Goal: Contribute content: Contribute content

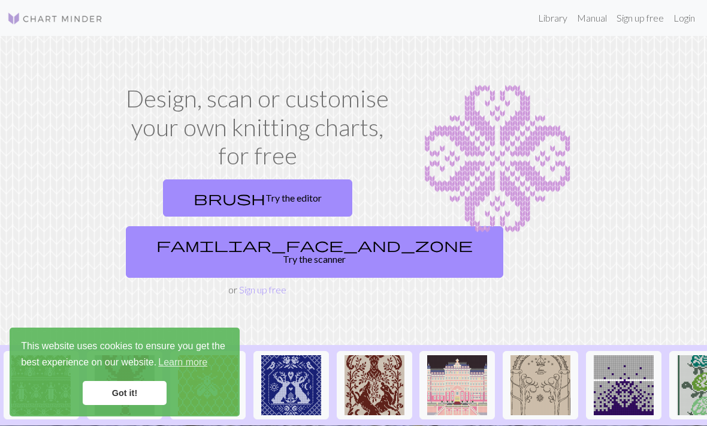
click at [689, 17] on link "Login" at bounding box center [684, 18] width 31 height 24
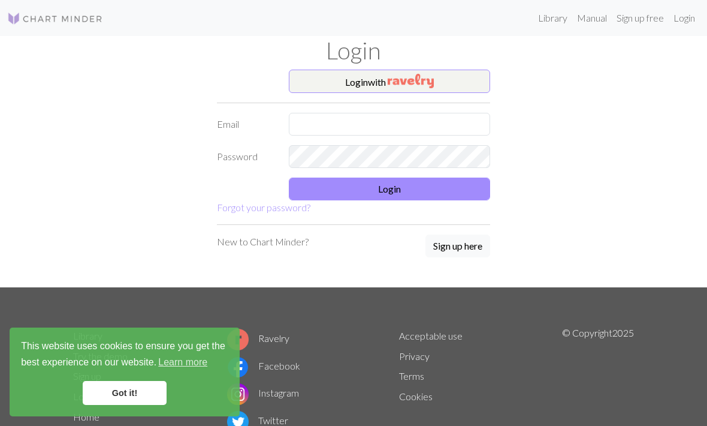
click at [434, 77] on img "button" at bounding box center [411, 81] width 46 height 14
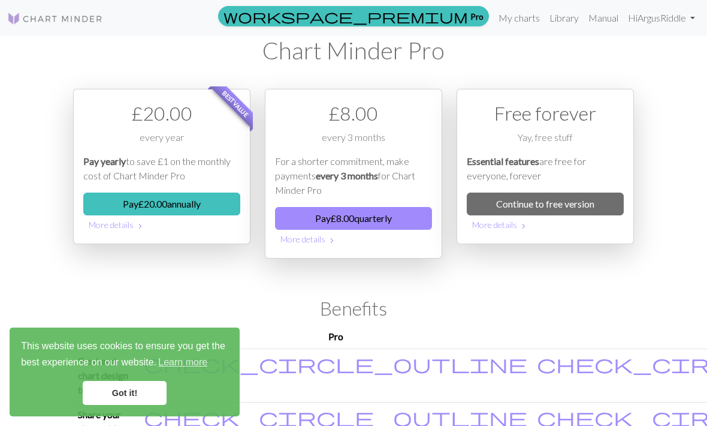
click at [515, 18] on link "My charts" at bounding box center [519, 18] width 51 height 24
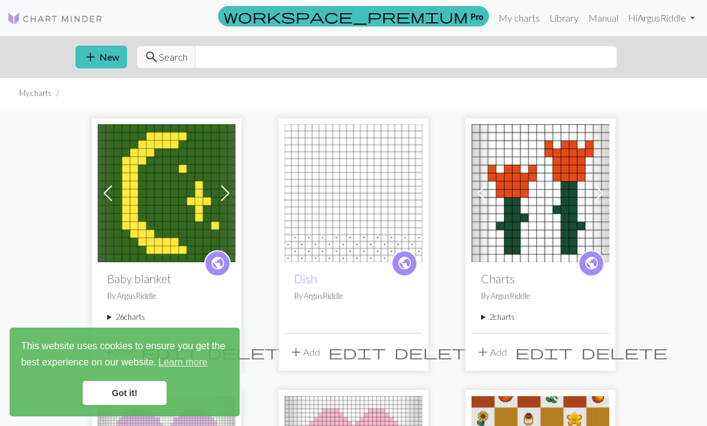
click at [118, 388] on link "Got it!" at bounding box center [125, 393] width 84 height 24
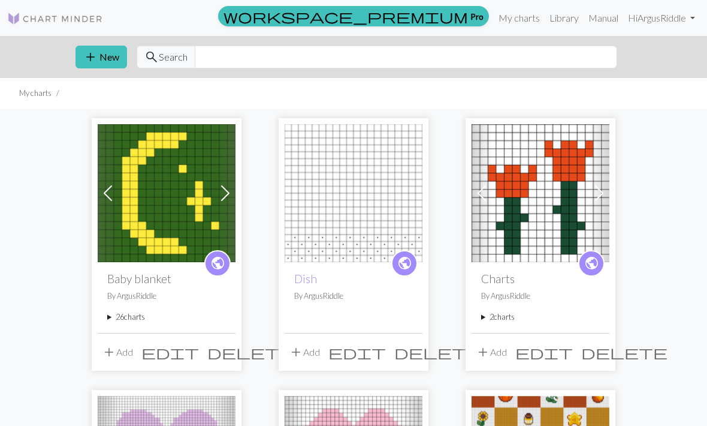
click at [116, 315] on summary "26 charts" at bounding box center [166, 316] width 119 height 11
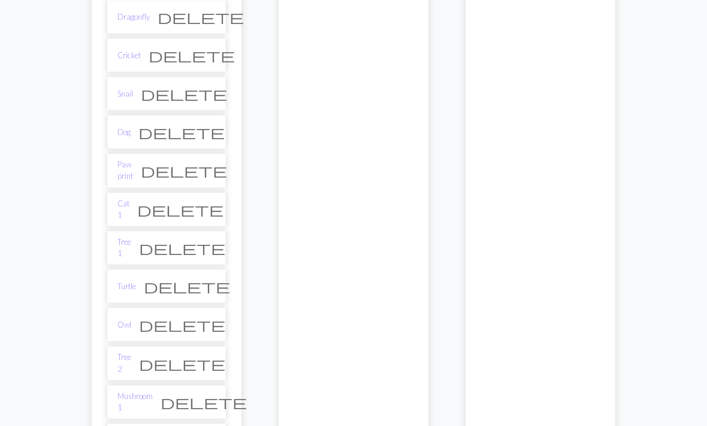
scroll to position [1000, 0]
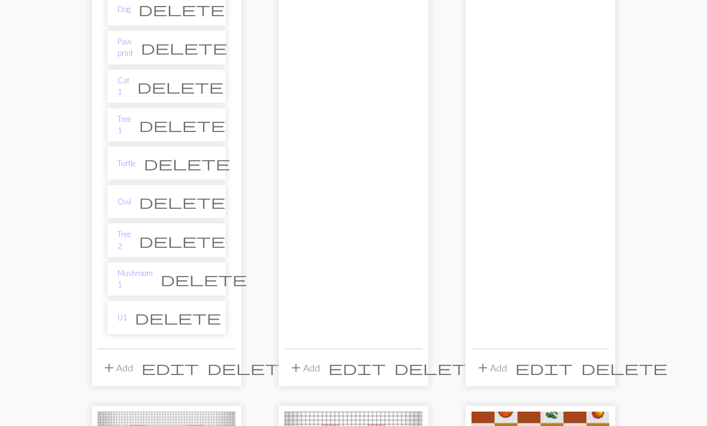
click at [122, 312] on link "U1" at bounding box center [123, 317] width 10 height 11
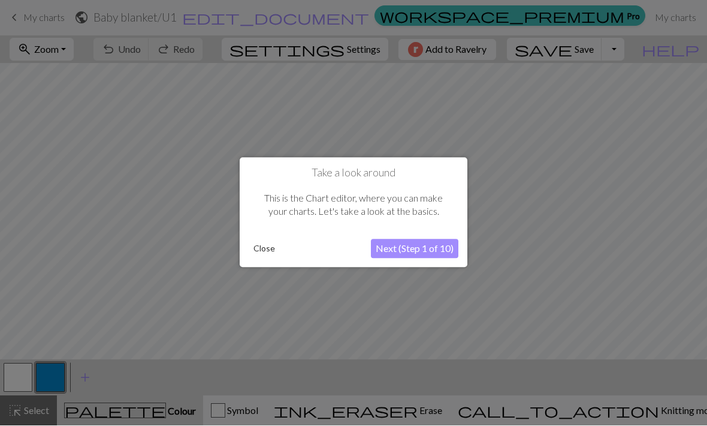
click at [271, 249] on button "Close" at bounding box center [264, 249] width 31 height 18
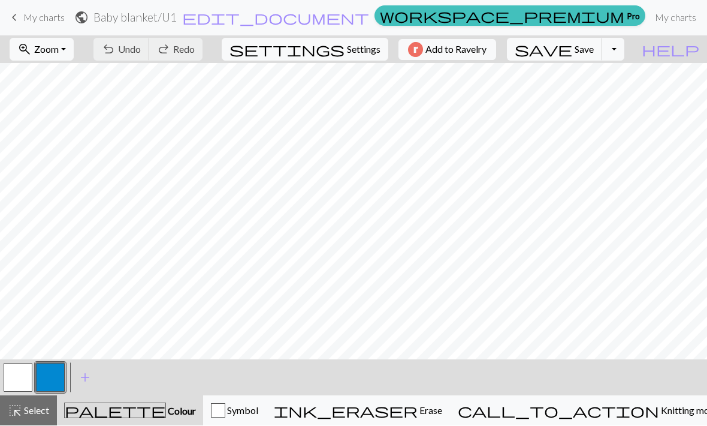
click at [369, 47] on span "Settings" at bounding box center [364, 50] width 34 height 14
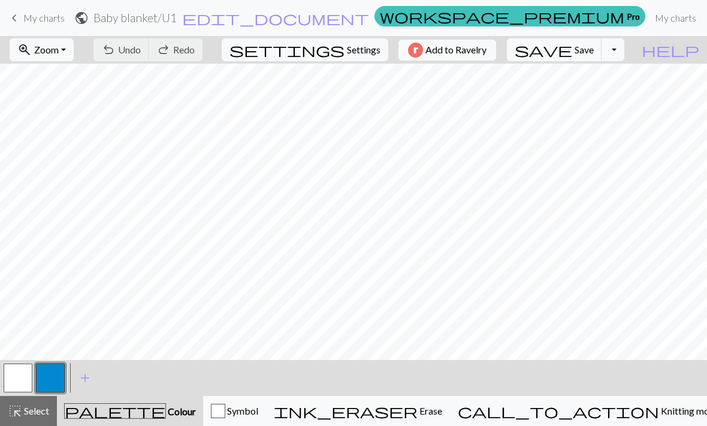
select select "aran"
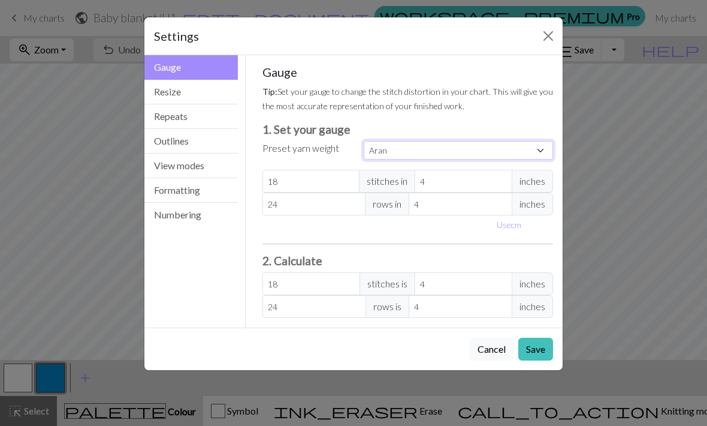
click at [439, 149] on select "Custom Square Lace Light Fingering Fingering Sport Double knit Worsted Aran Bul…" at bounding box center [458, 150] width 189 height 19
click at [478, 352] on button "Cancel" at bounding box center [492, 349] width 44 height 23
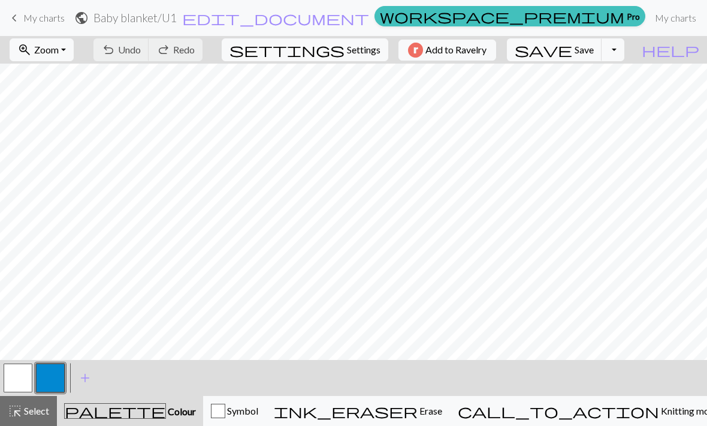
click at [309, 21] on span "edit_document" at bounding box center [275, 18] width 187 height 17
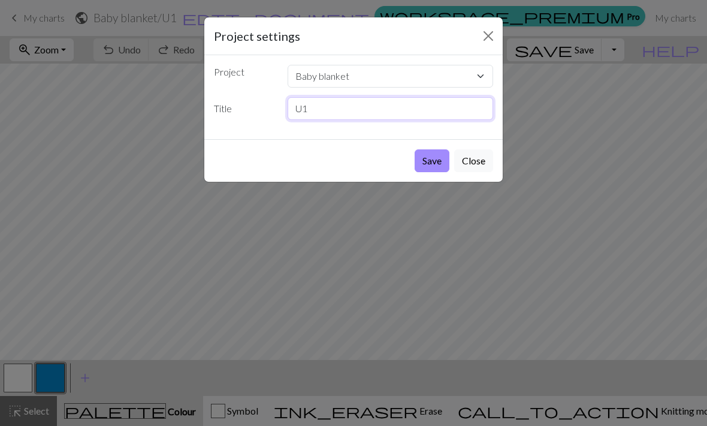
click at [429, 116] on input "U1" at bounding box center [391, 108] width 206 height 23
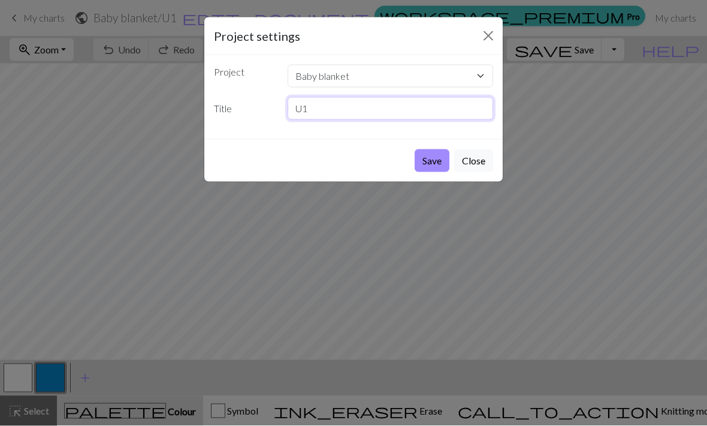
type input "U"
type input "Bear"
click at [436, 153] on button "Save" at bounding box center [432, 160] width 35 height 23
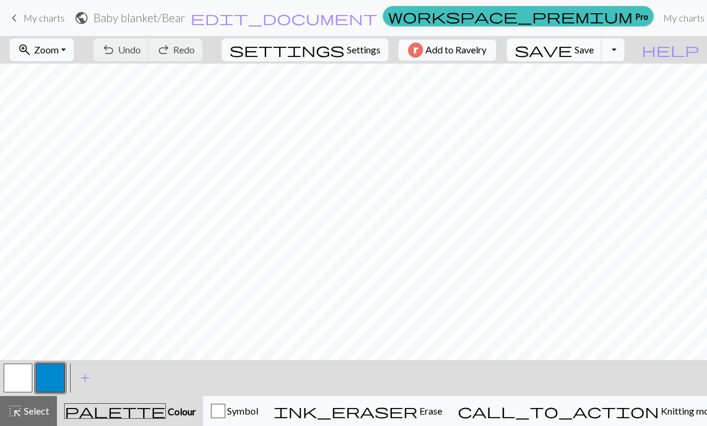
click at [225, 404] on div "button" at bounding box center [218, 410] width 14 height 14
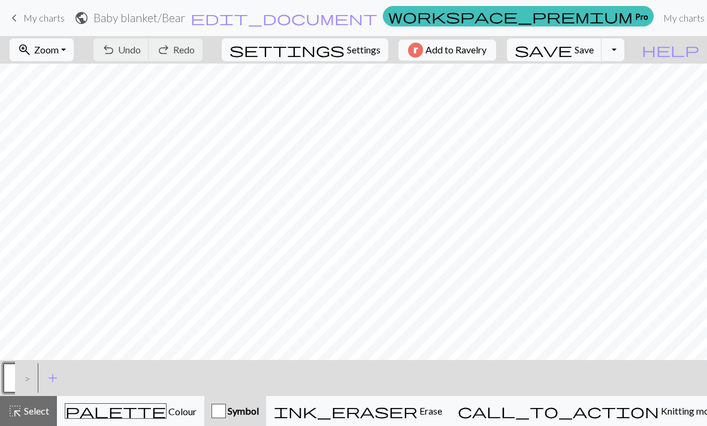
click at [168, 416] on div "palette Colour Colour" at bounding box center [131, 411] width 132 height 16
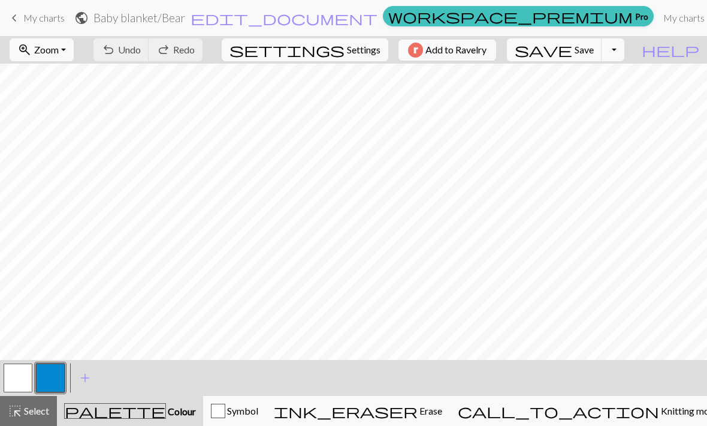
click at [64, 384] on button "button" at bounding box center [50, 377] width 29 height 29
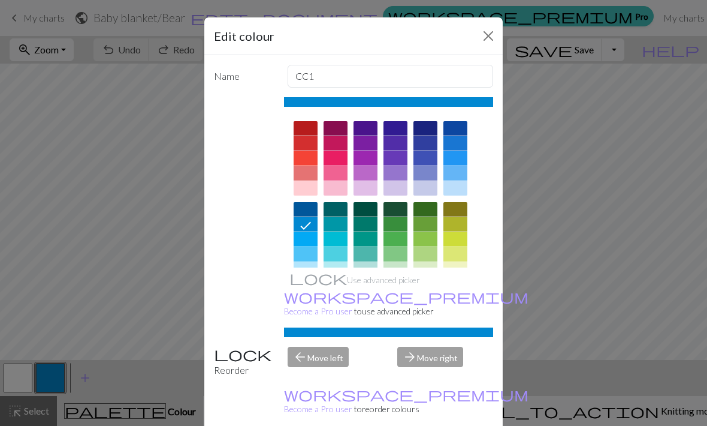
scroll to position [31, 0]
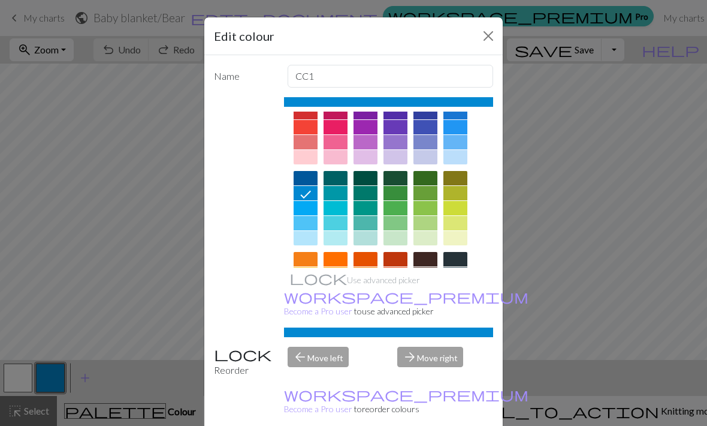
click at [402, 275] on div at bounding box center [396, 274] width 24 height 14
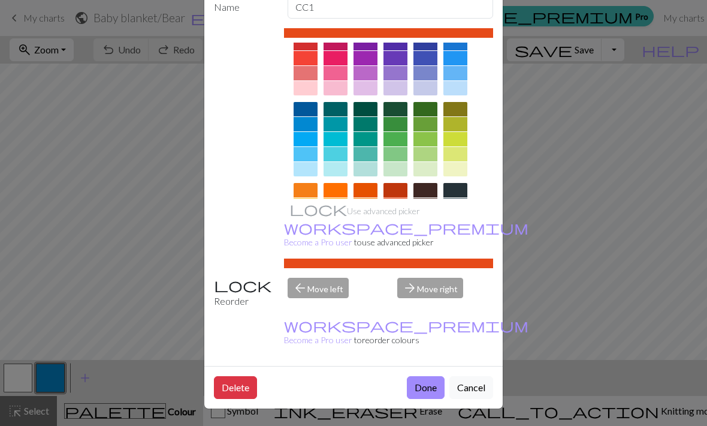
scroll to position [70, 0]
click at [434, 384] on button "Done" at bounding box center [426, 387] width 38 height 23
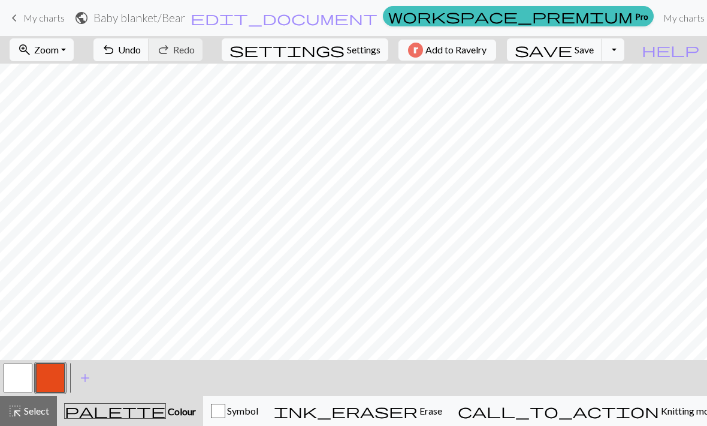
click at [81, 380] on span "add" at bounding box center [85, 377] width 14 height 17
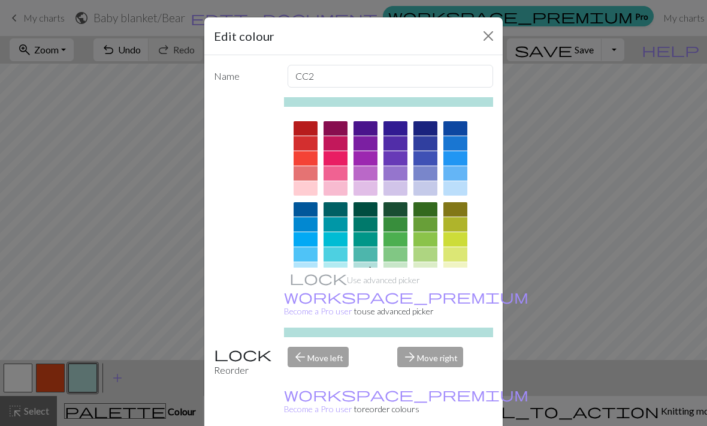
click at [312, 302] on div at bounding box center [306, 305] width 24 height 14
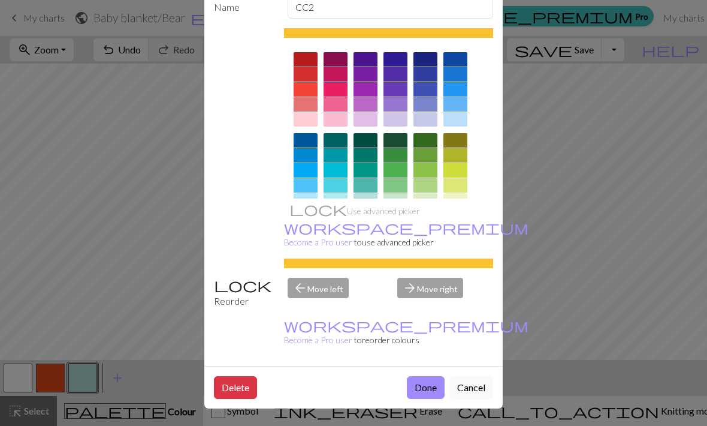
click at [422, 391] on button "Done" at bounding box center [426, 387] width 38 height 23
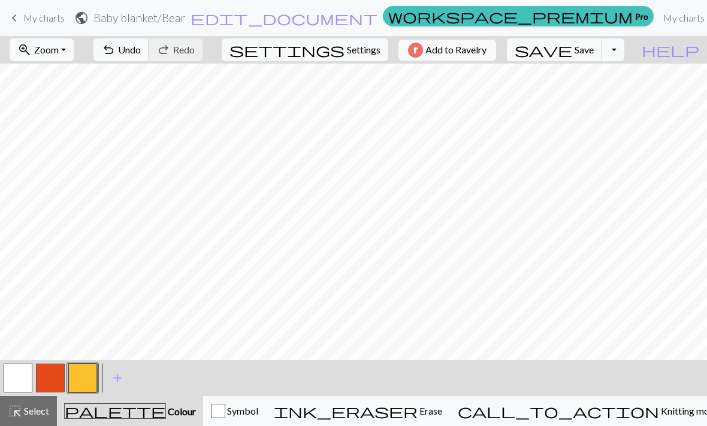
click at [52, 387] on button "button" at bounding box center [50, 377] width 29 height 29
click at [92, 379] on button "button" at bounding box center [82, 377] width 29 height 29
click at [116, 52] on span "undo" at bounding box center [108, 49] width 14 height 17
click at [141, 54] on span "Undo" at bounding box center [129, 49] width 23 height 11
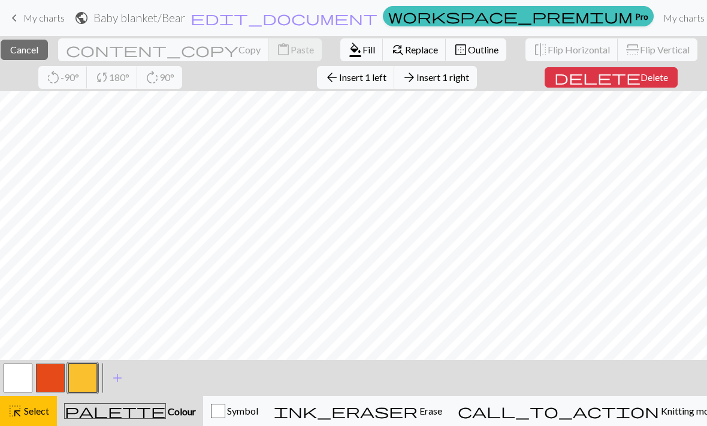
click at [641, 79] on span "Delete" at bounding box center [655, 76] width 28 height 11
click at [641, 78] on span "Delete" at bounding box center [655, 76] width 28 height 11
click at [387, 76] on span "Insert 1 left" at bounding box center [362, 76] width 47 height 11
click at [469, 73] on span "Insert 1 right" at bounding box center [443, 76] width 53 height 11
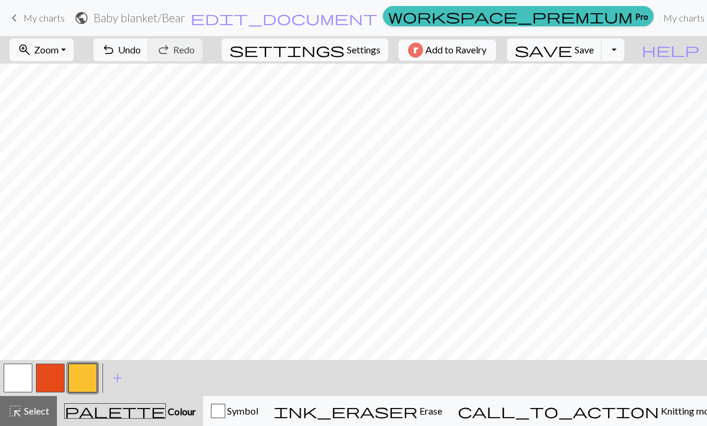
click at [58, 381] on button "button" at bounding box center [50, 377] width 29 height 29
click at [55, 379] on button "button" at bounding box center [50, 377] width 29 height 29
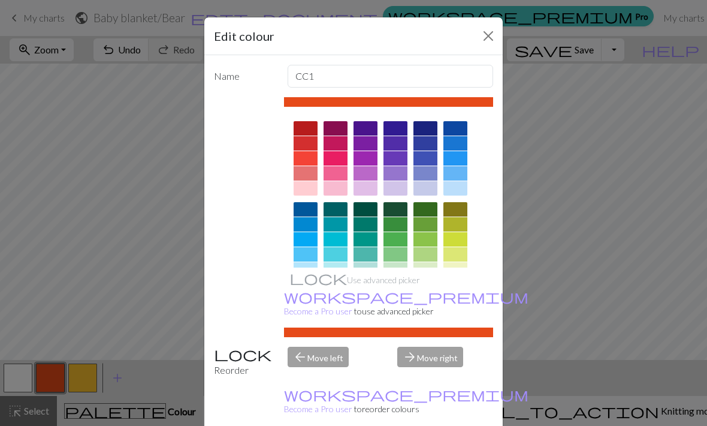
click at [488, 38] on button "Close" at bounding box center [488, 35] width 19 height 19
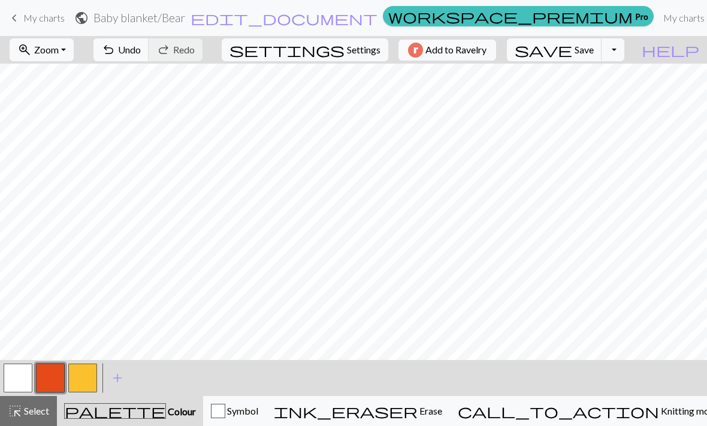
click at [93, 379] on button "button" at bounding box center [82, 377] width 29 height 29
click at [53, 376] on button "button" at bounding box center [50, 377] width 29 height 29
click at [141, 49] on span "Undo" at bounding box center [129, 49] width 23 height 11
click at [149, 57] on button "undo Undo Undo" at bounding box center [122, 49] width 56 height 23
click at [80, 381] on button "button" at bounding box center [82, 377] width 29 height 29
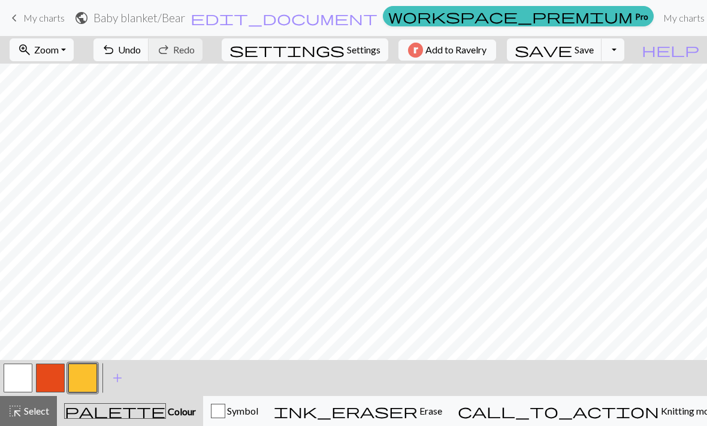
click at [49, 382] on button "button" at bounding box center [50, 377] width 29 height 29
click at [81, 381] on button "button" at bounding box center [82, 377] width 29 height 29
click at [58, 379] on button "button" at bounding box center [50, 377] width 29 height 29
click at [56, 377] on button "button" at bounding box center [50, 377] width 29 height 29
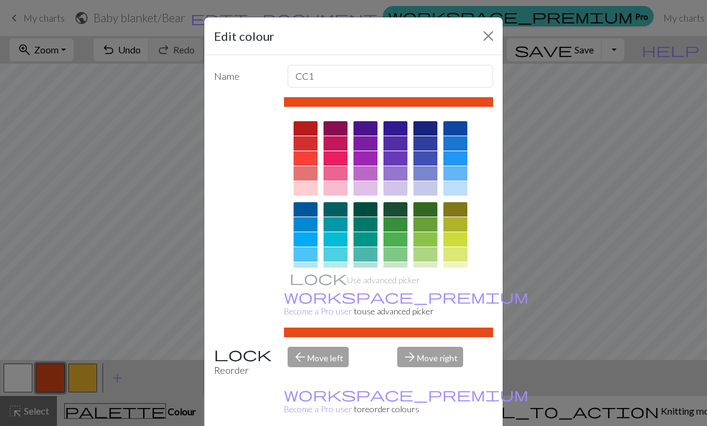
click at [65, 388] on div "Edit colour Name CC1 Use advanced picker workspace_premium Become a Pro user to…" at bounding box center [353, 213] width 707 height 426
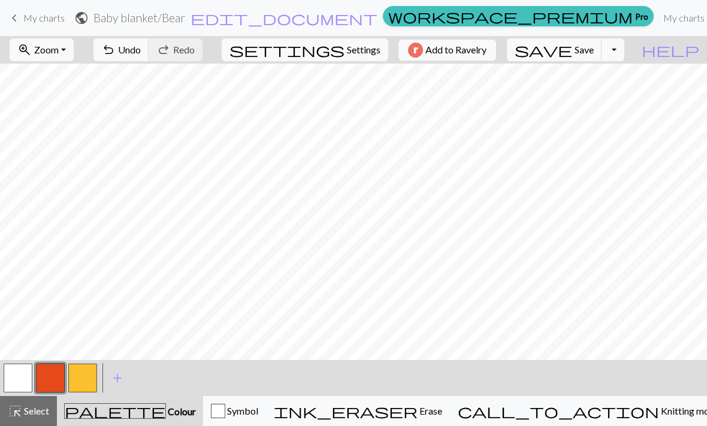
click at [88, 390] on button "button" at bounding box center [82, 377] width 29 height 29
click at [61, 375] on button "button" at bounding box center [50, 377] width 29 height 29
click at [85, 382] on button "button" at bounding box center [82, 377] width 29 height 29
click at [50, 378] on button "button" at bounding box center [50, 377] width 29 height 29
click at [141, 53] on span "Undo" at bounding box center [129, 49] width 23 height 11
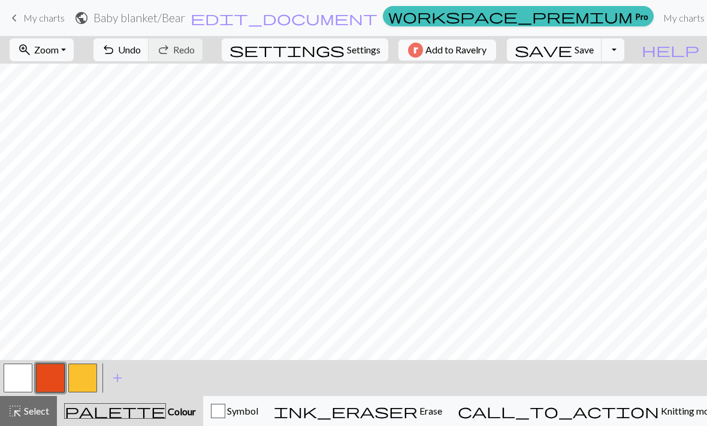
click at [80, 381] on button "button" at bounding box center [82, 377] width 29 height 29
click at [50, 382] on button "button" at bounding box center [50, 377] width 29 height 29
click at [79, 379] on button "button" at bounding box center [82, 377] width 29 height 29
click at [51, 372] on button "button" at bounding box center [50, 377] width 29 height 29
click at [141, 55] on span "Undo" at bounding box center [129, 49] width 23 height 11
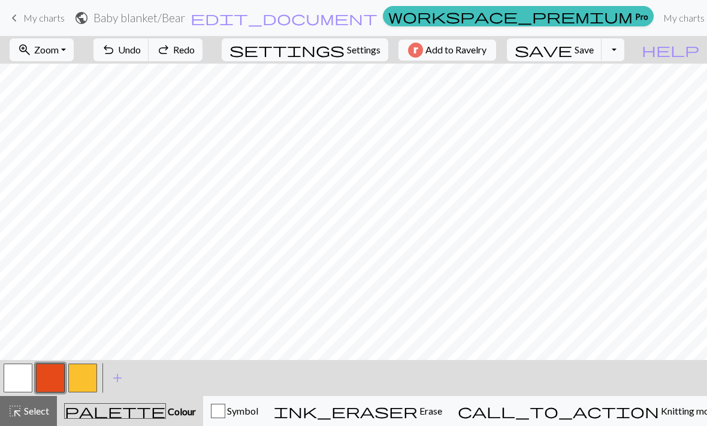
click at [116, 57] on span "undo" at bounding box center [108, 49] width 14 height 17
click at [26, 379] on button "button" at bounding box center [18, 377] width 29 height 29
click at [116, 44] on span "undo" at bounding box center [108, 49] width 14 height 17
click at [88, 386] on button "button" at bounding box center [82, 377] width 29 height 29
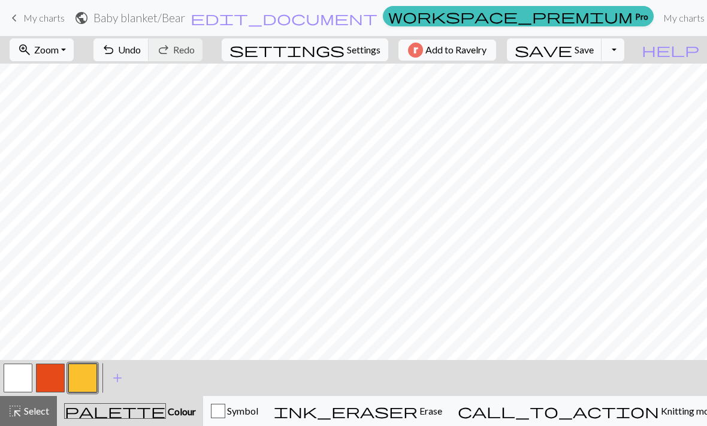
click at [116, 46] on span "undo" at bounding box center [108, 49] width 14 height 17
click at [149, 59] on button "undo Undo Undo" at bounding box center [122, 49] width 56 height 23
click at [603, 56] on button "save Save Save" at bounding box center [554, 49] width 95 height 23
click at [46, 23] on span "My charts" at bounding box center [43, 17] width 41 height 11
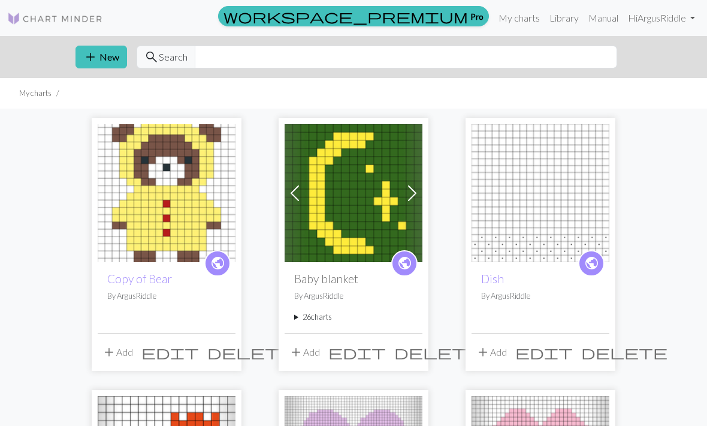
click at [328, 318] on summary "26 charts" at bounding box center [353, 316] width 119 height 11
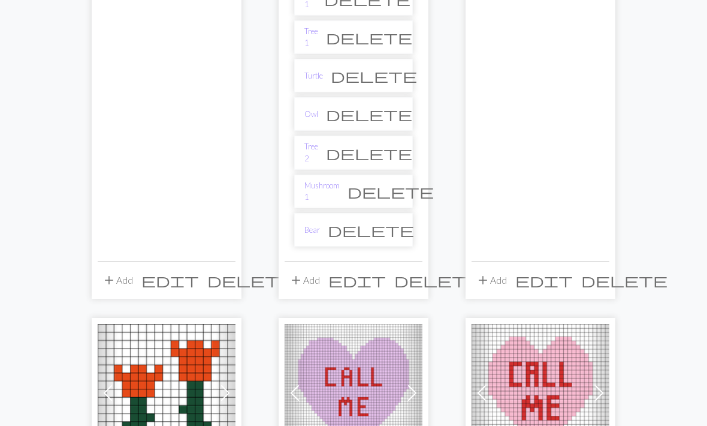
scroll to position [1087, 0]
click at [314, 225] on link "Bear" at bounding box center [313, 230] width 16 height 11
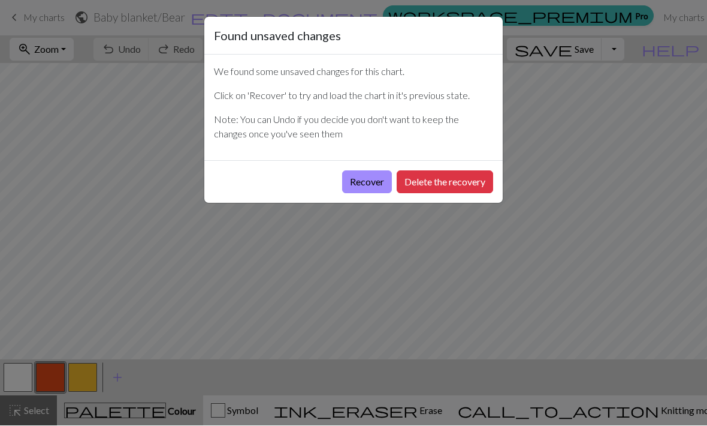
click at [375, 181] on button "Recover" at bounding box center [367, 182] width 50 height 23
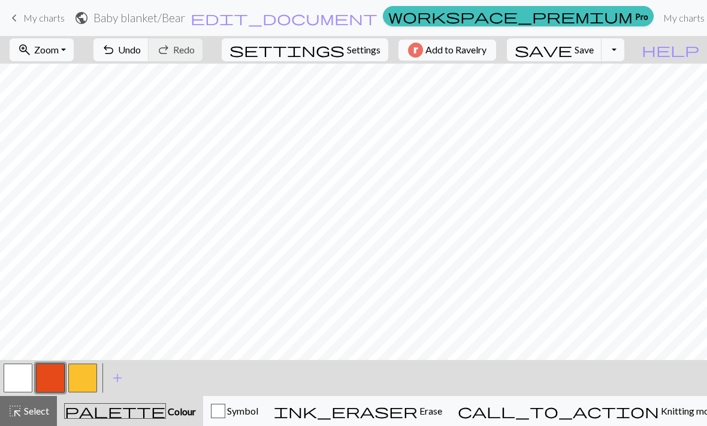
click at [56, 26] on link "keyboard_arrow_left My charts" at bounding box center [36, 18] width 58 height 20
click at [46, 11] on link "keyboard_arrow_left My charts" at bounding box center [36, 18] width 58 height 20
click at [55, 20] on span "My charts" at bounding box center [43, 17] width 41 height 11
click at [54, 21] on span "My charts" at bounding box center [43, 17] width 41 height 11
click at [56, 20] on span "My charts" at bounding box center [43, 17] width 41 height 11
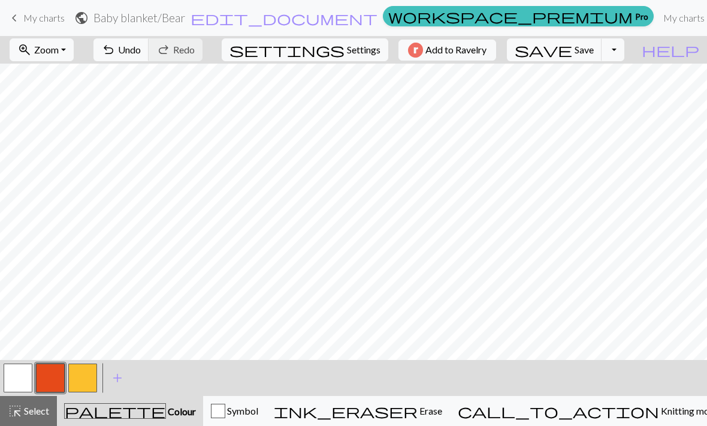
click at [55, 16] on span "My charts" at bounding box center [43, 17] width 41 height 11
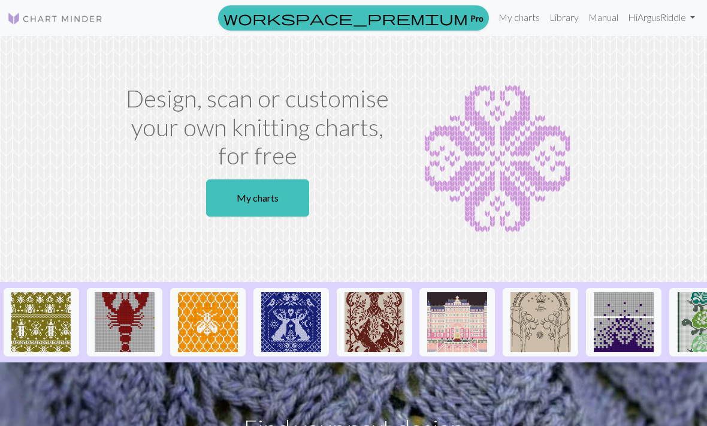
click at [508, 18] on link "My charts" at bounding box center [519, 17] width 51 height 24
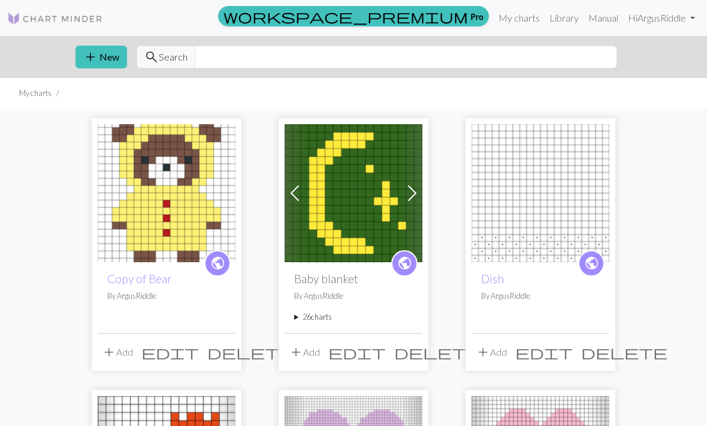
click at [324, 312] on summary "26 charts" at bounding box center [353, 316] width 119 height 11
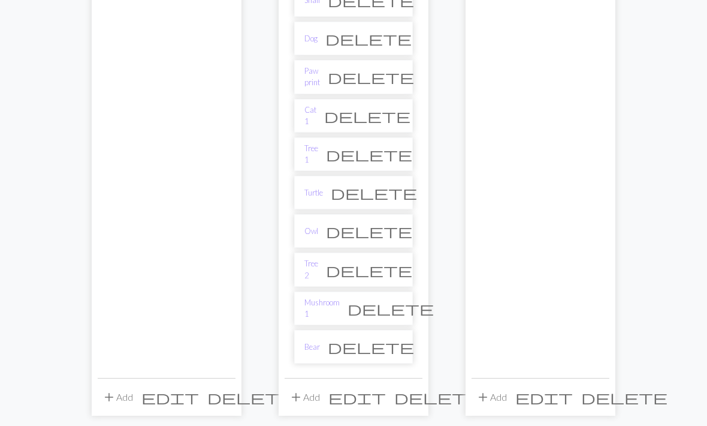
click at [320, 342] on link "Bear" at bounding box center [313, 347] width 16 height 11
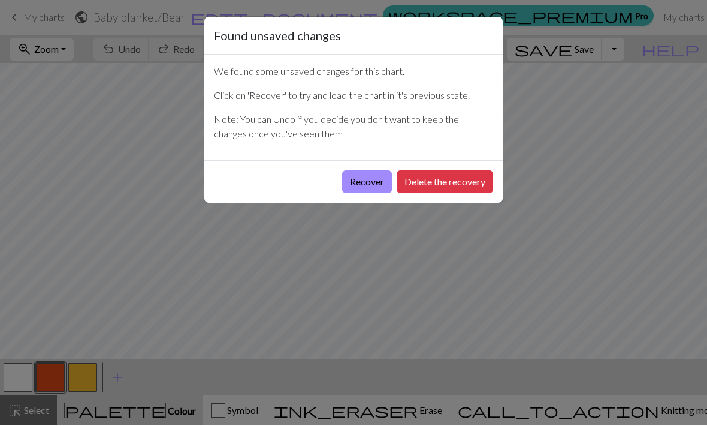
click at [471, 177] on button "Delete the recovery" at bounding box center [445, 182] width 97 height 23
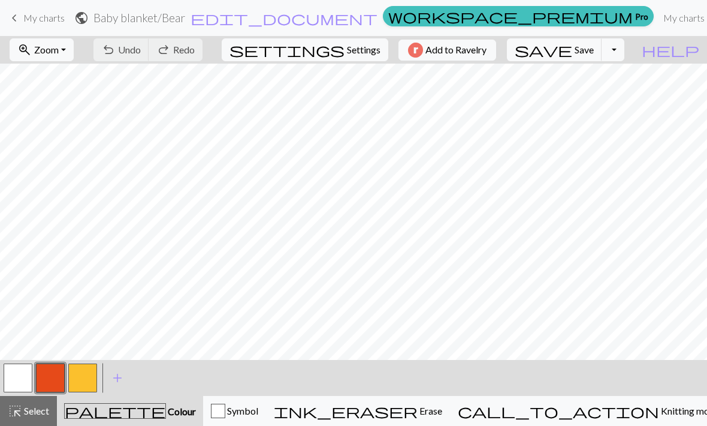
click at [659, 12] on link "My charts" at bounding box center [684, 18] width 51 height 24
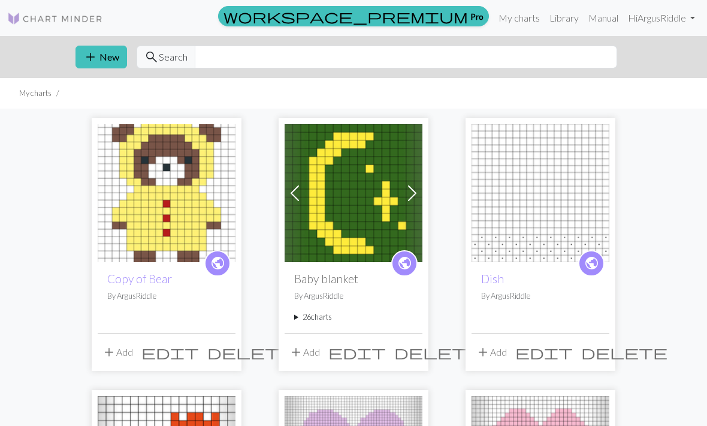
click at [317, 315] on summary "26 charts" at bounding box center [353, 316] width 119 height 11
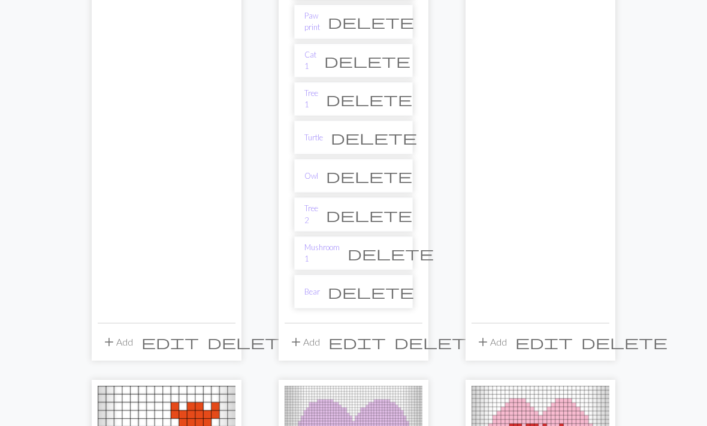
scroll to position [1025, 0]
click at [320, 332] on button "add Add" at bounding box center [305, 343] width 40 height 23
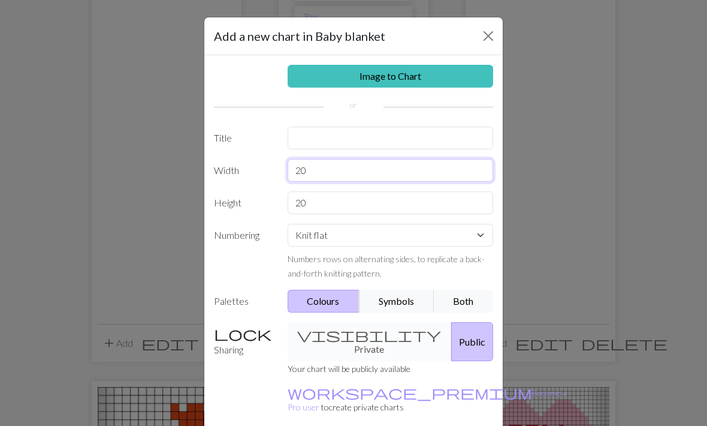
click at [412, 169] on input "20" at bounding box center [391, 170] width 206 height 23
type input "2"
type input "17"
click at [454, 203] on input "20" at bounding box center [391, 202] width 206 height 23
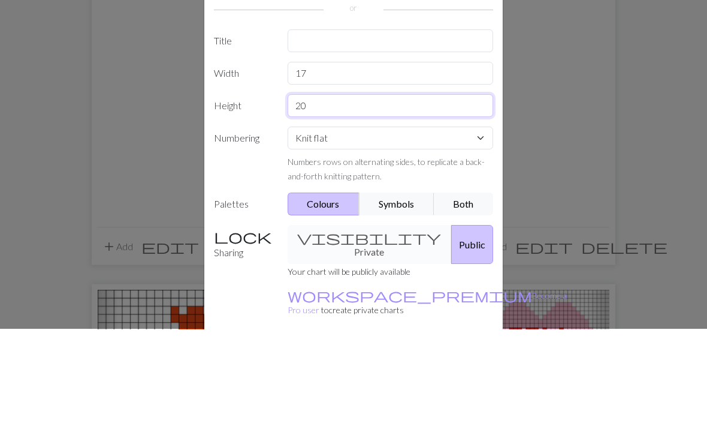
type input "2"
type input "17"
click at [467, 126] on input "text" at bounding box center [391, 137] width 206 height 23
type input "Bear 2"
click at [250, 224] on label "Numbering" at bounding box center [244, 252] width 74 height 56
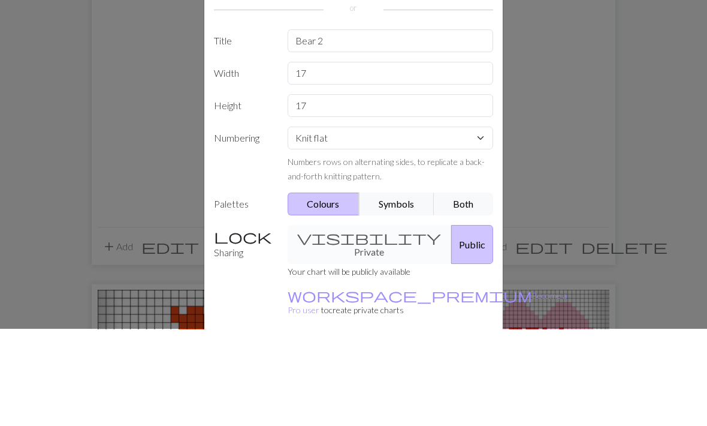
scroll to position [1122, 0]
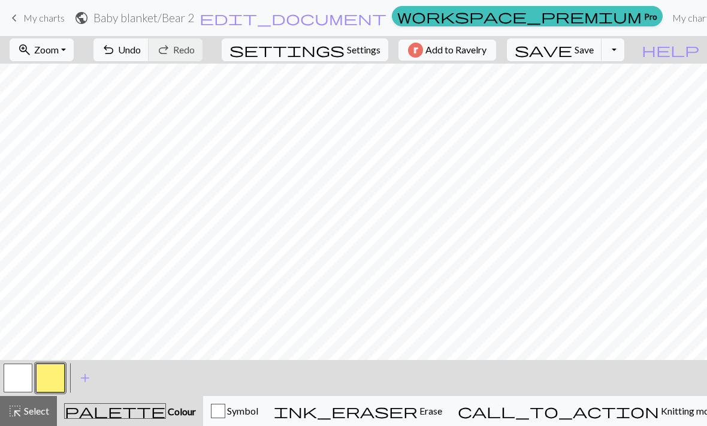
click at [56, 378] on button "button" at bounding box center [50, 377] width 29 height 29
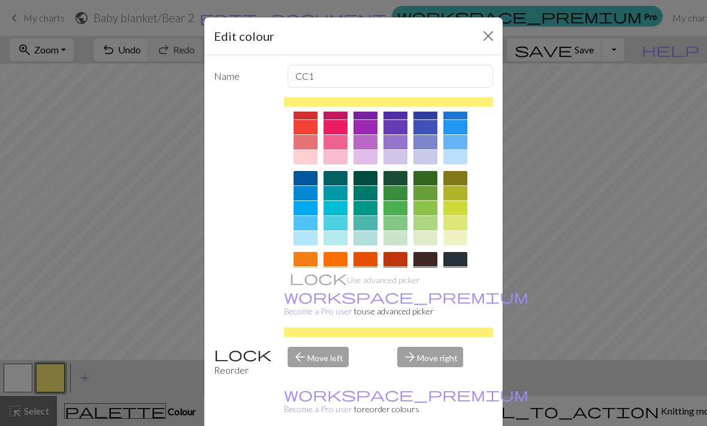
scroll to position [37, 0]
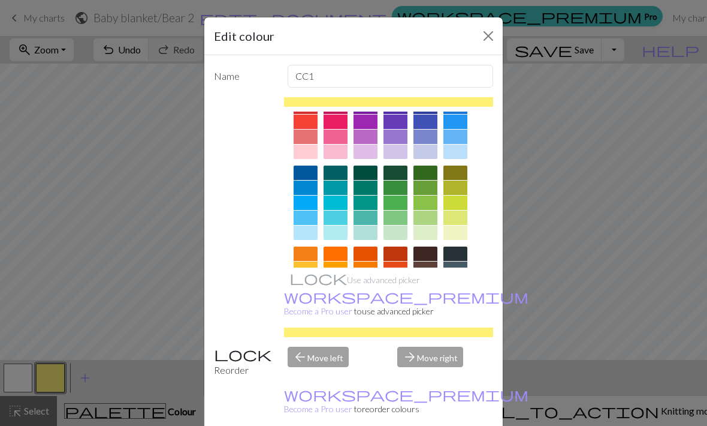
click at [396, 192] on div at bounding box center [396, 187] width 24 height 14
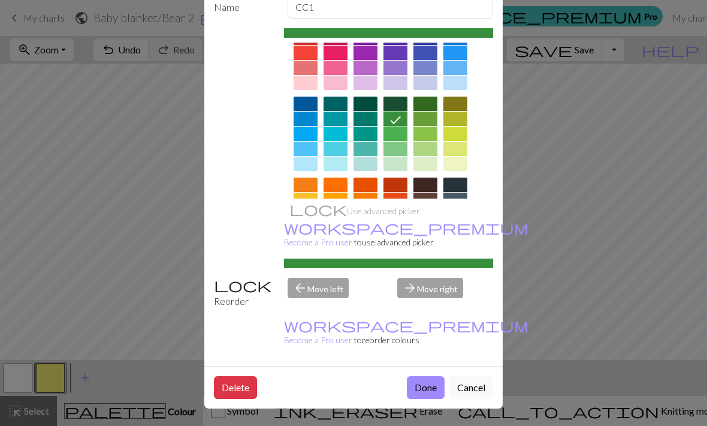
scroll to position [70, 0]
click at [430, 387] on button "Done" at bounding box center [426, 387] width 38 height 23
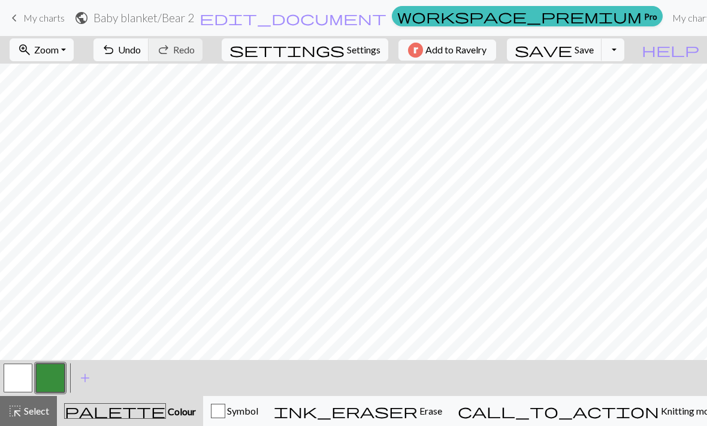
click at [85, 378] on span "add" at bounding box center [85, 377] width 14 height 17
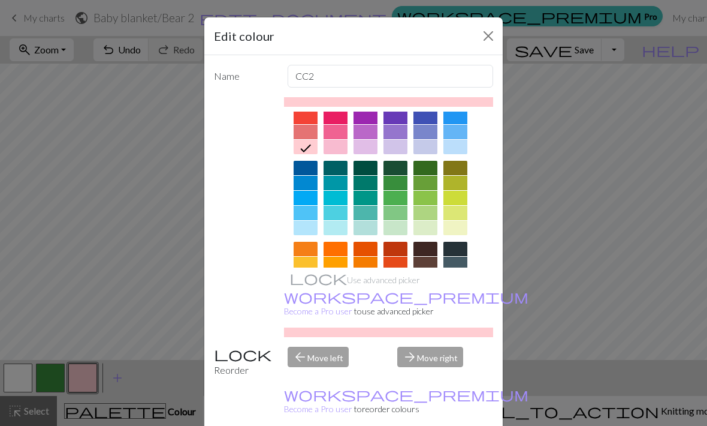
scroll to position [43, 0]
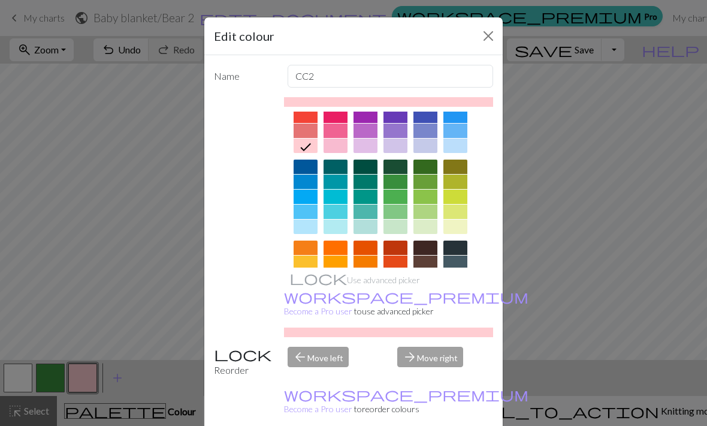
click at [308, 261] on div at bounding box center [306, 262] width 24 height 14
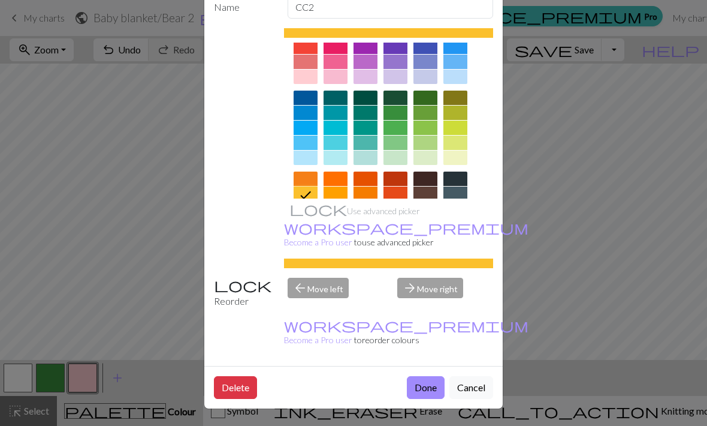
scroll to position [70, 0]
click at [427, 394] on button "Done" at bounding box center [426, 387] width 38 height 23
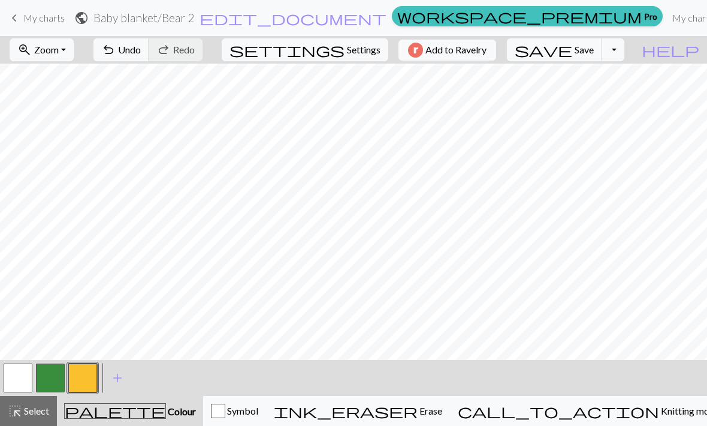
click at [149, 56] on button "undo Undo Undo" at bounding box center [122, 49] width 56 height 23
click at [141, 50] on span "Undo" at bounding box center [129, 49] width 23 height 11
click at [141, 54] on span "Undo" at bounding box center [129, 49] width 23 height 11
click at [62, 372] on button "button" at bounding box center [50, 377] width 29 height 29
click at [81, 378] on button "button" at bounding box center [82, 377] width 29 height 29
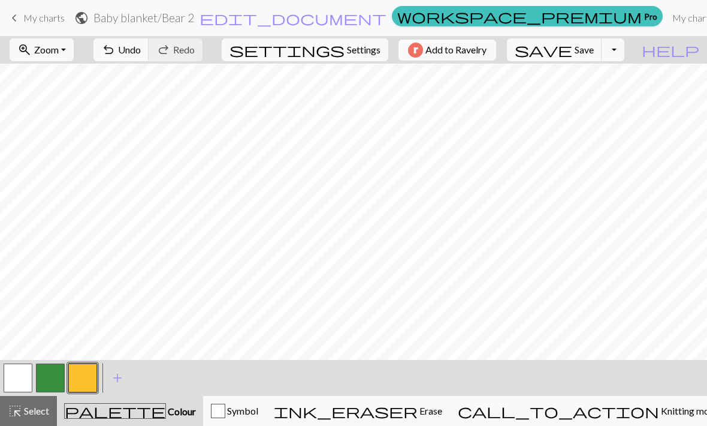
click at [58, 373] on button "button" at bounding box center [50, 377] width 29 height 29
click at [85, 380] on button "button" at bounding box center [82, 377] width 29 height 29
click at [52, 379] on button "button" at bounding box center [50, 377] width 29 height 29
click at [88, 383] on button "button" at bounding box center [82, 377] width 29 height 29
click at [141, 44] on span "Undo" at bounding box center [129, 49] width 23 height 11
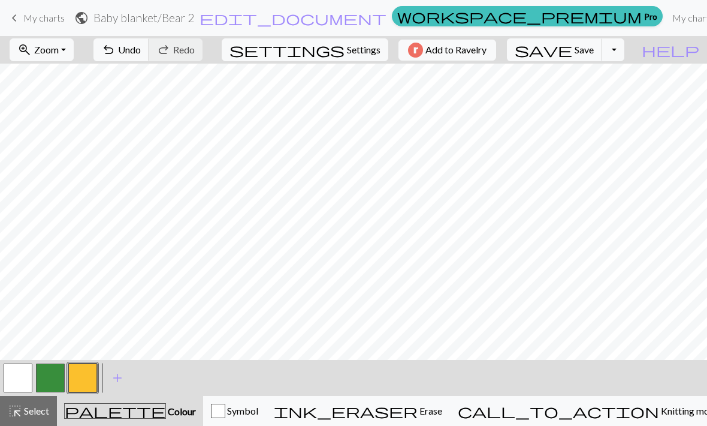
click at [149, 60] on button "undo Undo Undo" at bounding box center [122, 49] width 56 height 23
click at [141, 55] on span "Undo" at bounding box center [129, 49] width 23 height 11
click at [141, 52] on span "Undo" at bounding box center [129, 49] width 23 height 11
click at [149, 60] on button "undo Undo Undo" at bounding box center [122, 49] width 56 height 23
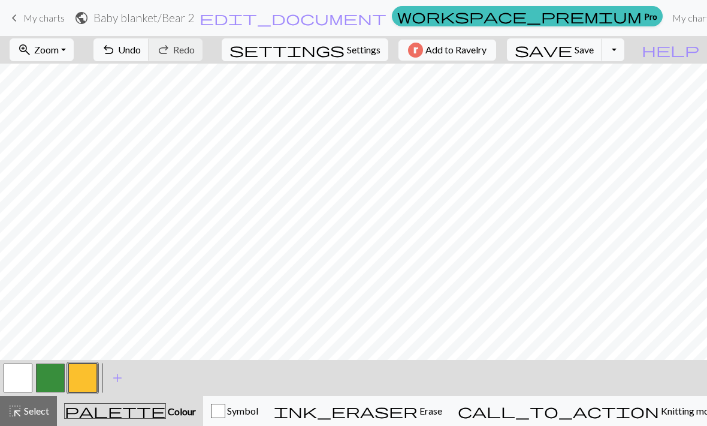
click at [56, 378] on button "button" at bounding box center [50, 377] width 29 height 29
click at [87, 378] on button "button" at bounding box center [82, 377] width 29 height 29
click at [52, 382] on button "button" at bounding box center [50, 377] width 29 height 29
click at [84, 382] on button "button" at bounding box center [82, 377] width 29 height 29
click at [141, 53] on span "Undo" at bounding box center [129, 49] width 23 height 11
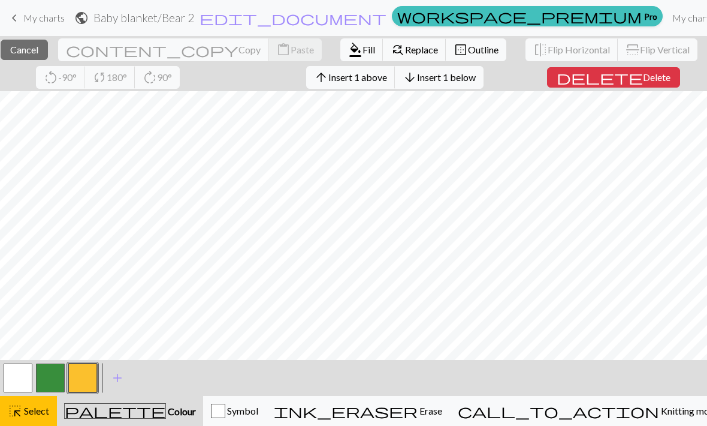
click at [476, 76] on span "Insert 1 below" at bounding box center [446, 76] width 59 height 11
click at [643, 82] on span "Delete" at bounding box center [657, 76] width 28 height 11
click at [476, 78] on span "Insert 1 below" at bounding box center [446, 76] width 59 height 11
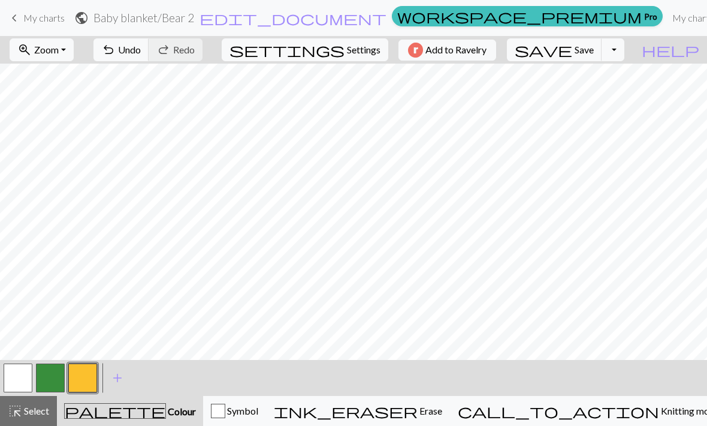
click at [57, 373] on button "button" at bounding box center [50, 377] width 29 height 29
click at [74, 375] on button "button" at bounding box center [82, 377] width 29 height 29
click at [55, 375] on button "button" at bounding box center [50, 377] width 29 height 29
click at [89, 373] on button "button" at bounding box center [82, 377] width 29 height 29
click at [60, 377] on button "button" at bounding box center [50, 377] width 29 height 29
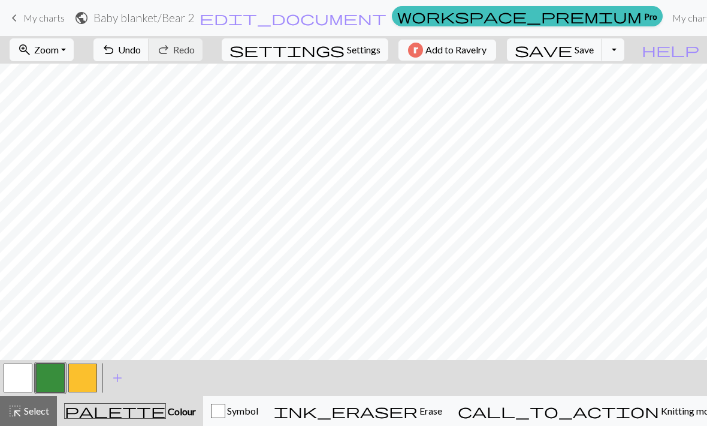
click at [86, 376] on button "button" at bounding box center [82, 377] width 29 height 29
click at [56, 374] on button "button" at bounding box center [50, 377] width 29 height 29
click at [82, 379] on button "button" at bounding box center [82, 377] width 29 height 29
click at [58, 381] on button "button" at bounding box center [50, 377] width 29 height 29
click at [594, 45] on span "Save" at bounding box center [584, 49] width 19 height 11
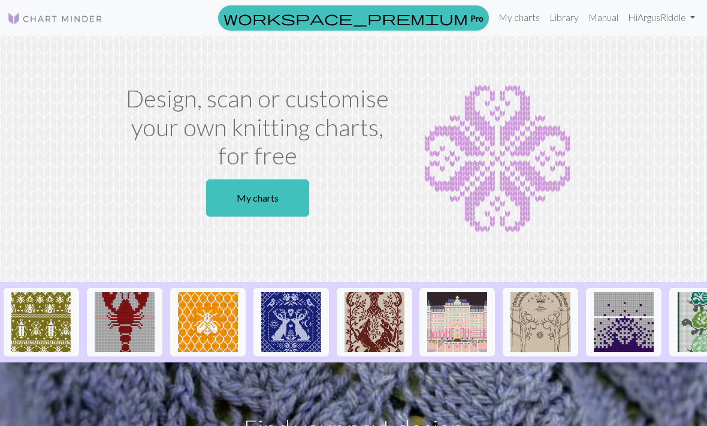
click at [515, 22] on link "My charts" at bounding box center [519, 17] width 51 height 24
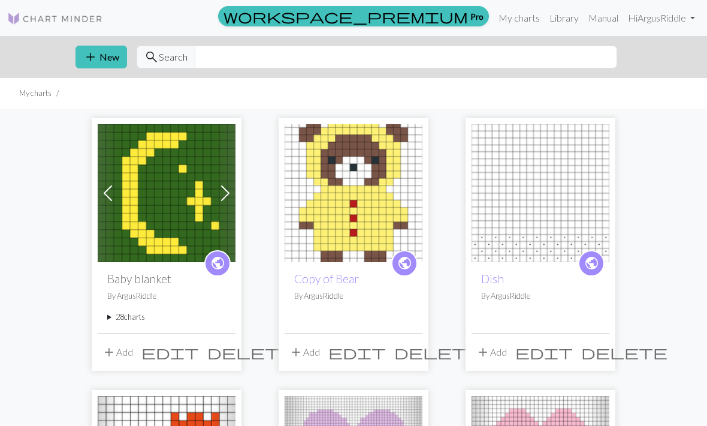
click at [137, 317] on summary "28 charts" at bounding box center [166, 316] width 119 height 11
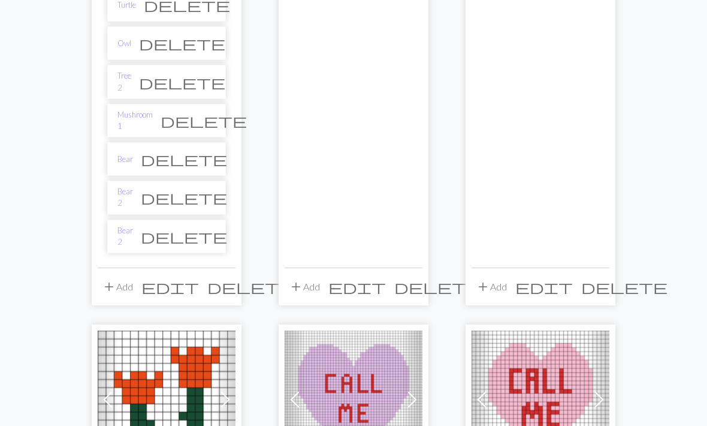
click at [131, 186] on link "Bear 2" at bounding box center [126, 197] width 16 height 23
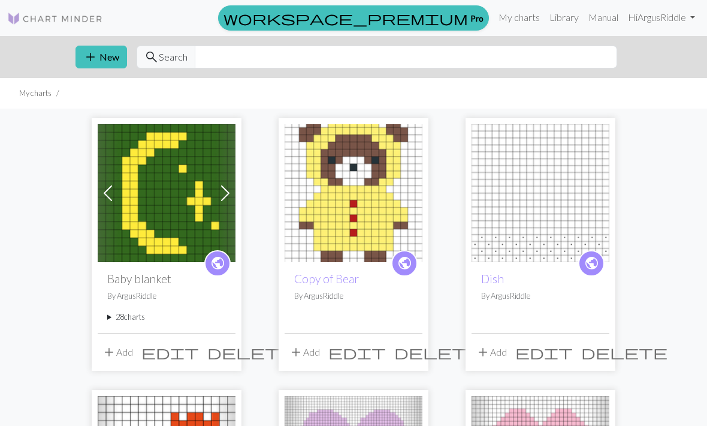
click at [140, 314] on summary "28 charts" at bounding box center [166, 316] width 119 height 11
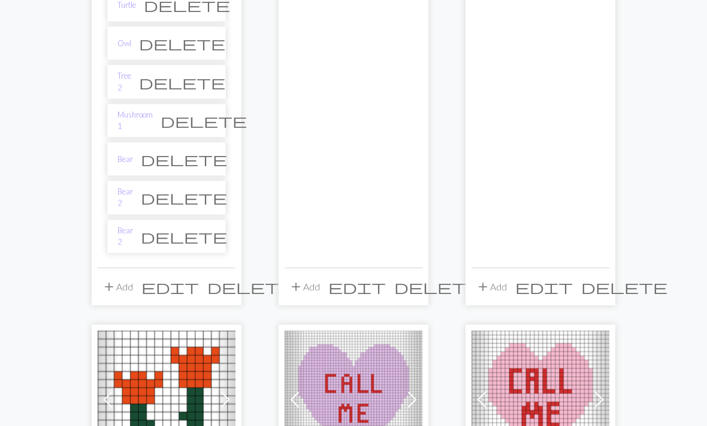
scroll to position [1140, 0]
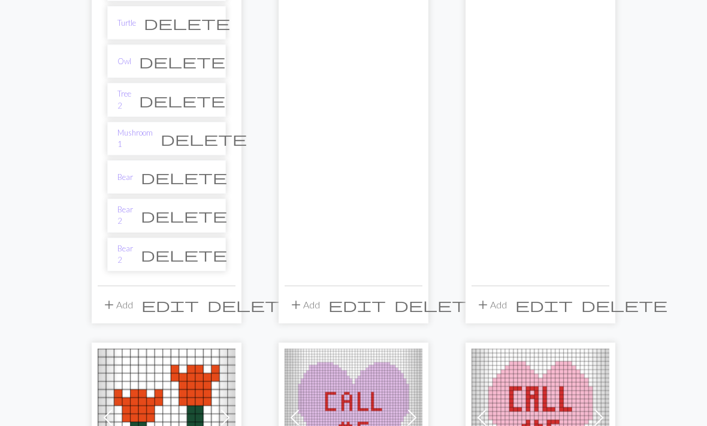
click at [209, 207] on span "delete" at bounding box center [184, 215] width 86 height 17
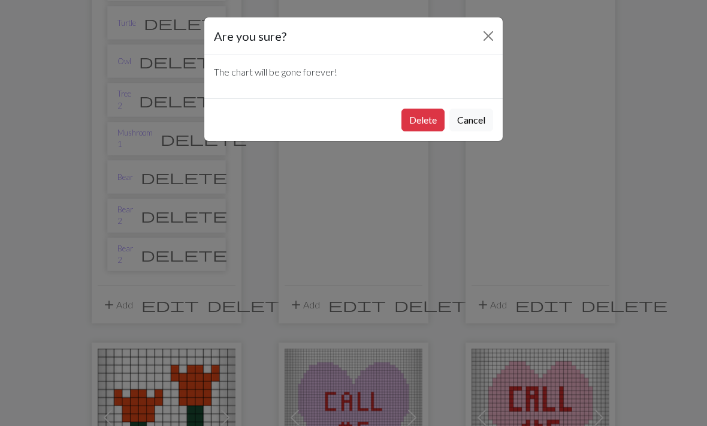
click at [432, 119] on button "Delete" at bounding box center [423, 120] width 43 height 23
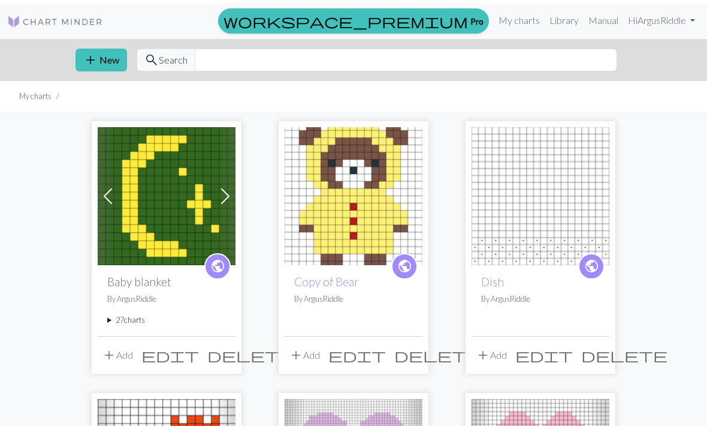
scroll to position [215, 0]
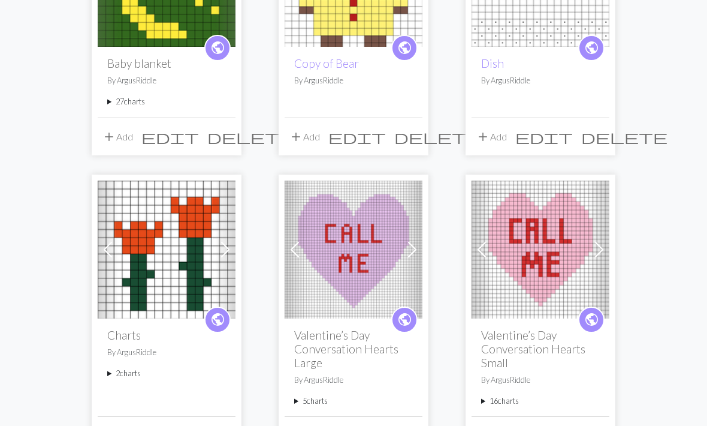
click at [131, 97] on summary "27 charts" at bounding box center [166, 101] width 119 height 11
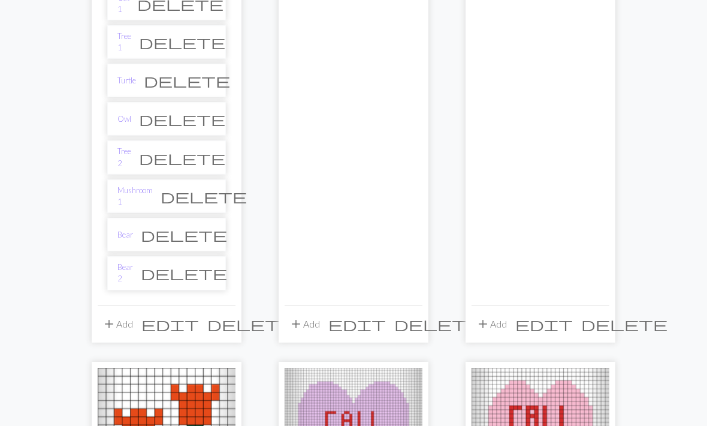
scroll to position [1075, 0]
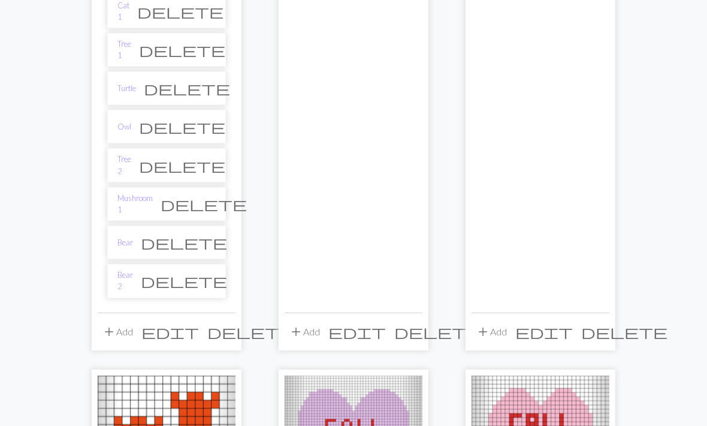
click at [124, 237] on link "Bear" at bounding box center [126, 242] width 16 height 11
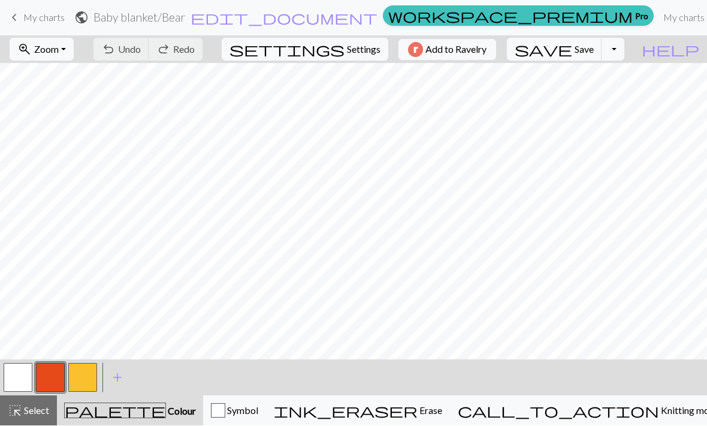
click at [659, 21] on link "My charts" at bounding box center [684, 18] width 51 height 24
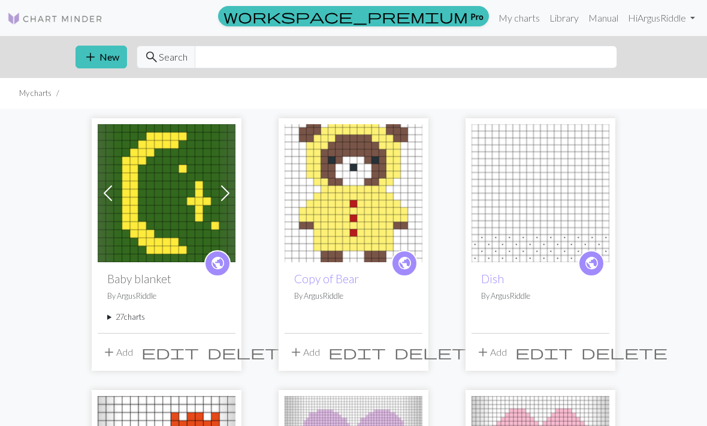
click at [128, 356] on button "add Add" at bounding box center [118, 352] width 40 height 23
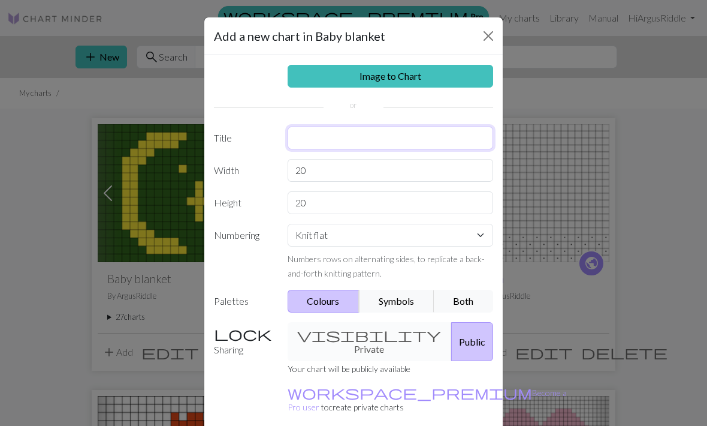
click at [379, 138] on input "text" at bounding box center [391, 137] width 206 height 23
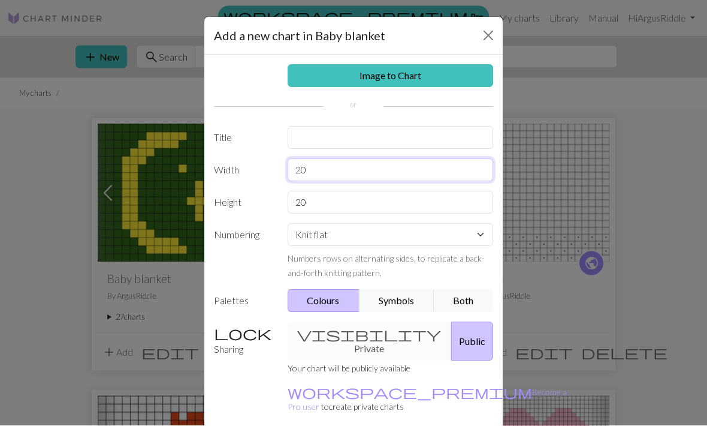
click at [353, 175] on input "20" at bounding box center [391, 170] width 206 height 23
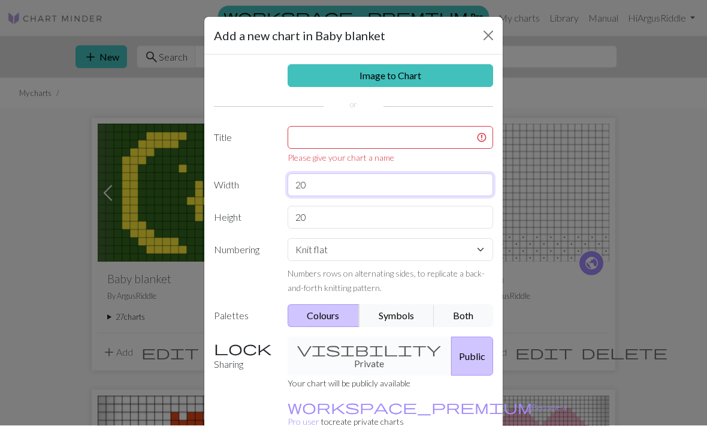
click at [435, 189] on input "20" at bounding box center [391, 185] width 206 height 23
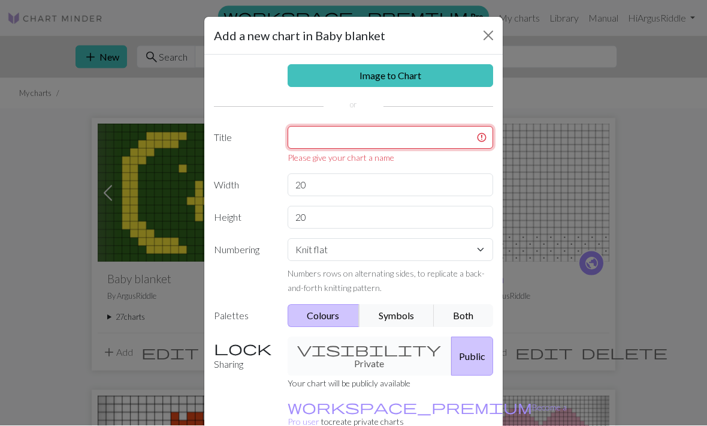
click at [444, 132] on input "text" at bounding box center [391, 137] width 206 height 23
click at [449, 129] on input "text" at bounding box center [391, 137] width 206 height 23
click at [345, 128] on input "text" at bounding box center [391, 137] width 206 height 23
click at [396, 206] on input "20" at bounding box center [391, 217] width 206 height 23
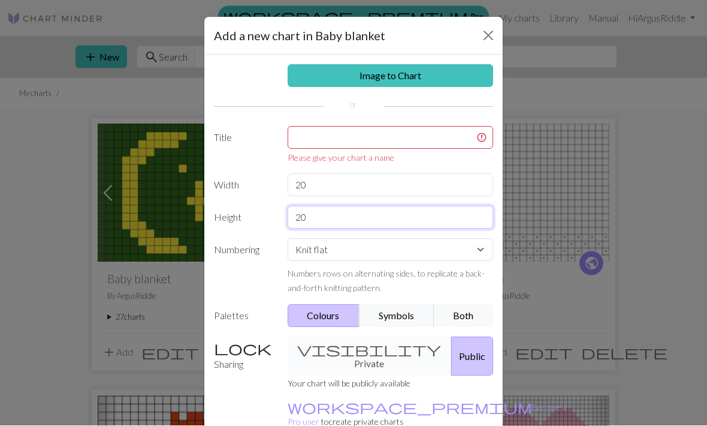
scroll to position [2, 0]
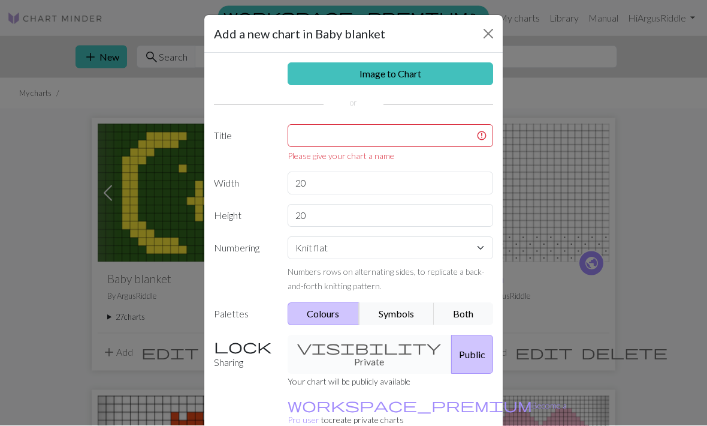
click at [480, 27] on button "Close" at bounding box center [488, 34] width 19 height 19
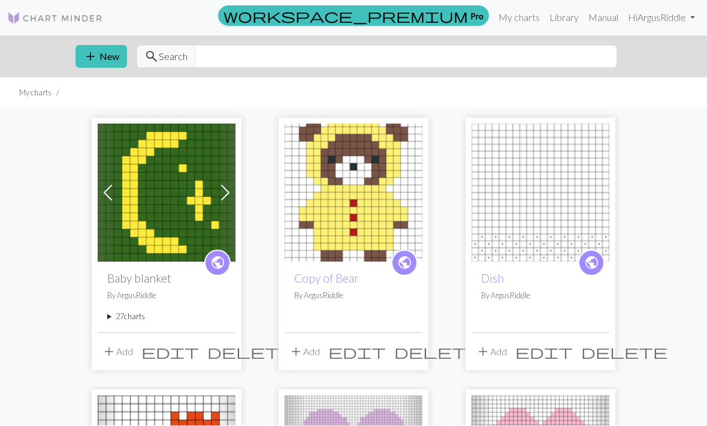
click at [126, 342] on button "add Add" at bounding box center [118, 352] width 40 height 23
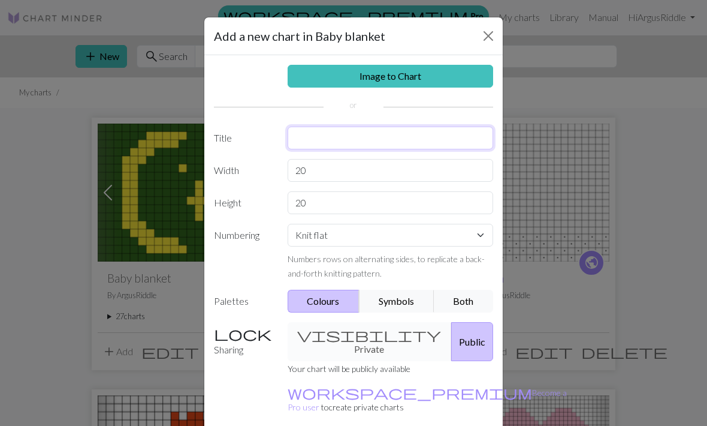
click at [393, 133] on input "text" at bounding box center [391, 137] width 206 height 23
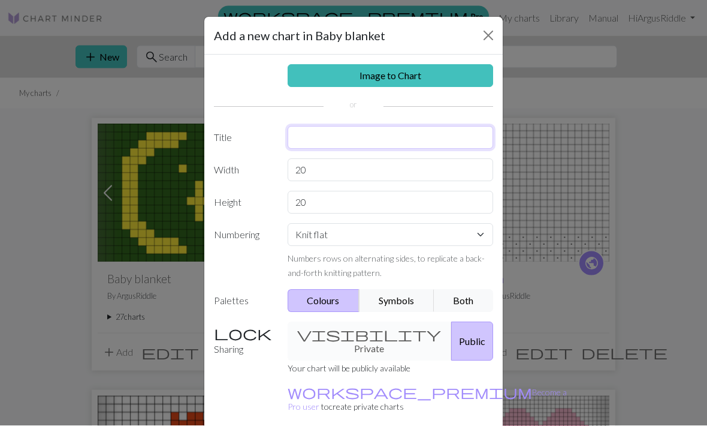
click at [411, 134] on input "text" at bounding box center [391, 137] width 206 height 23
click at [408, 164] on div "Image to Chart Title Width 20 Height 20 Numbering Knit flat Knit in the round L…" at bounding box center [353, 248] width 299 height 387
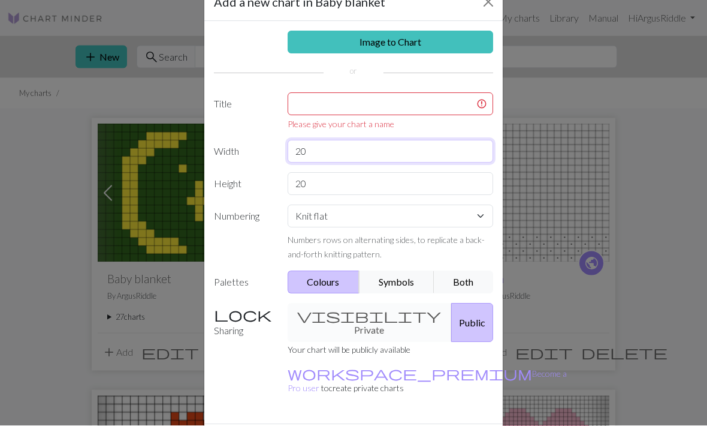
scroll to position [62, 0]
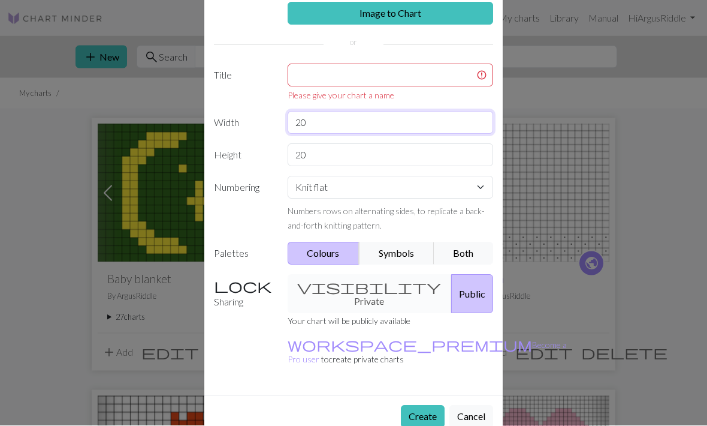
click at [386, 131] on input "20" at bounding box center [391, 123] width 206 height 23
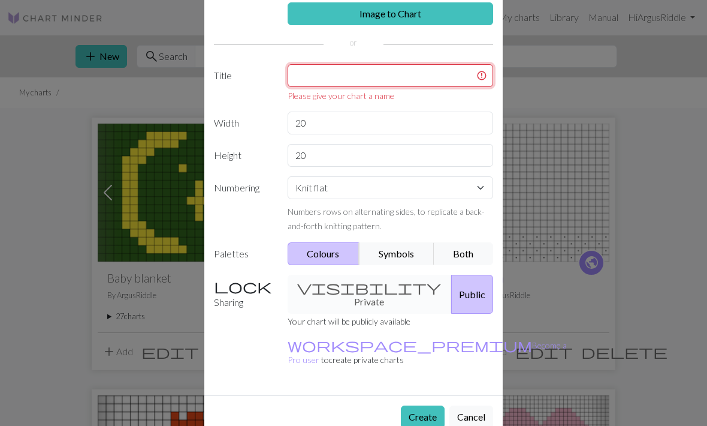
click at [407, 68] on input "text" at bounding box center [391, 75] width 206 height 23
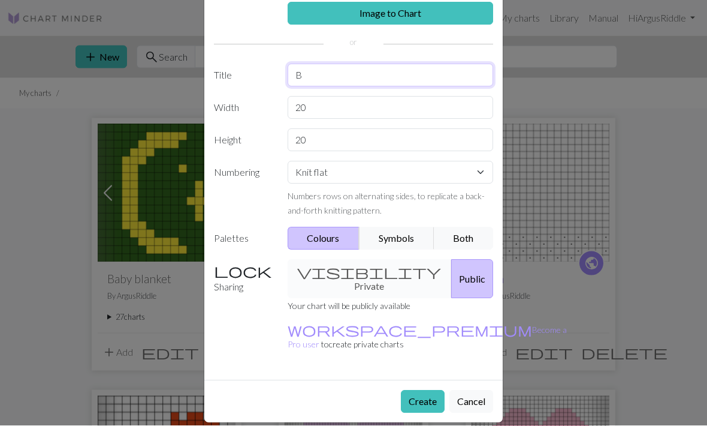
scroll to position [47, 0]
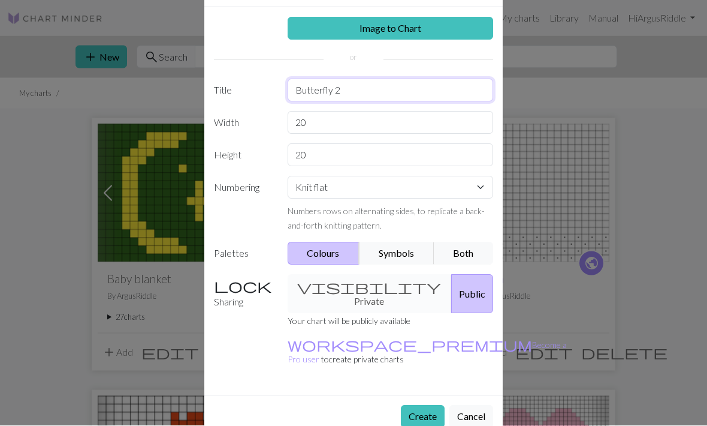
type input "Butterfly 2"
click at [415, 115] on input "20" at bounding box center [391, 123] width 206 height 23
type input "2"
type input "17"
click at [432, 140] on div "Image to Chart Title Butterfly 2 Width 17 Height 20 Numbering Knit flat Knit in…" at bounding box center [353, 201] width 299 height 387
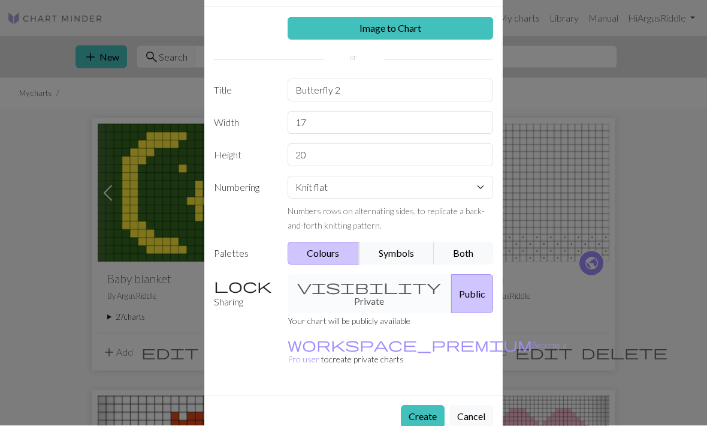
scroll to position [1, 0]
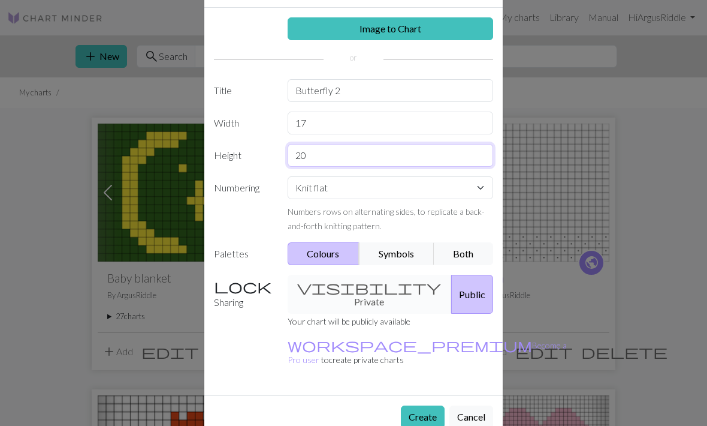
click at [467, 156] on input "20" at bounding box center [391, 155] width 206 height 23
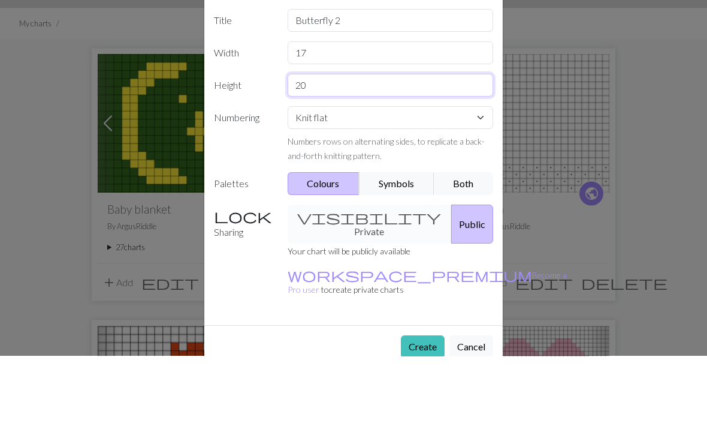
type input "2"
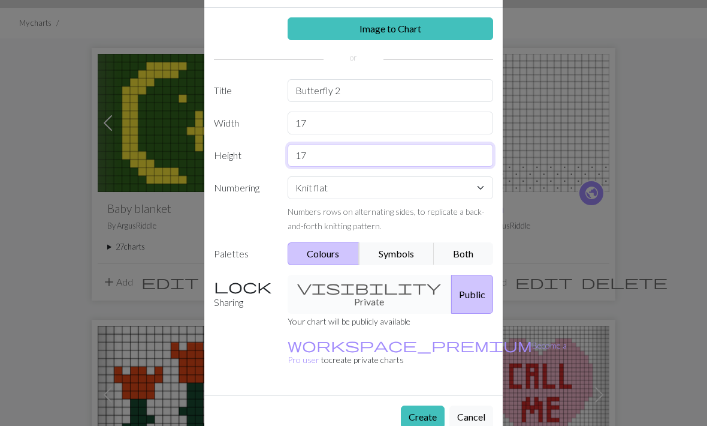
type input "17"
click at [429, 405] on button "Create" at bounding box center [423, 416] width 44 height 23
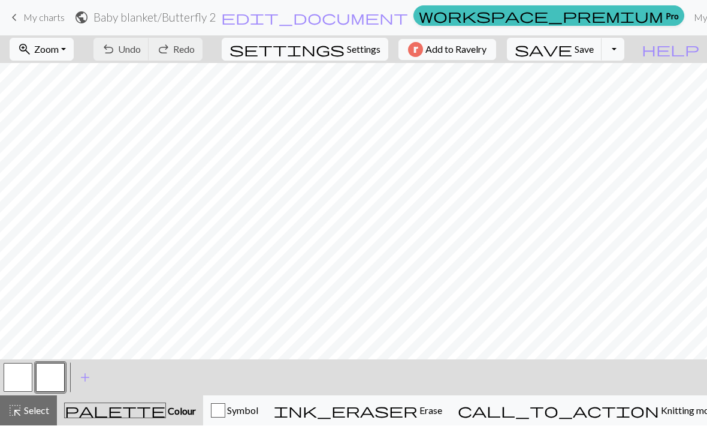
click at [54, 379] on button "button" at bounding box center [50, 377] width 29 height 29
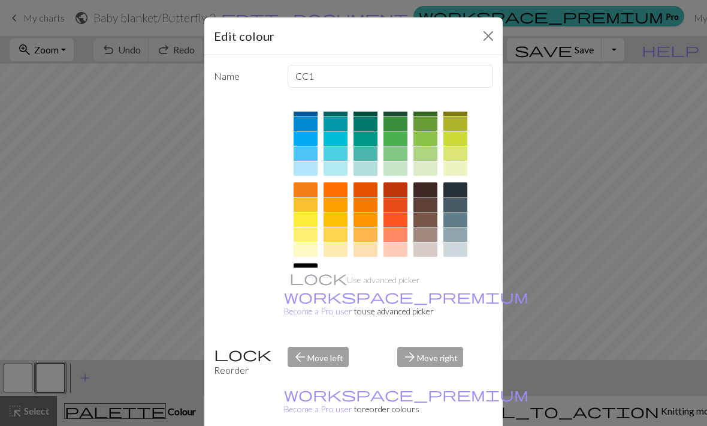
scroll to position [100, 0]
click at [312, 224] on div at bounding box center [306, 220] width 24 height 14
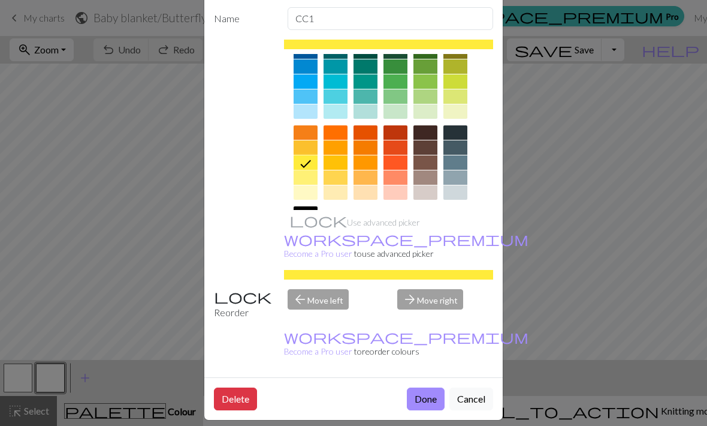
scroll to position [60, 0]
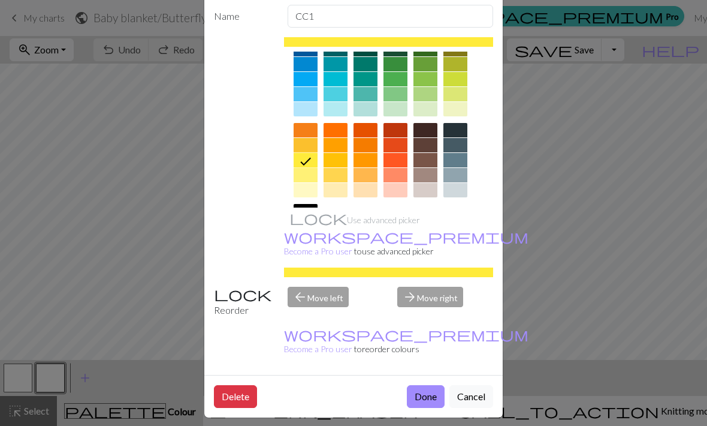
click at [430, 399] on button "Done" at bounding box center [426, 396] width 38 height 23
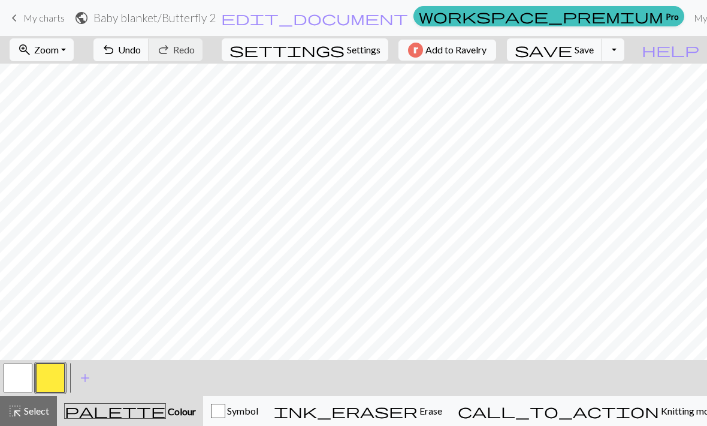
click at [91, 375] on span "add" at bounding box center [85, 377] width 14 height 17
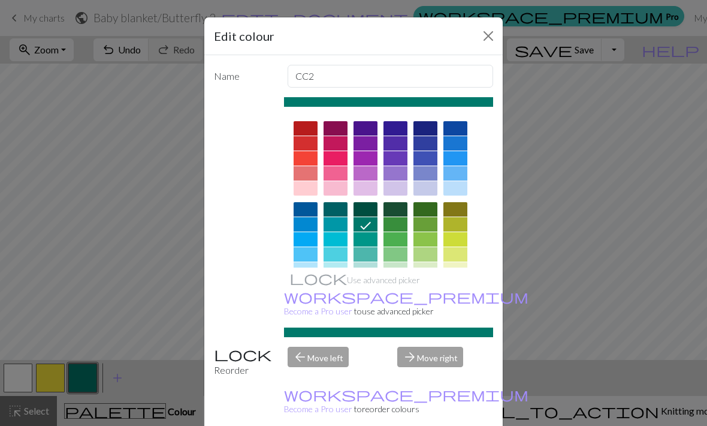
click at [395, 306] on div at bounding box center [396, 305] width 24 height 14
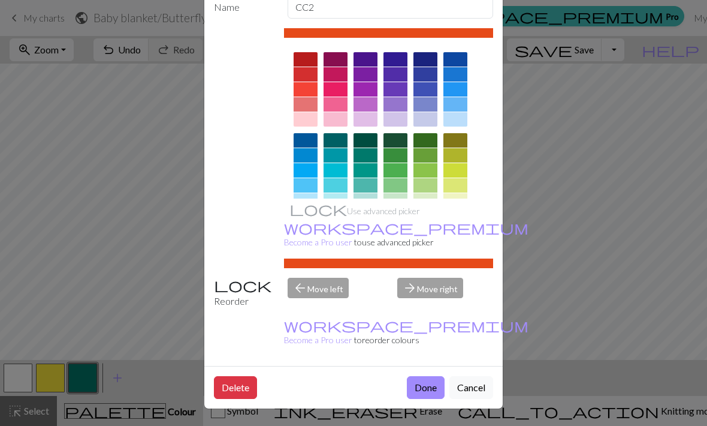
scroll to position [70, 0]
click at [429, 391] on button "Done" at bounding box center [426, 387] width 38 height 23
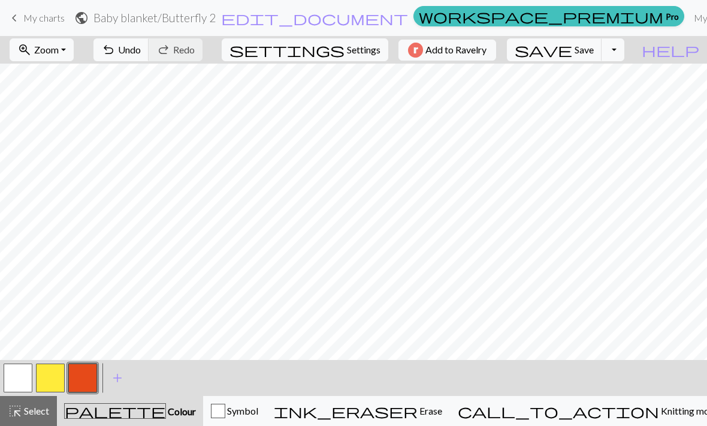
click at [141, 53] on span "Undo" at bounding box center [129, 49] width 23 height 11
click at [116, 51] on span "undo" at bounding box center [108, 49] width 14 height 17
click at [50, 390] on button "button" at bounding box center [50, 377] width 29 height 29
click at [86, 384] on button "button" at bounding box center [82, 377] width 29 height 29
click at [55, 378] on button "button" at bounding box center [50, 377] width 29 height 29
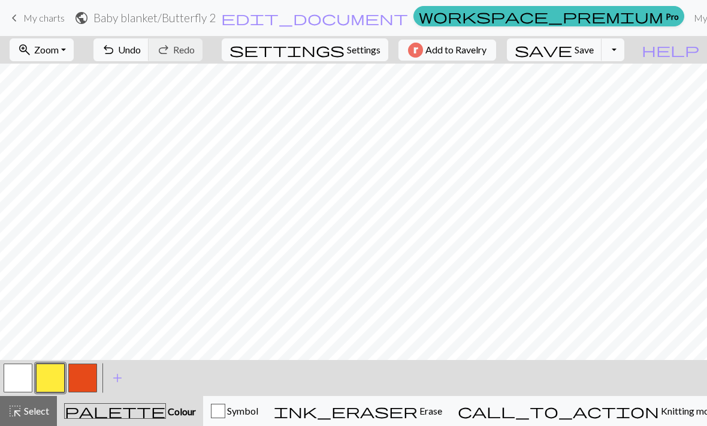
click at [84, 387] on button "button" at bounding box center [82, 377] width 29 height 29
click at [54, 379] on button "button" at bounding box center [50, 377] width 29 height 29
click at [86, 382] on button "button" at bounding box center [82, 377] width 29 height 29
click at [49, 385] on button "button" at bounding box center [50, 377] width 29 height 29
click at [55, 379] on button "button" at bounding box center [50, 377] width 29 height 29
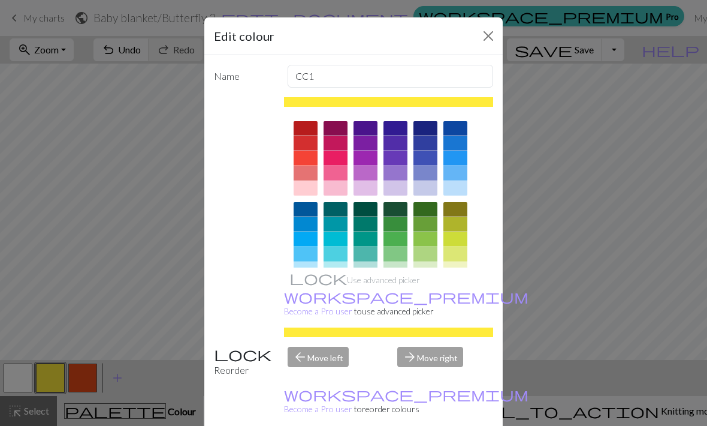
click at [92, 389] on div "Edit colour Name CC1 Use advanced picker workspace_premium Become a Pro user to…" at bounding box center [353, 213] width 707 height 426
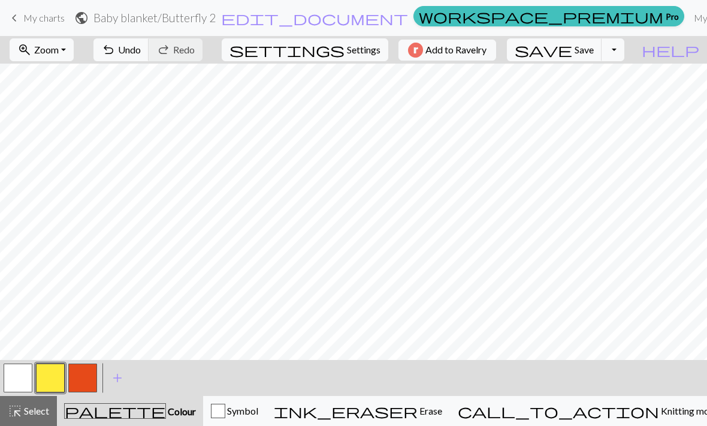
click at [89, 381] on button "button" at bounding box center [82, 377] width 29 height 29
click at [58, 382] on button "button" at bounding box center [50, 377] width 29 height 29
click at [81, 380] on button "button" at bounding box center [82, 377] width 29 height 29
click at [56, 378] on button "button" at bounding box center [50, 377] width 29 height 29
click at [87, 384] on button "button" at bounding box center [82, 377] width 29 height 29
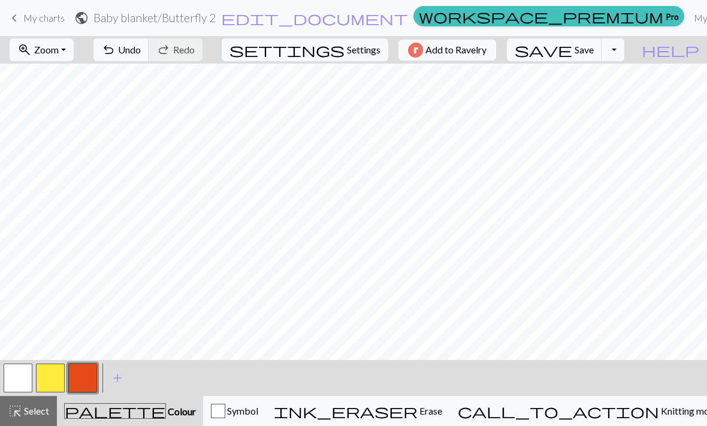
click at [77, 369] on button "button" at bounding box center [82, 377] width 29 height 29
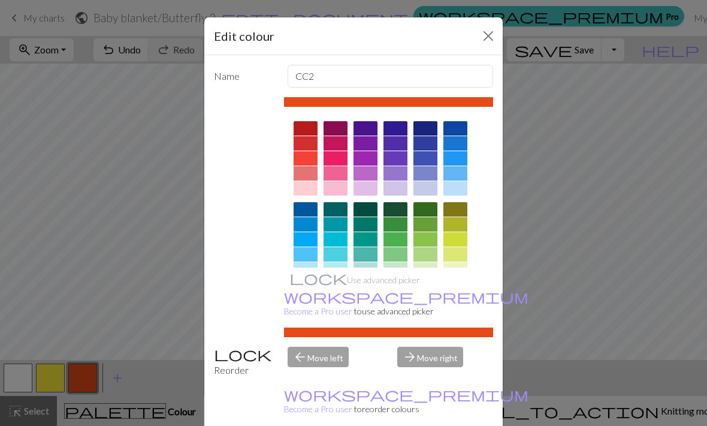
click at [116, 362] on div "Edit colour Name CC2 Use advanced picker workspace_premium Become a Pro user to…" at bounding box center [353, 213] width 707 height 426
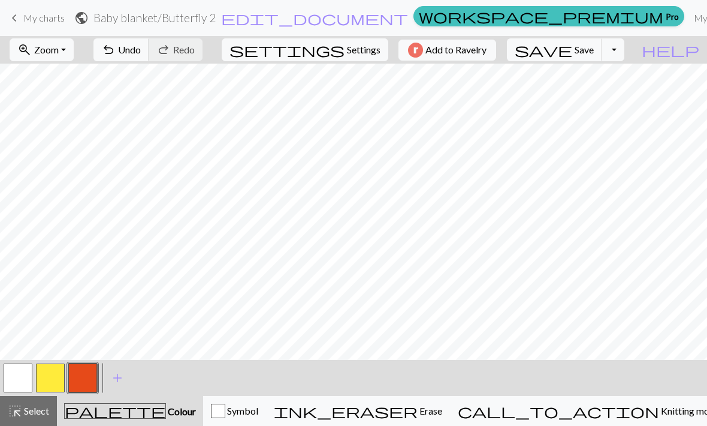
click at [68, 382] on button "button" at bounding box center [82, 377] width 29 height 29
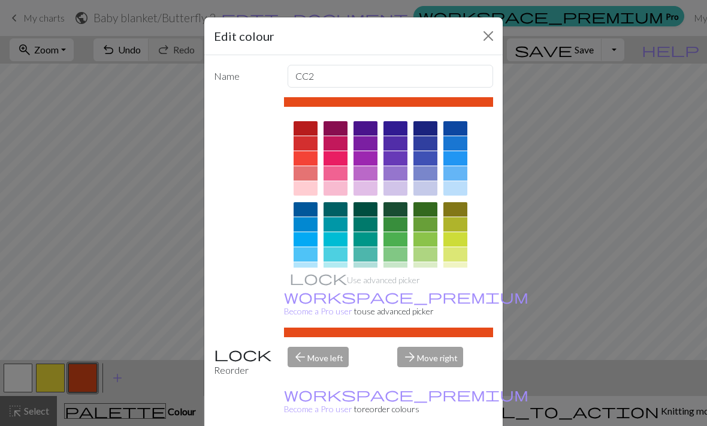
scroll to position [1, 0]
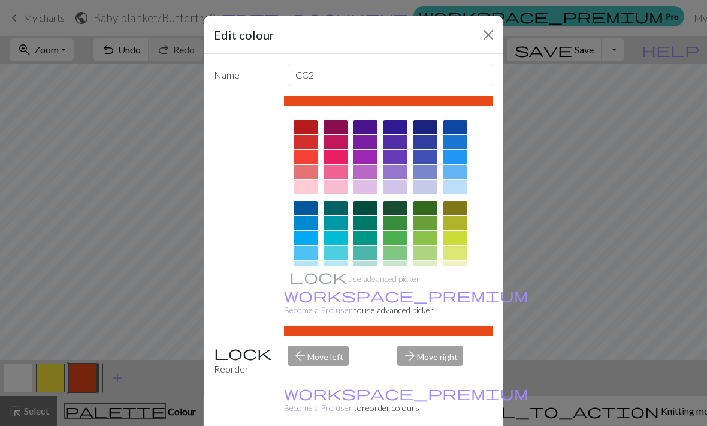
click at [131, 390] on div "Edit colour Name CC2 Use advanced picker workspace_premium Become a Pro user to…" at bounding box center [353, 213] width 707 height 426
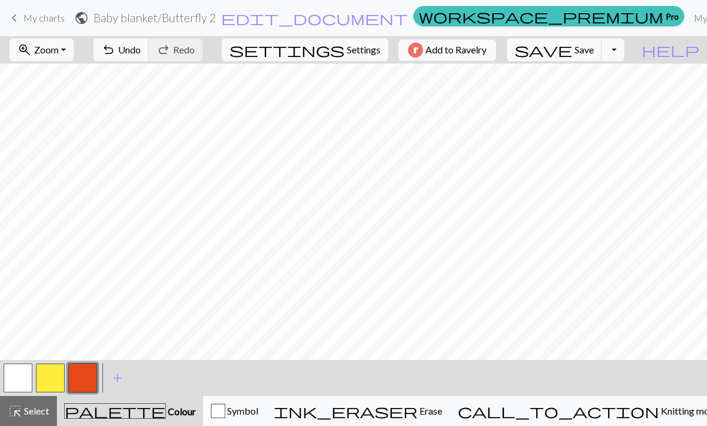
click at [55, 372] on button "button" at bounding box center [50, 377] width 29 height 29
click at [149, 61] on button "undo Undo Undo" at bounding box center [122, 49] width 56 height 23
click at [95, 382] on button "button" at bounding box center [82, 377] width 29 height 29
click at [64, 376] on button "button" at bounding box center [50, 377] width 29 height 29
click at [88, 377] on button "button" at bounding box center [82, 377] width 29 height 29
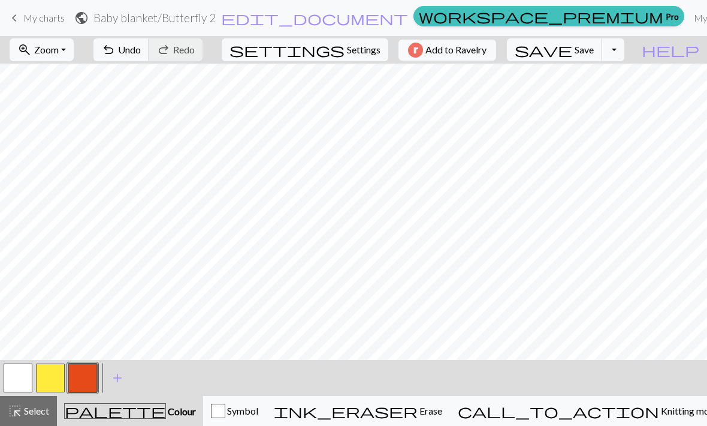
click at [44, 386] on button "button" at bounding box center [50, 377] width 29 height 29
click at [83, 387] on button "button" at bounding box center [82, 377] width 29 height 29
click at [58, 372] on button "button" at bounding box center [50, 377] width 29 height 29
click at [76, 384] on button "button" at bounding box center [82, 377] width 29 height 29
click at [594, 50] on span "Save" at bounding box center [584, 49] width 19 height 11
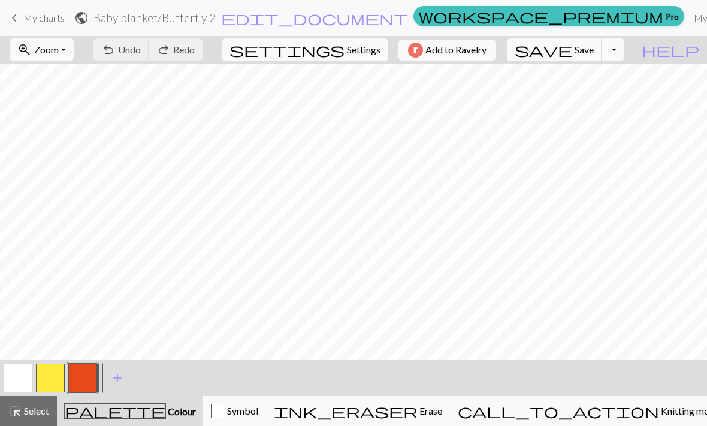
click at [689, 13] on link "My charts" at bounding box center [714, 18] width 51 height 24
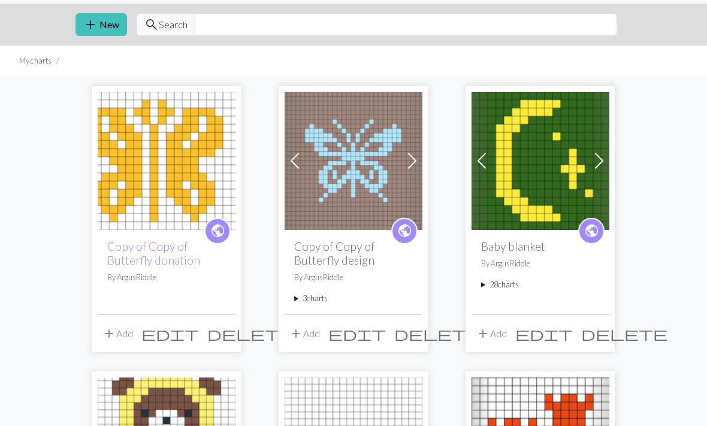
scroll to position [38, 0]
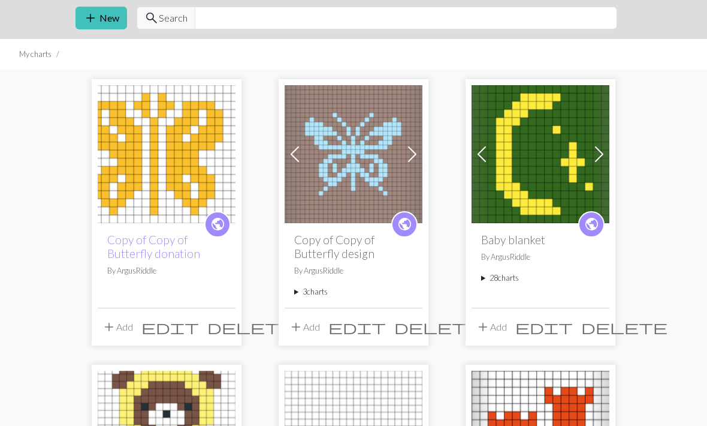
click at [501, 284] on summary "28 charts" at bounding box center [540, 278] width 119 height 11
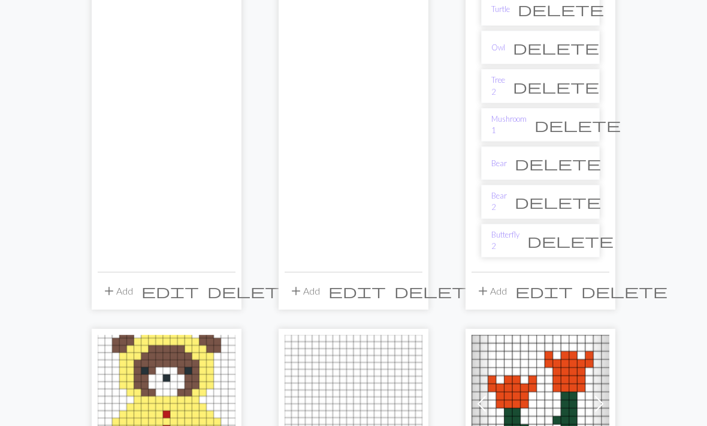
click at [573, 283] on span "edit" at bounding box center [545, 291] width 58 height 17
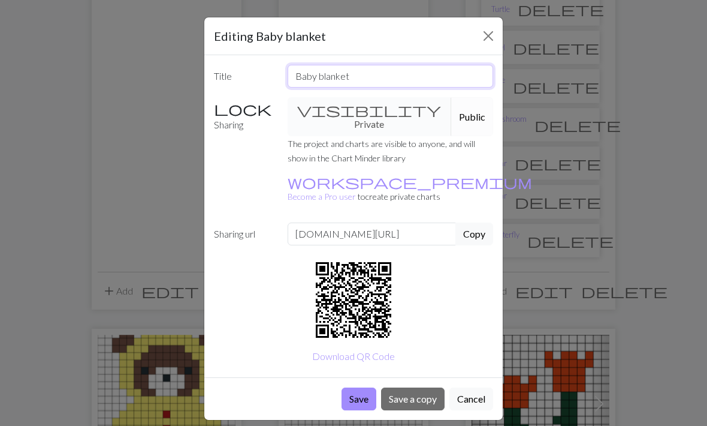
click at [409, 76] on input "Baby blanket" at bounding box center [391, 76] width 206 height 23
click at [481, 38] on button "Close" at bounding box center [488, 35] width 19 height 19
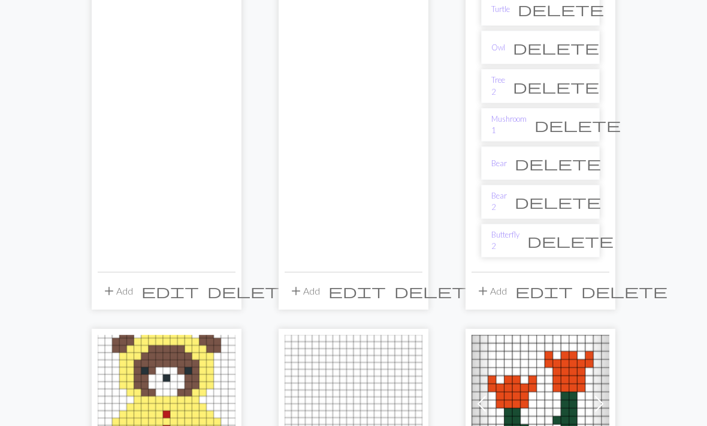
click at [499, 280] on button "add Add" at bounding box center [492, 291] width 40 height 23
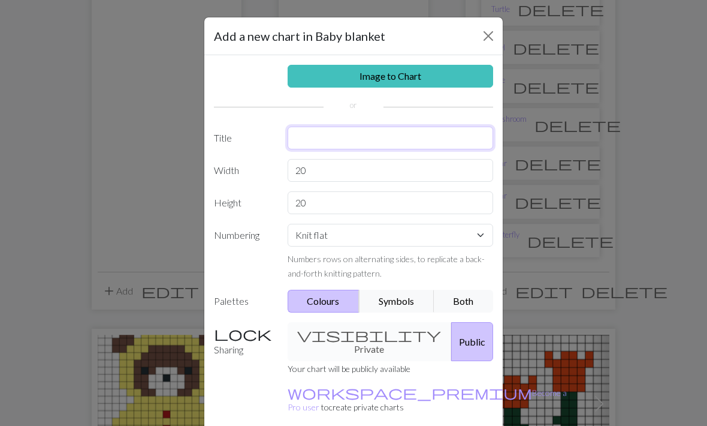
click at [390, 135] on input "text" at bounding box center [391, 137] width 206 height 23
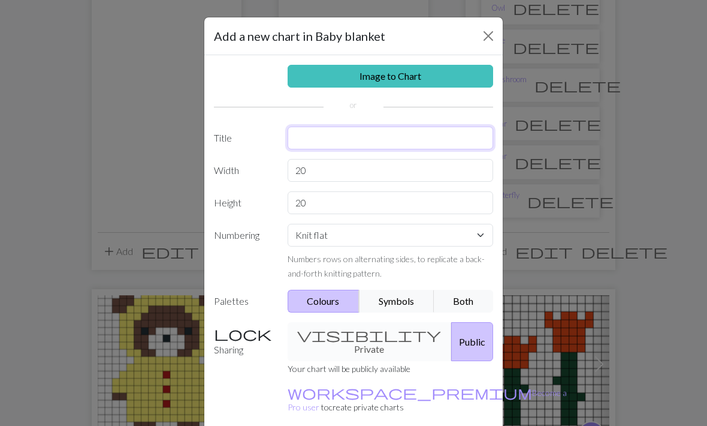
click at [418, 135] on input "text" at bounding box center [391, 137] width 206 height 23
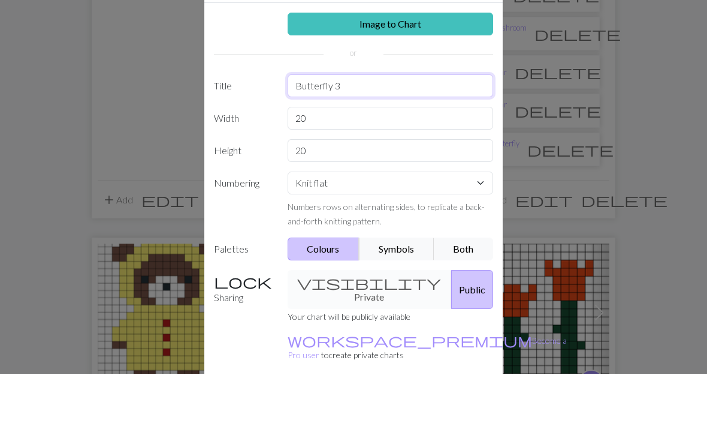
type input "Butterfly 3"
click at [420, 159] on input "20" at bounding box center [391, 170] width 206 height 23
click at [436, 159] on input "20" at bounding box center [391, 170] width 206 height 23
type input "2"
type input "17"
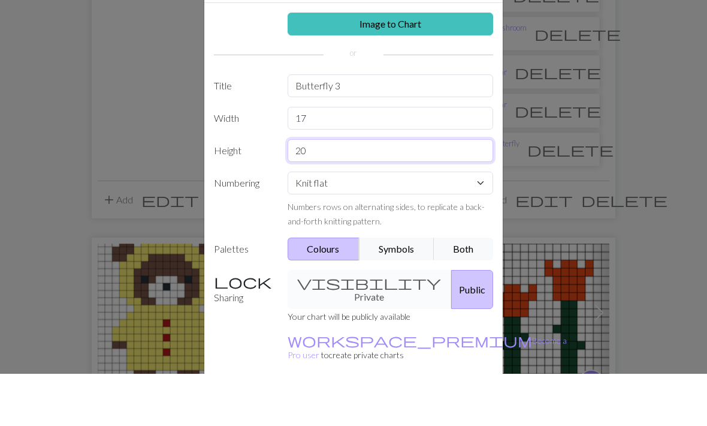
click at [429, 191] on input "20" at bounding box center [391, 202] width 206 height 23
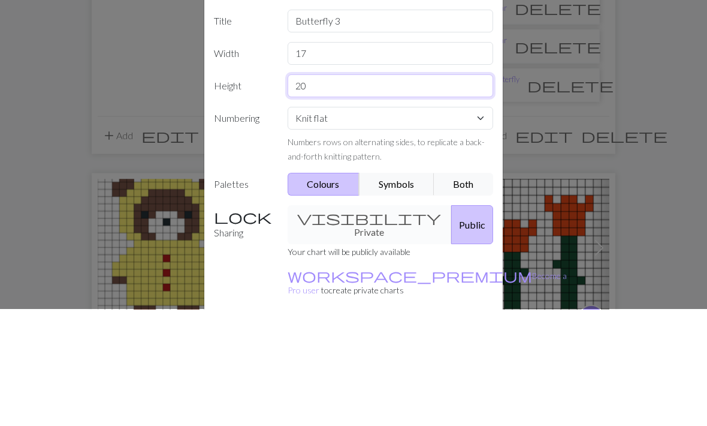
type input "2"
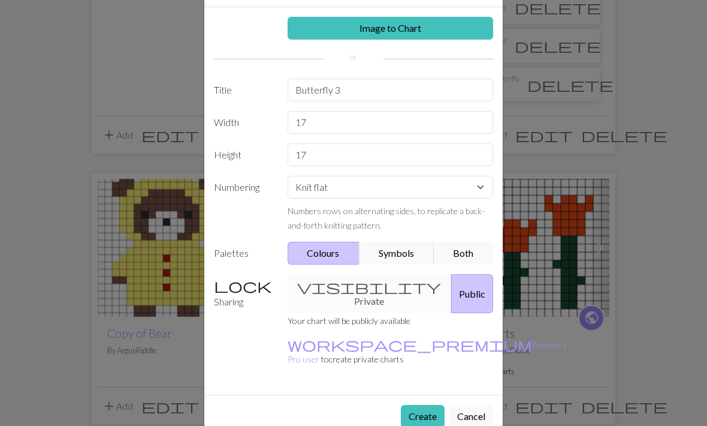
scroll to position [47, 0]
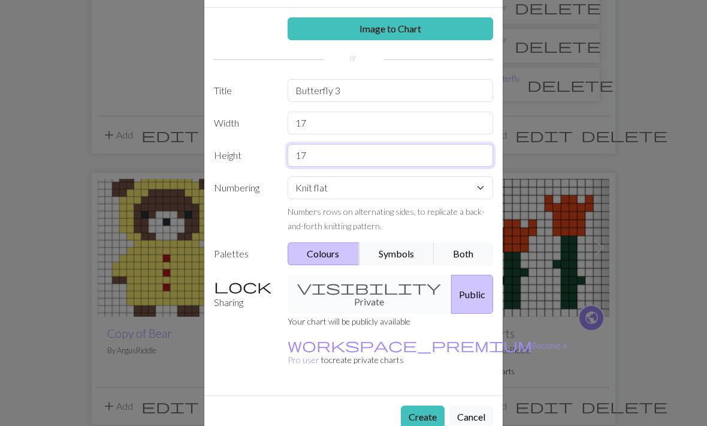
type input "17"
click at [426, 405] on button "Create" at bounding box center [423, 416] width 44 height 23
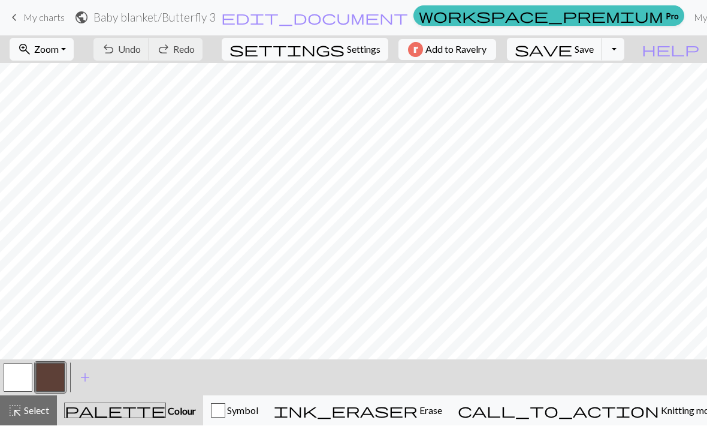
click at [55, 379] on button "button" at bounding box center [50, 377] width 29 height 29
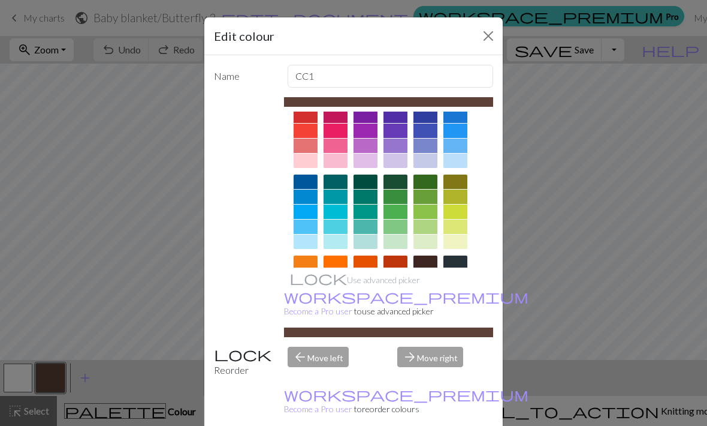
scroll to position [29, 0]
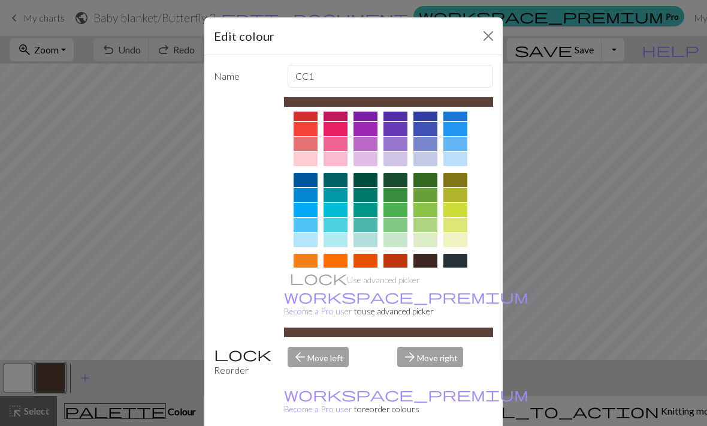
click at [396, 276] on div at bounding box center [396, 276] width 24 height 14
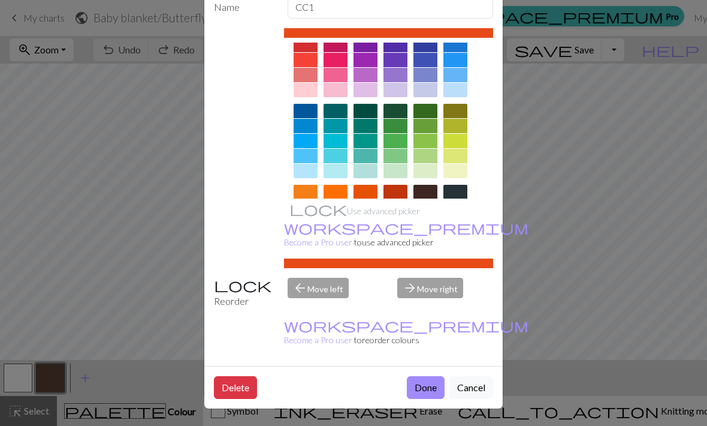
scroll to position [70, 0]
click at [429, 390] on button "Done" at bounding box center [426, 387] width 38 height 23
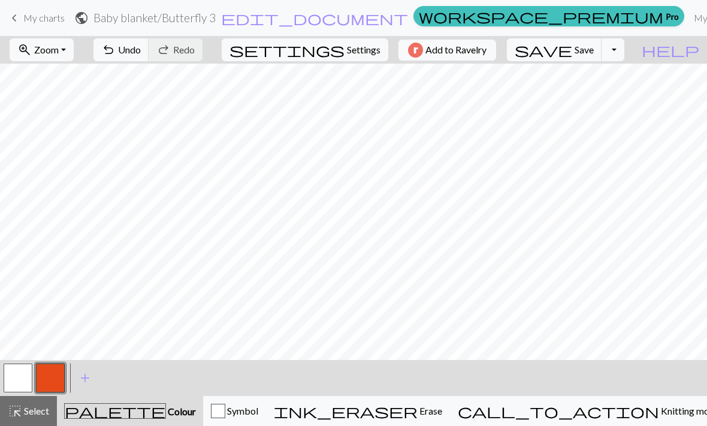
click at [86, 382] on span "add" at bounding box center [85, 377] width 14 height 17
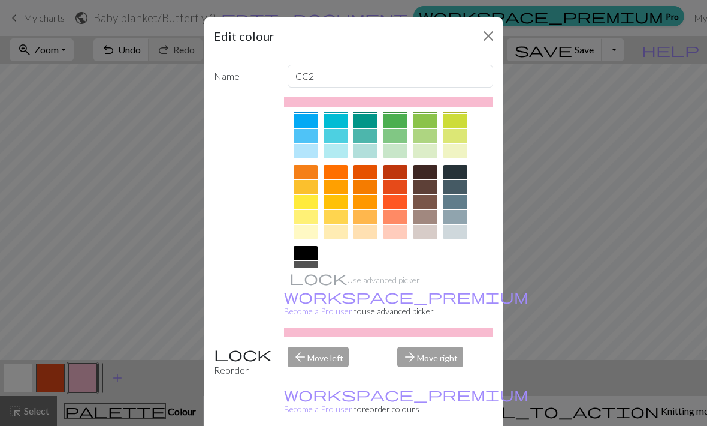
scroll to position [118, 0]
click at [308, 206] on div at bounding box center [306, 202] width 24 height 14
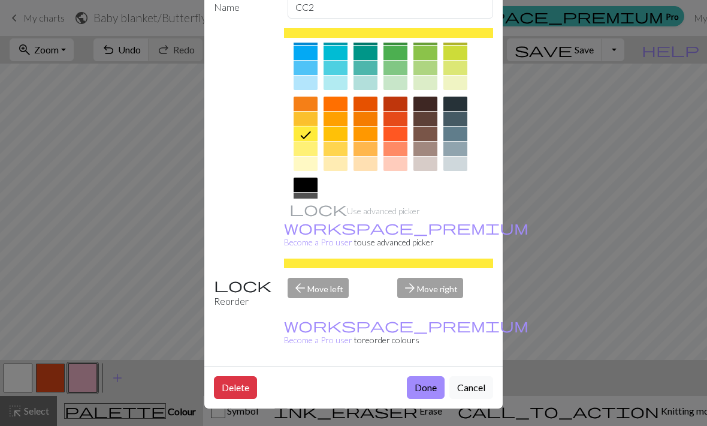
scroll to position [70, 0]
click at [434, 388] on button "Done" at bounding box center [426, 387] width 38 height 23
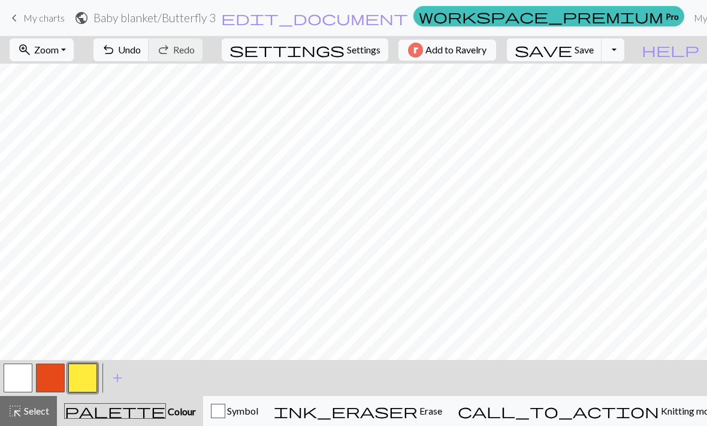
click at [55, 384] on button "button" at bounding box center [50, 377] width 29 height 29
click at [80, 382] on button "button" at bounding box center [82, 377] width 29 height 29
click at [56, 382] on button "button" at bounding box center [50, 377] width 29 height 29
click at [81, 376] on button "button" at bounding box center [82, 377] width 29 height 29
click at [58, 379] on button "button" at bounding box center [50, 377] width 29 height 29
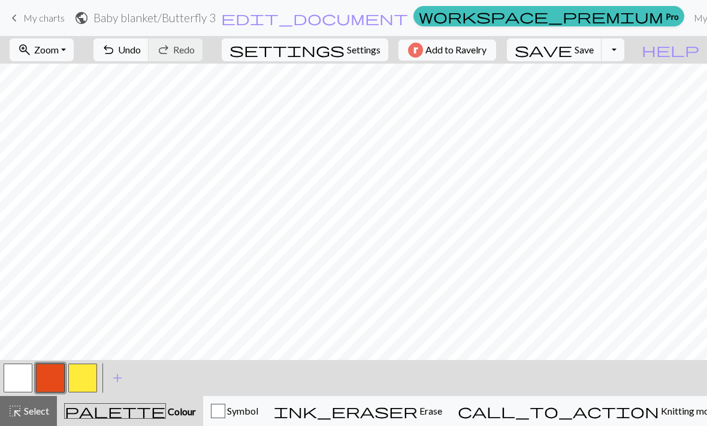
click at [86, 381] on button "button" at bounding box center [82, 377] width 29 height 29
click at [59, 375] on button "button" at bounding box center [50, 377] width 29 height 29
click at [90, 379] on button "button" at bounding box center [82, 377] width 29 height 29
click at [141, 45] on span "Undo" at bounding box center [129, 49] width 23 height 11
click at [149, 56] on button "undo Undo Undo" at bounding box center [122, 49] width 56 height 23
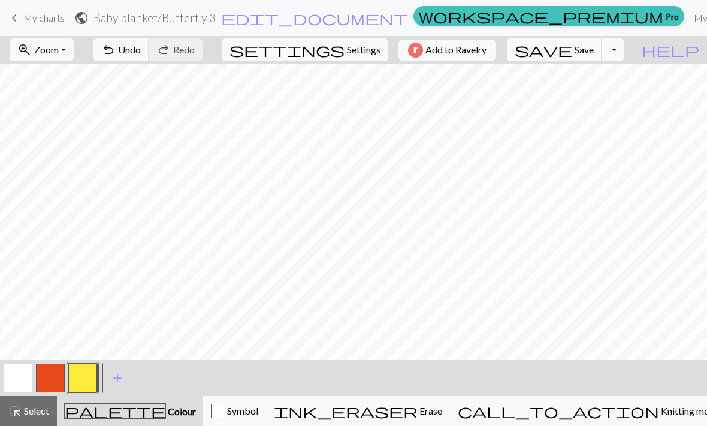
click at [141, 46] on span "Undo" at bounding box center [129, 49] width 23 height 11
click at [58, 371] on button "button" at bounding box center [50, 377] width 29 height 29
click at [79, 378] on button "button" at bounding box center [82, 377] width 29 height 29
click at [56, 382] on button "button" at bounding box center [50, 377] width 29 height 29
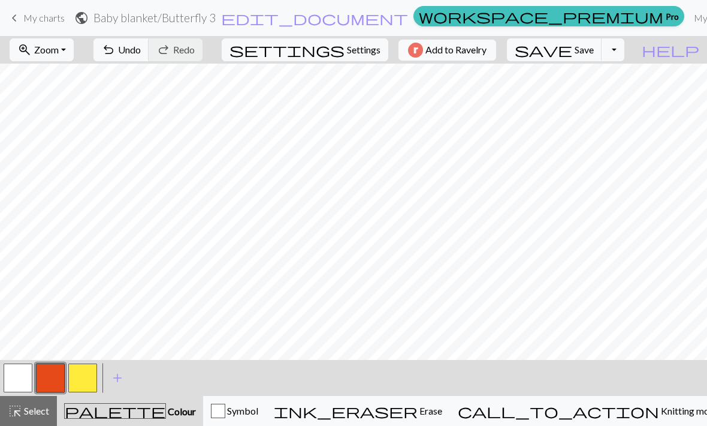
click at [85, 378] on button "button" at bounding box center [82, 377] width 29 height 29
click at [54, 377] on button "button" at bounding box center [50, 377] width 29 height 29
click at [91, 379] on button "button" at bounding box center [82, 377] width 29 height 29
click at [59, 379] on button "button" at bounding box center [50, 377] width 29 height 29
click at [87, 378] on button "button" at bounding box center [82, 377] width 29 height 29
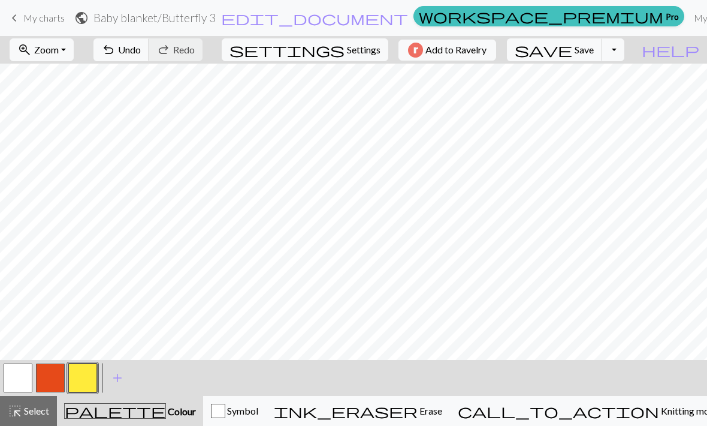
click at [47, 377] on button "button" at bounding box center [50, 377] width 29 height 29
click at [56, 375] on button "button" at bounding box center [50, 377] width 29 height 29
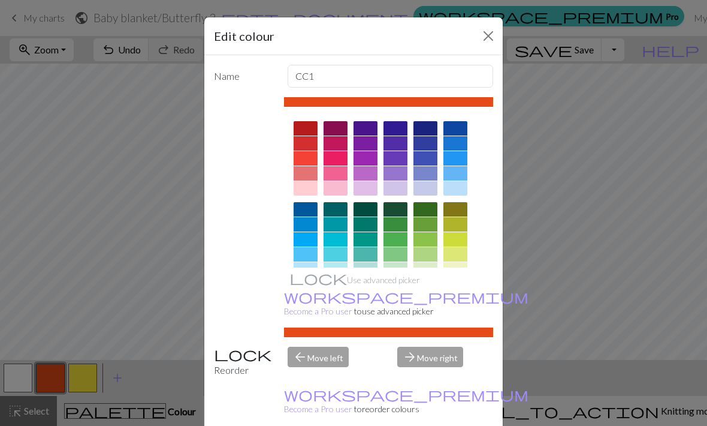
click at [90, 381] on div "Edit colour Name CC1 Use advanced picker workspace_premium Become a Pro user to…" at bounding box center [353, 213] width 707 height 426
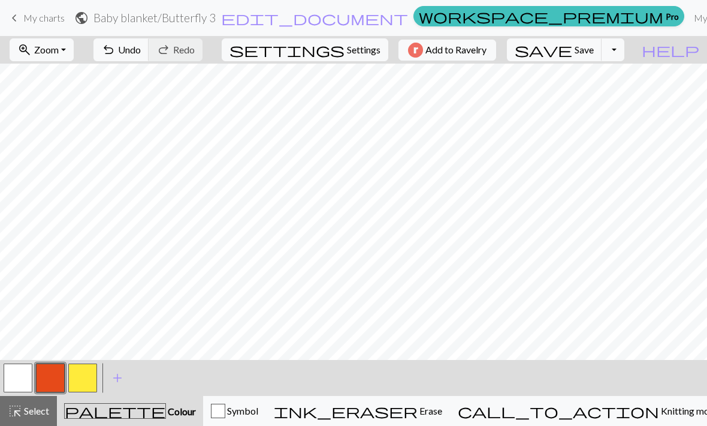
click at [88, 380] on button "button" at bounding box center [82, 377] width 29 height 29
click at [80, 384] on button "button" at bounding box center [82, 377] width 29 height 29
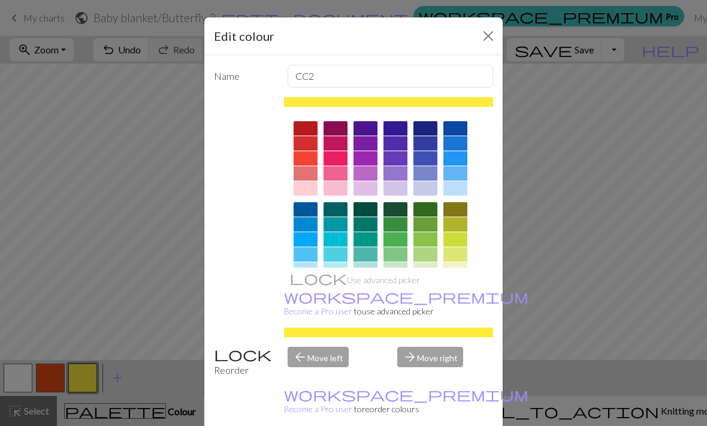
click at [154, 299] on div "Edit colour Name CC2 Use advanced picker workspace_premium Become a Pro user to…" at bounding box center [353, 213] width 707 height 426
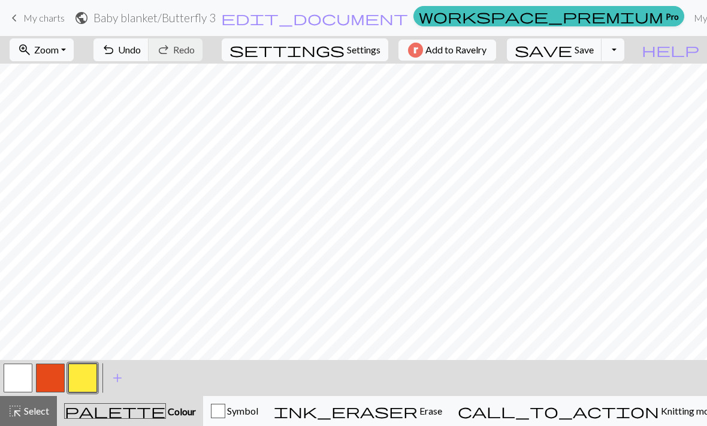
click at [60, 381] on button "button" at bounding box center [50, 377] width 29 height 29
click at [88, 376] on button "button" at bounding box center [82, 377] width 29 height 29
click at [149, 40] on button "undo Undo Undo" at bounding box center [122, 49] width 56 height 23
click at [116, 44] on span "undo" at bounding box center [108, 49] width 14 height 17
click at [149, 45] on button "undo Undo Undo" at bounding box center [122, 49] width 56 height 23
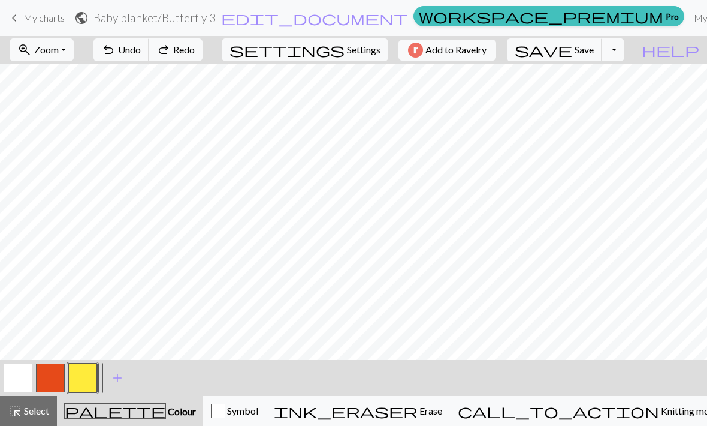
click at [116, 47] on span "undo" at bounding box center [108, 49] width 14 height 17
click at [141, 49] on span "Undo" at bounding box center [129, 49] width 23 height 11
click at [141, 46] on span "Undo" at bounding box center [129, 49] width 23 height 11
click at [56, 376] on button "button" at bounding box center [50, 377] width 29 height 29
click at [93, 383] on button "button" at bounding box center [82, 377] width 29 height 29
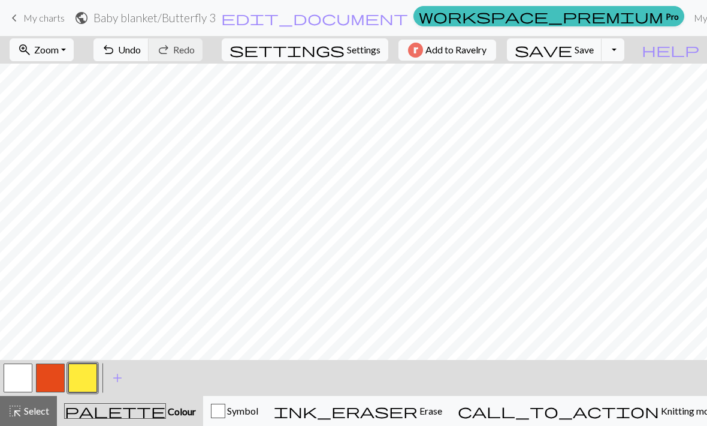
click at [58, 382] on button "button" at bounding box center [50, 377] width 29 height 29
click at [594, 46] on span "Save" at bounding box center [584, 49] width 19 height 11
click at [603, 60] on button "save Save Save" at bounding box center [554, 49] width 95 height 23
click at [594, 50] on span "Save" at bounding box center [584, 49] width 19 height 11
click at [594, 46] on span "Save" at bounding box center [584, 49] width 19 height 11
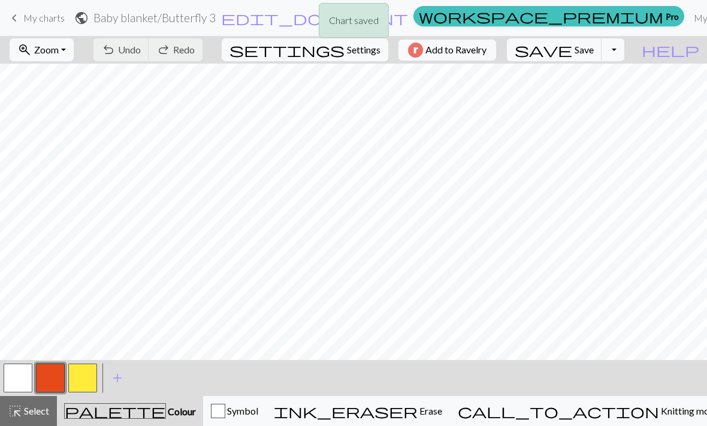
click at [523, 17] on div "Chart saved" at bounding box center [353, 23] width 707 height 47
click at [94, 378] on button "button" at bounding box center [82, 377] width 29 height 29
click at [59, 376] on button "button" at bounding box center [50, 377] width 29 height 29
click at [594, 53] on span "Save" at bounding box center [584, 49] width 19 height 11
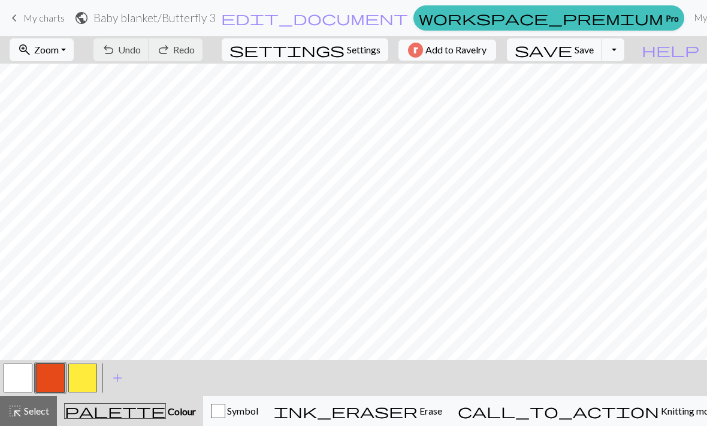
click at [216, 18] on h2 "Baby blanket / Butterfly 3" at bounding box center [155, 18] width 122 height 14
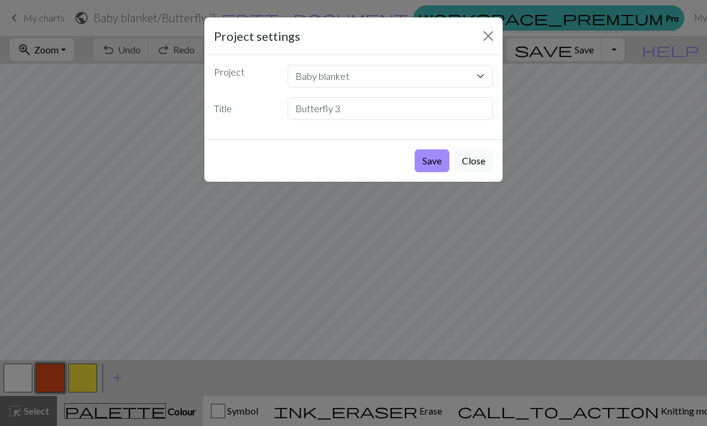
click at [397, 126] on div "Project Baby blanket Copy of Copy of monarch-butterfly-stencil.jpg Copy of Copy…" at bounding box center [353, 97] width 299 height 84
click at [434, 109] on input "Butterfly 3" at bounding box center [391, 108] width 206 height 23
type input "Butterfly 2"
click at [439, 161] on button "Save" at bounding box center [432, 160] width 35 height 23
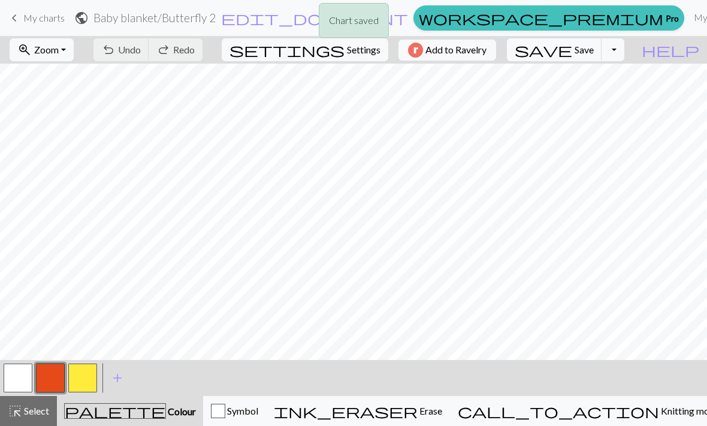
click at [526, 20] on div "Chart saved" at bounding box center [353, 23] width 707 height 47
click at [689, 16] on link "My charts" at bounding box center [714, 17] width 51 height 24
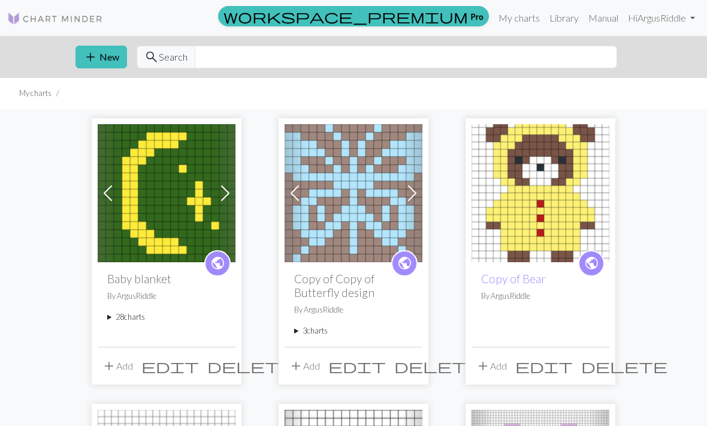
click at [136, 317] on summary "28 charts" at bounding box center [166, 316] width 119 height 11
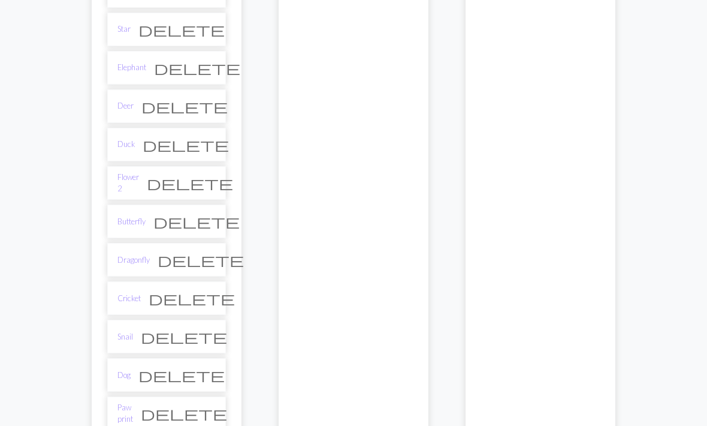
scroll to position [615, 0]
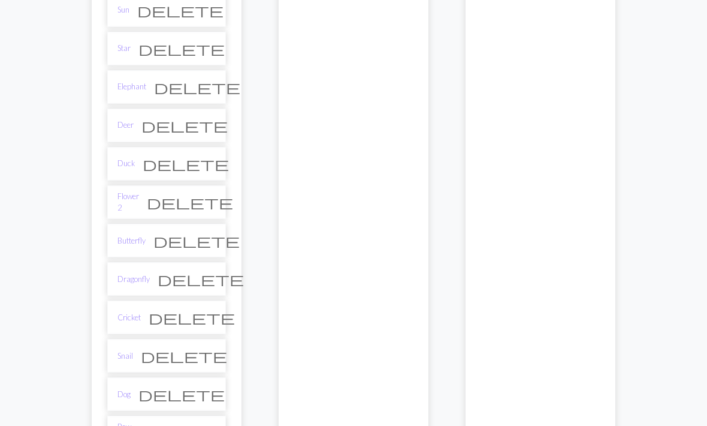
click at [606, 241] on div "public Copy of Bear By ArgusRiddle" at bounding box center [541, 229] width 138 height 1164
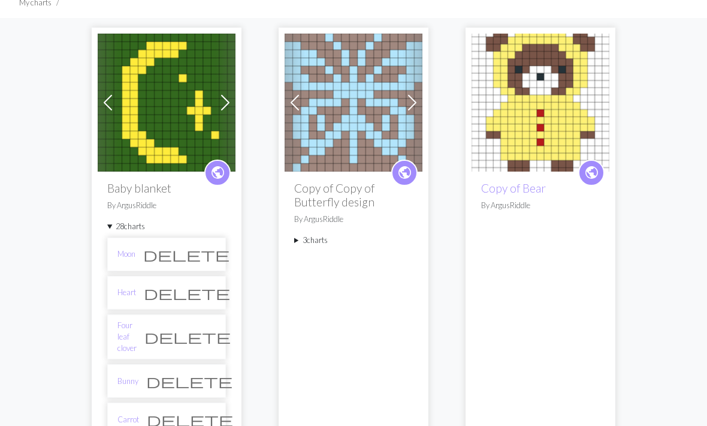
scroll to position [0, 0]
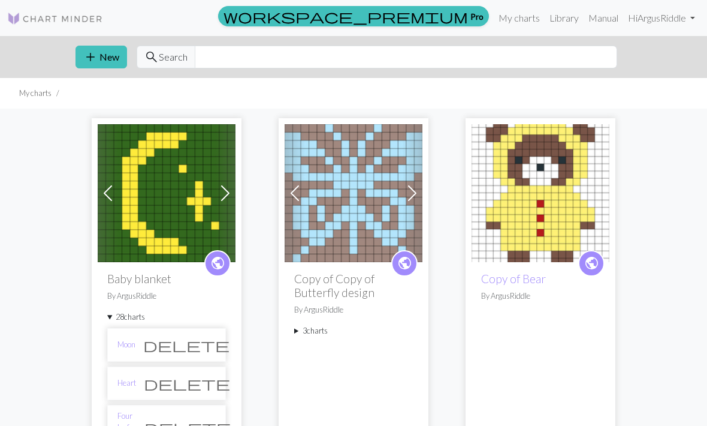
click at [562, 20] on link "Library" at bounding box center [564, 18] width 39 height 24
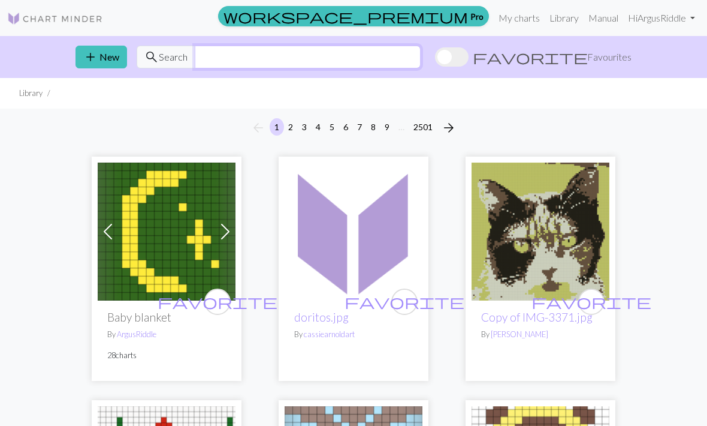
click at [408, 61] on input "text" at bounding box center [308, 57] width 226 height 23
type input "Beetle"
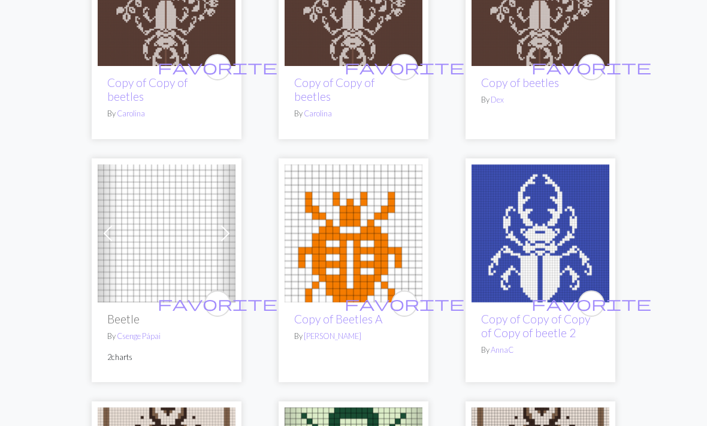
scroll to position [982, 0]
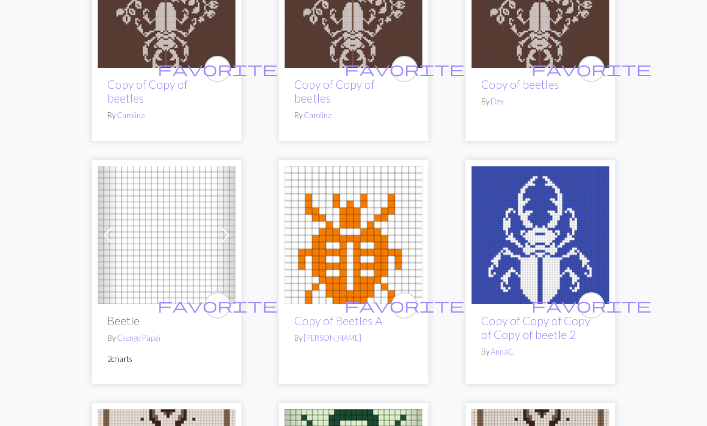
click at [363, 314] on link "Copy of Beetles A" at bounding box center [338, 321] width 88 height 14
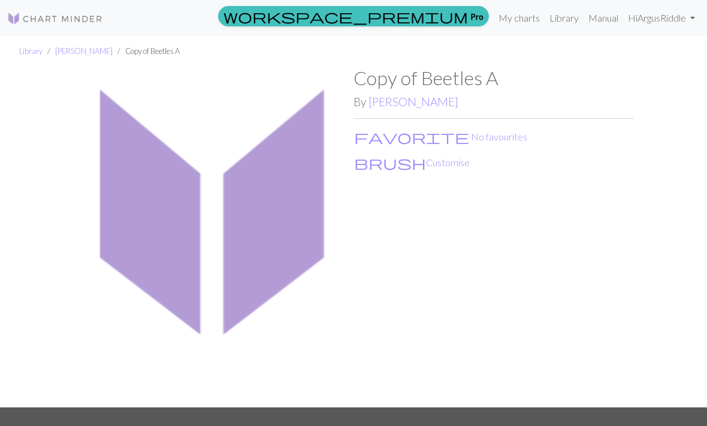
click at [397, 164] on button "brush Customise" at bounding box center [412, 163] width 117 height 16
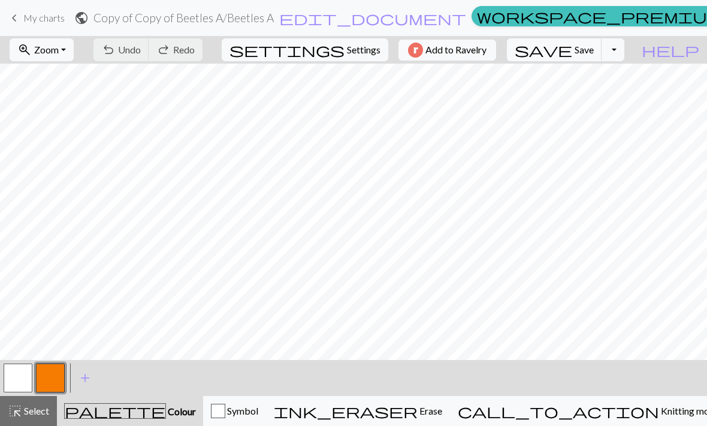
click at [47, 20] on span "My charts" at bounding box center [43, 17] width 41 height 11
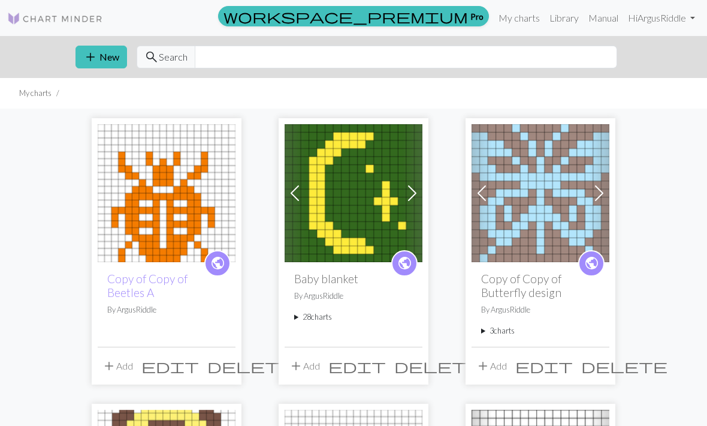
click at [328, 315] on summary "28 charts" at bounding box center [353, 316] width 119 height 11
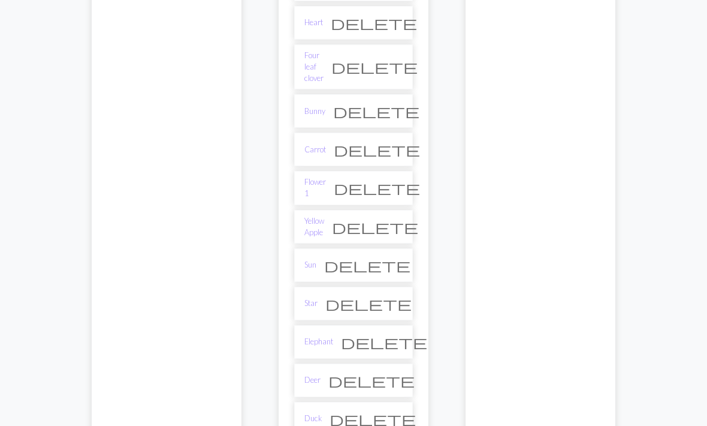
scroll to position [379, 0]
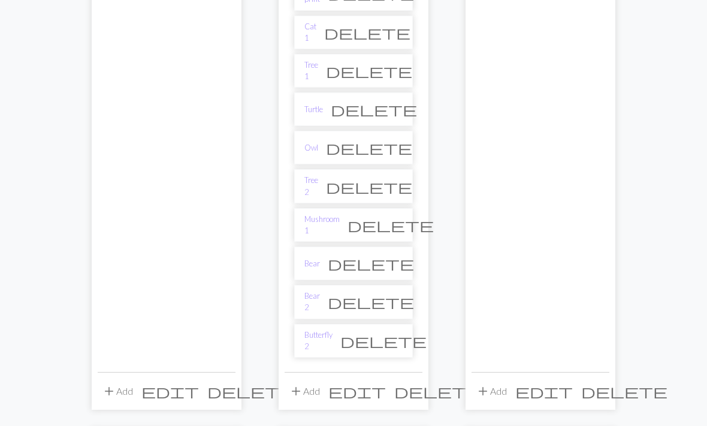
click at [317, 380] on button "add Add" at bounding box center [305, 391] width 40 height 23
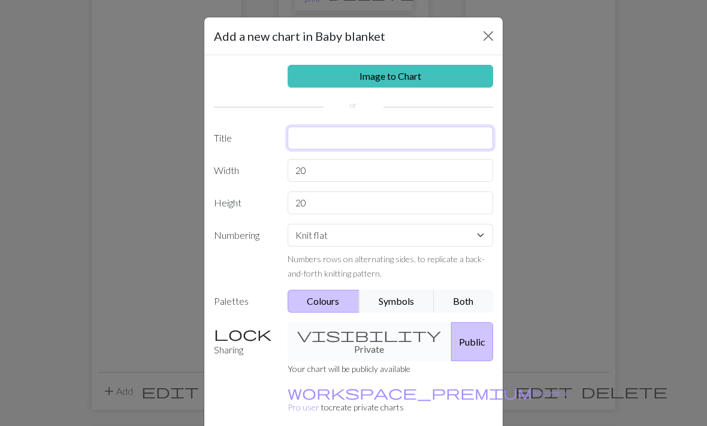
click at [450, 134] on input "text" at bounding box center [391, 137] width 206 height 23
type input "Beetle"
click at [450, 173] on input "20" at bounding box center [391, 170] width 206 height 23
type input "2"
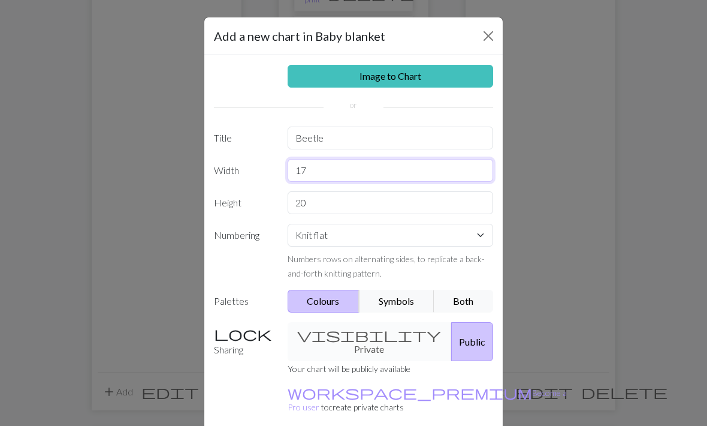
type input "17"
click at [450, 196] on input "20" at bounding box center [391, 202] width 206 height 23
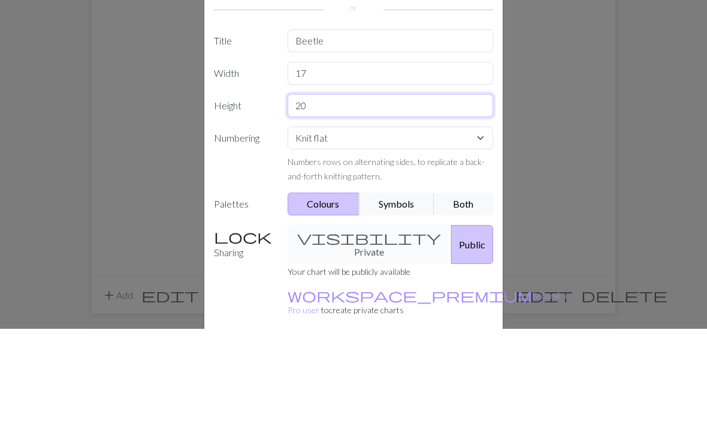
type input "2"
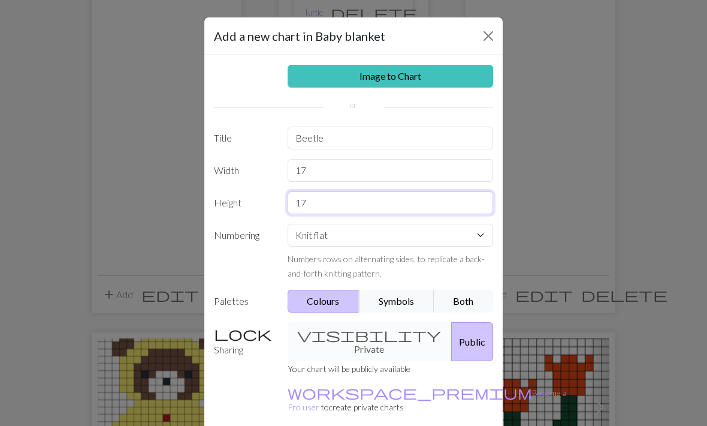
type input "17"
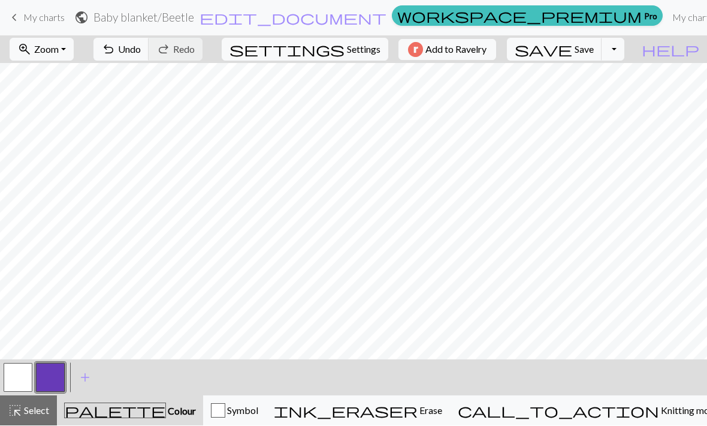
click at [55, 381] on button "button" at bounding box center [50, 377] width 29 height 29
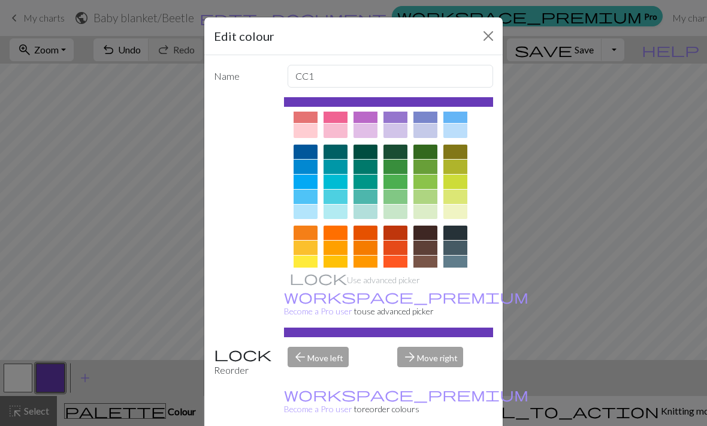
scroll to position [67, 0]
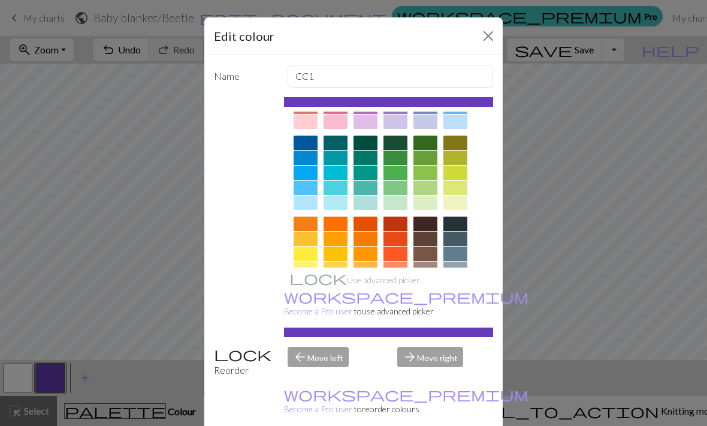
click at [431, 254] on div at bounding box center [426, 253] width 24 height 14
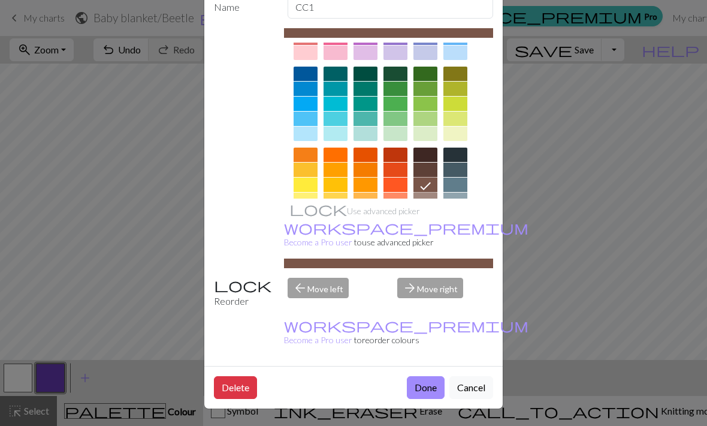
scroll to position [70, 0]
click at [430, 385] on button "Done" at bounding box center [426, 387] width 38 height 23
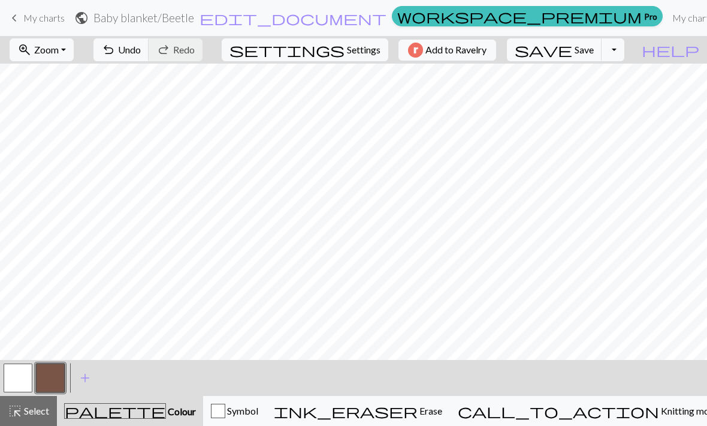
click at [85, 381] on span "add" at bounding box center [85, 377] width 14 height 17
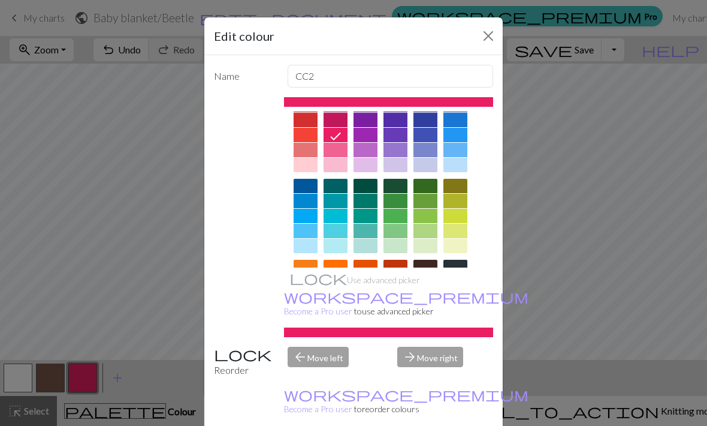
scroll to position [33, 0]
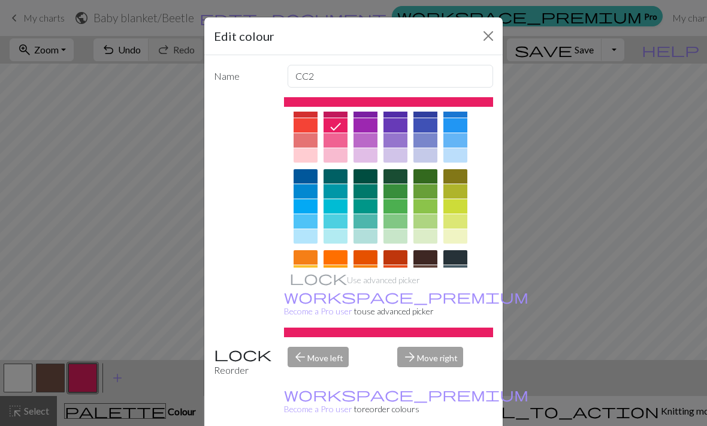
click at [312, 274] on div at bounding box center [306, 272] width 24 height 14
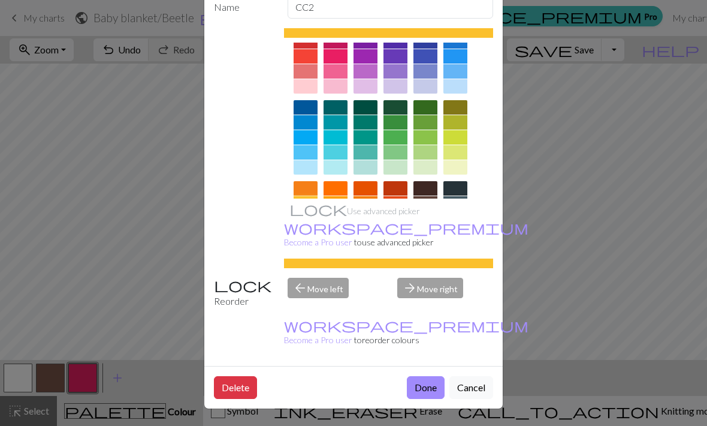
scroll to position [70, 0]
click at [427, 388] on button "Done" at bounding box center [426, 387] width 38 height 23
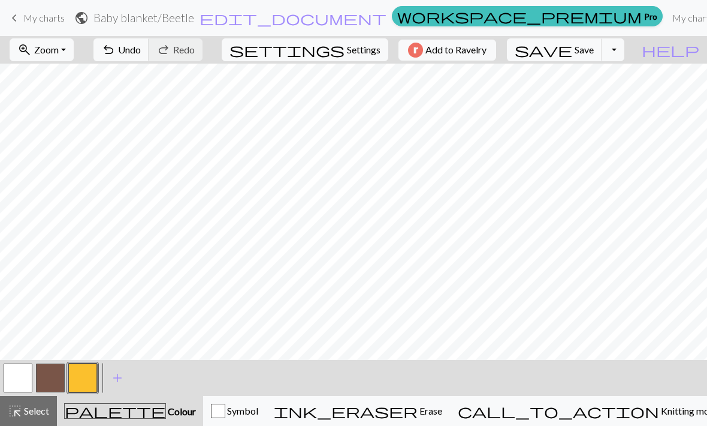
click at [55, 381] on button "button" at bounding box center [50, 377] width 29 height 29
click at [93, 376] on button "button" at bounding box center [82, 377] width 29 height 29
click at [55, 377] on button "button" at bounding box center [50, 377] width 29 height 29
click at [86, 380] on button "button" at bounding box center [82, 377] width 29 height 29
click at [53, 383] on button "button" at bounding box center [50, 377] width 29 height 29
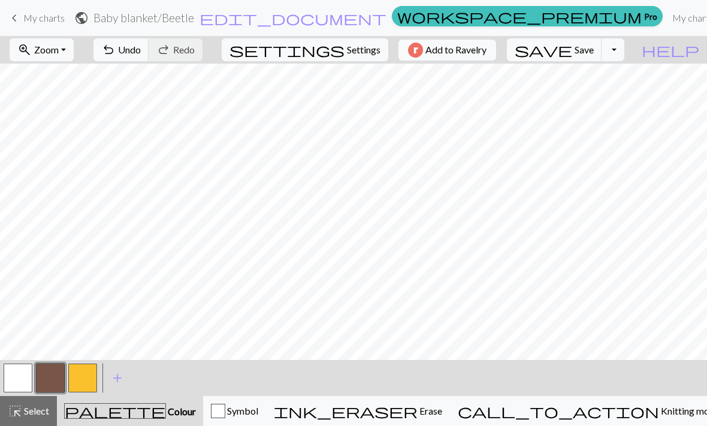
click at [86, 381] on button "button" at bounding box center [82, 377] width 29 height 29
click at [54, 379] on button "button" at bounding box center [50, 377] width 29 height 29
click at [88, 381] on button "button" at bounding box center [82, 377] width 29 height 29
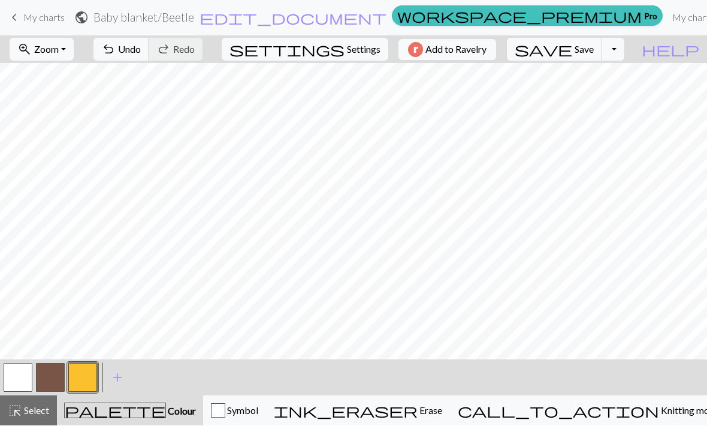
click at [52, 379] on button "button" at bounding box center [50, 377] width 29 height 29
click at [88, 374] on button "button" at bounding box center [82, 377] width 29 height 29
click at [58, 378] on button "button" at bounding box center [50, 377] width 29 height 29
click at [89, 375] on button "button" at bounding box center [82, 377] width 29 height 29
click at [55, 376] on button "button" at bounding box center [50, 377] width 29 height 29
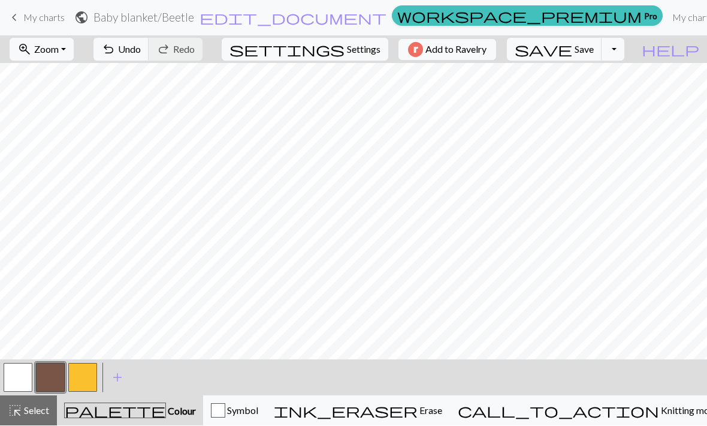
click at [85, 379] on button "button" at bounding box center [82, 377] width 29 height 29
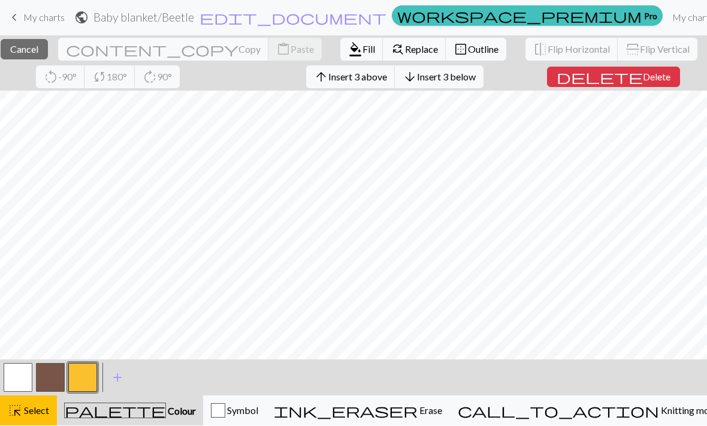
click at [55, 375] on button "button" at bounding box center [50, 377] width 29 height 29
click at [77, 376] on button "button" at bounding box center [82, 377] width 29 height 29
click at [37, 417] on div "highlight_alt Select Select" at bounding box center [28, 410] width 41 height 14
click at [38, 50] on span "Cancel" at bounding box center [24, 49] width 28 height 11
click at [42, 56] on button "close Cancel" at bounding box center [24, 50] width 47 height 20
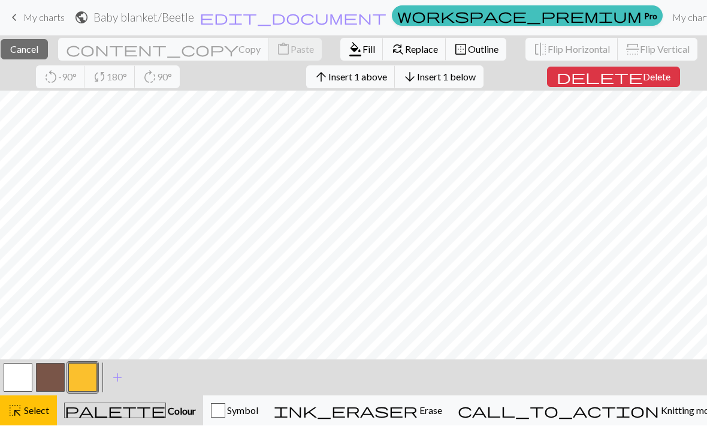
click at [476, 80] on span "Insert 1 below" at bounding box center [446, 76] width 59 height 11
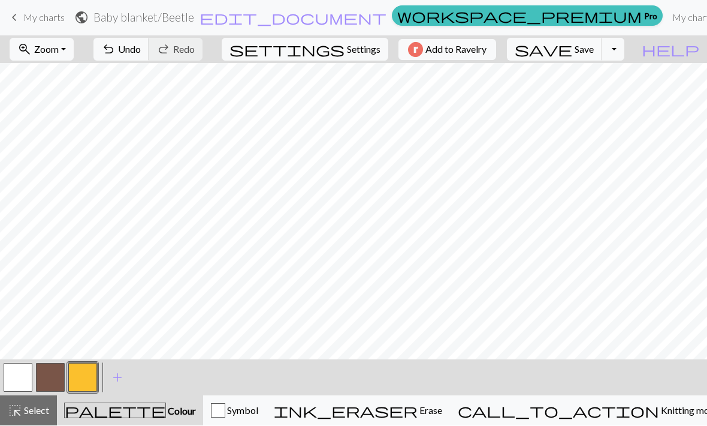
click at [60, 376] on button "button" at bounding box center [50, 377] width 29 height 29
click at [141, 46] on span "Undo" at bounding box center [129, 49] width 23 height 11
click at [141, 52] on span "Undo" at bounding box center [129, 49] width 23 height 11
click at [96, 376] on button "button" at bounding box center [82, 377] width 29 height 29
click at [141, 46] on span "Undo" at bounding box center [129, 49] width 23 height 11
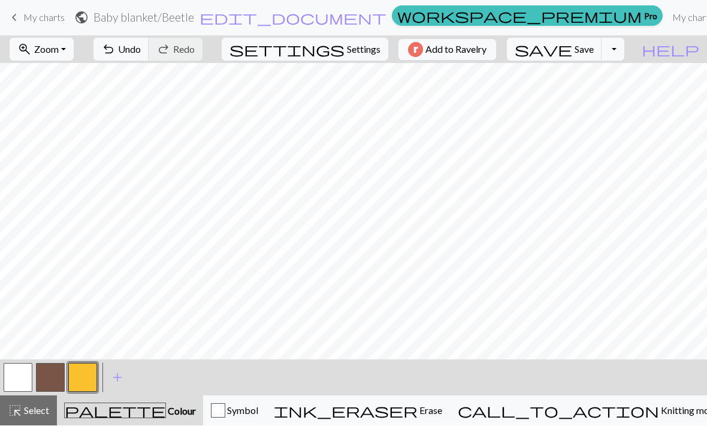
click at [58, 379] on button "button" at bounding box center [50, 377] width 29 height 29
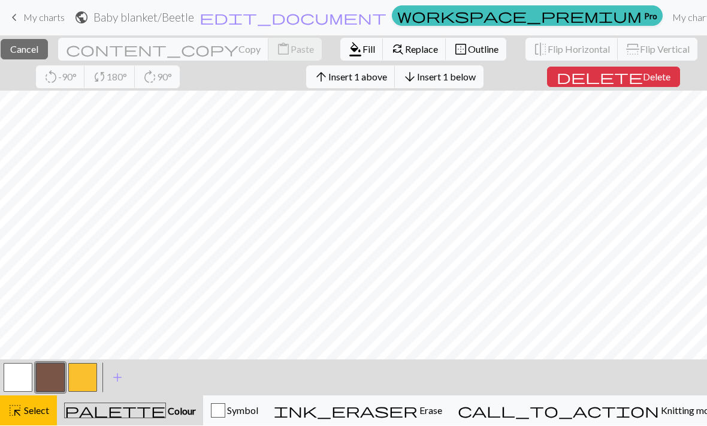
click at [643, 78] on span "Delete" at bounding box center [657, 76] width 28 height 11
click at [476, 79] on span "Insert 1 below" at bounding box center [446, 76] width 59 height 11
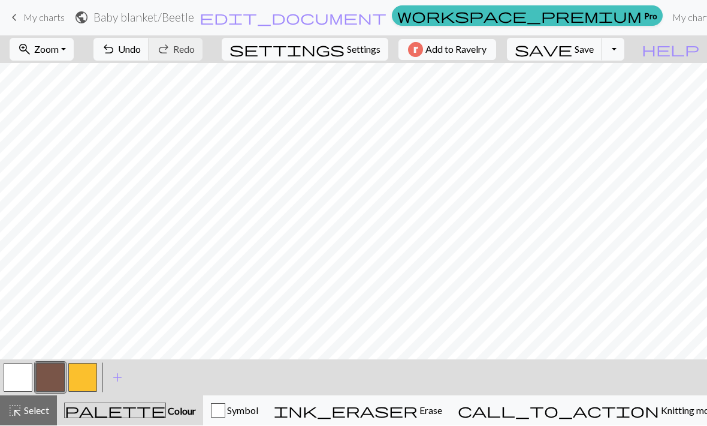
click at [85, 380] on button "button" at bounding box center [82, 377] width 29 height 29
click at [54, 375] on button "button" at bounding box center [50, 377] width 29 height 29
click at [149, 59] on button "undo Undo Undo" at bounding box center [122, 49] width 56 height 23
click at [141, 50] on span "Undo" at bounding box center [129, 49] width 23 height 11
click at [594, 46] on span "Save" at bounding box center [584, 49] width 19 height 11
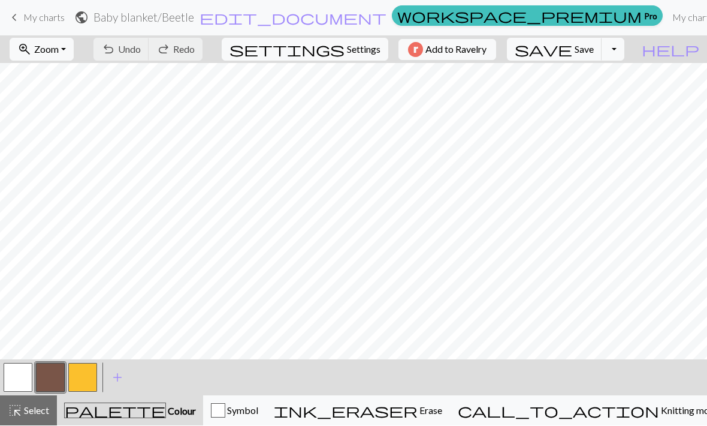
click at [594, 49] on span "Save" at bounding box center [584, 49] width 19 height 11
click at [21, 18] on span "keyboard_arrow_left" at bounding box center [14, 18] width 14 height 17
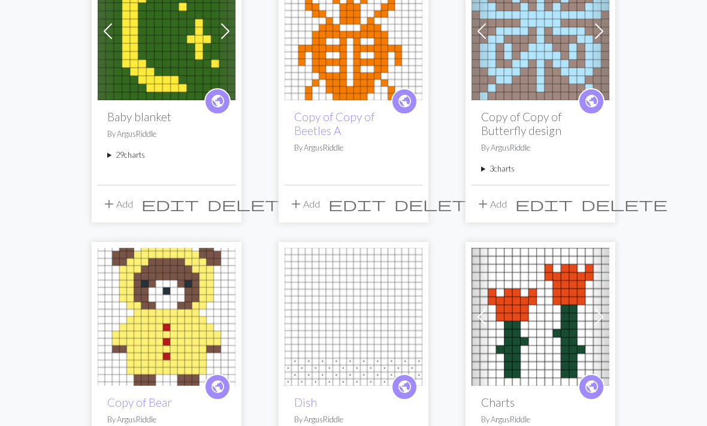
click at [144, 156] on summary "29 charts" at bounding box center [166, 155] width 119 height 11
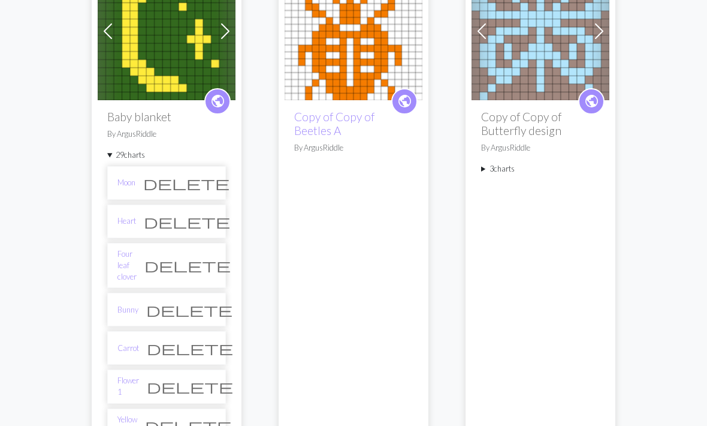
scroll to position [162, 0]
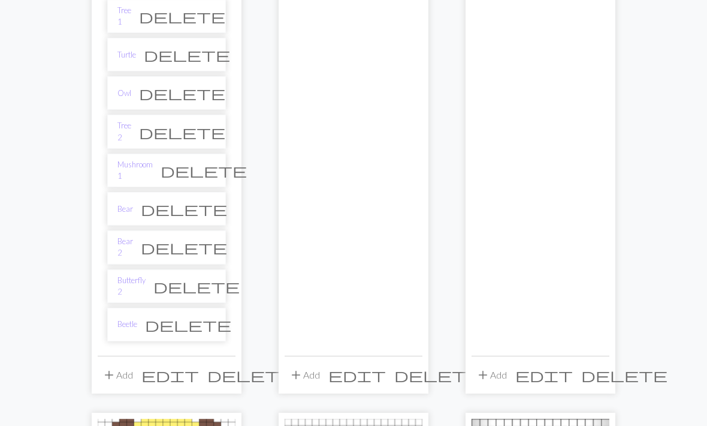
click at [133, 319] on link "Beetle" at bounding box center [128, 324] width 20 height 11
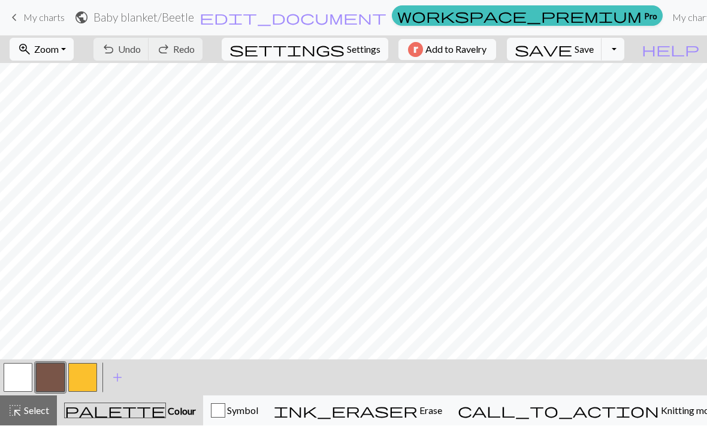
click at [418, 413] on span "ink_eraser" at bounding box center [346, 410] width 144 height 17
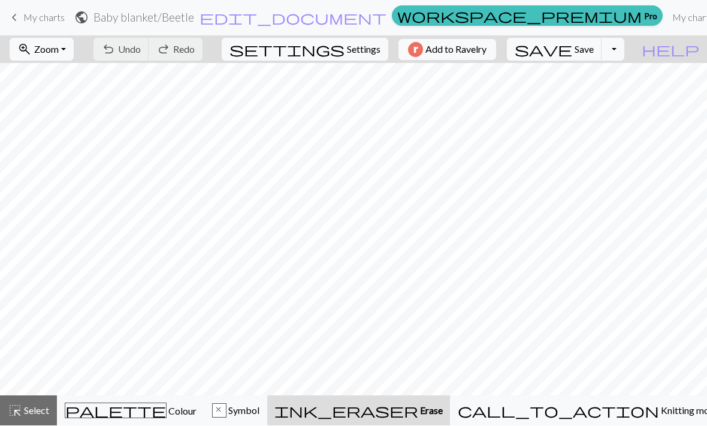
click at [668, 21] on link "My charts" at bounding box center [693, 18] width 51 height 24
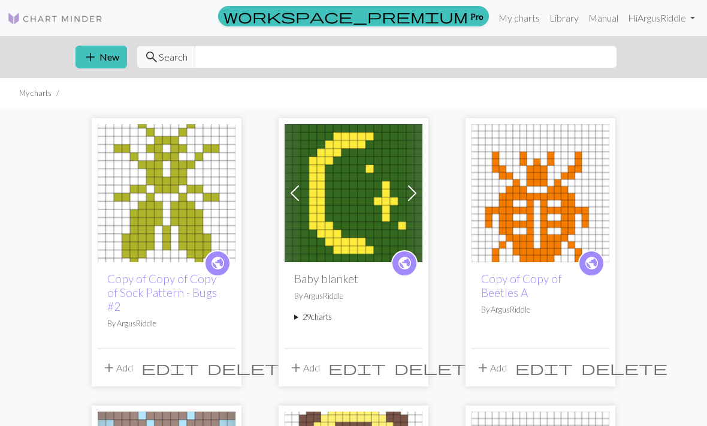
click at [315, 366] on button "add Add" at bounding box center [305, 367] width 40 height 23
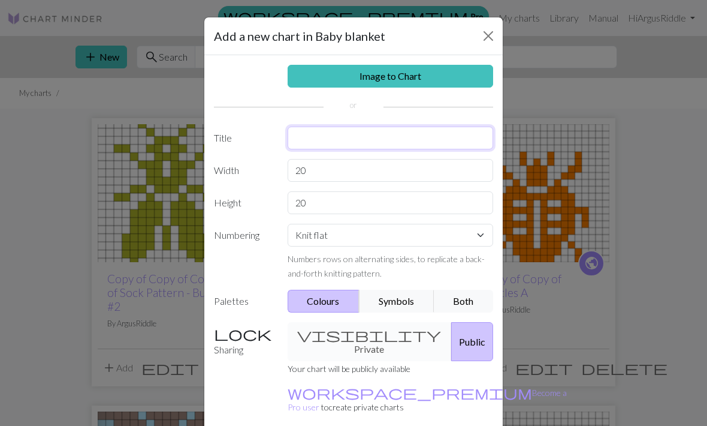
click at [444, 149] on input "text" at bounding box center [391, 137] width 206 height 23
click at [405, 134] on input "text" at bounding box center [391, 137] width 206 height 23
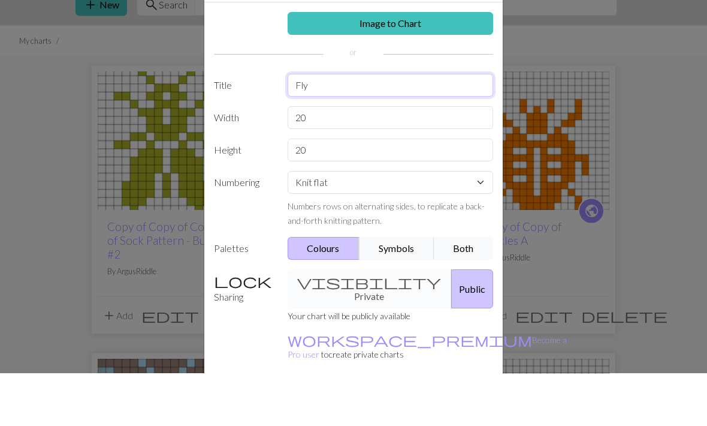
type input "Fly"
click at [451, 159] on input "20" at bounding box center [391, 170] width 206 height 23
type input "2"
type input "17"
click at [433, 191] on input "20" at bounding box center [391, 202] width 206 height 23
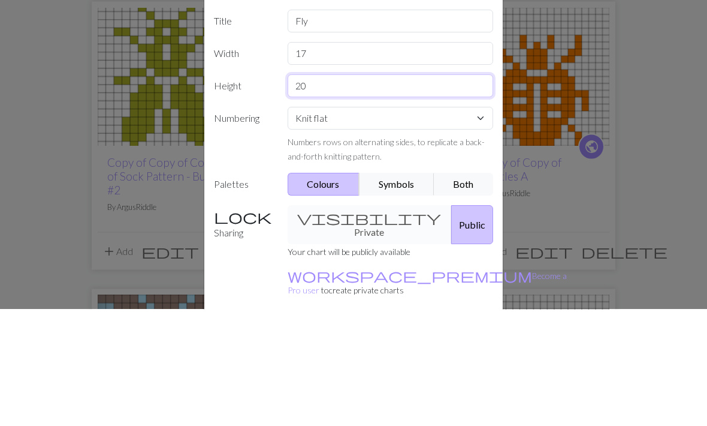
type input "2"
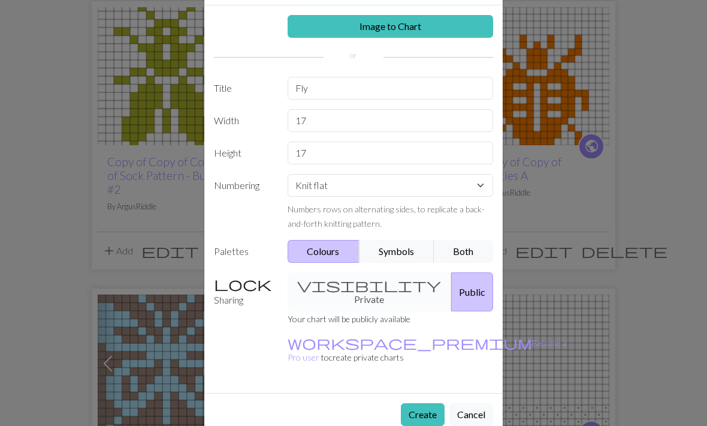
scroll to position [47, 0]
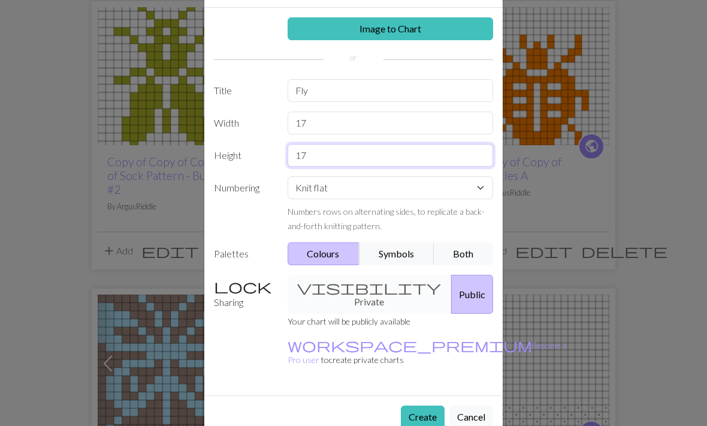
type input "17"
click at [427, 405] on button "Create" at bounding box center [423, 416] width 44 height 23
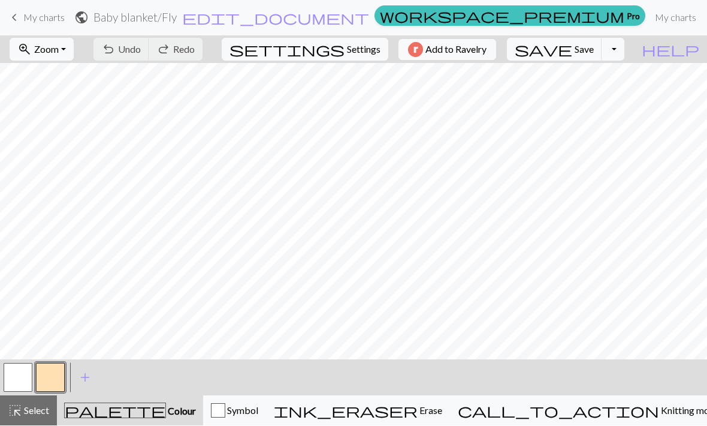
click at [55, 376] on button "button" at bounding box center [50, 377] width 29 height 29
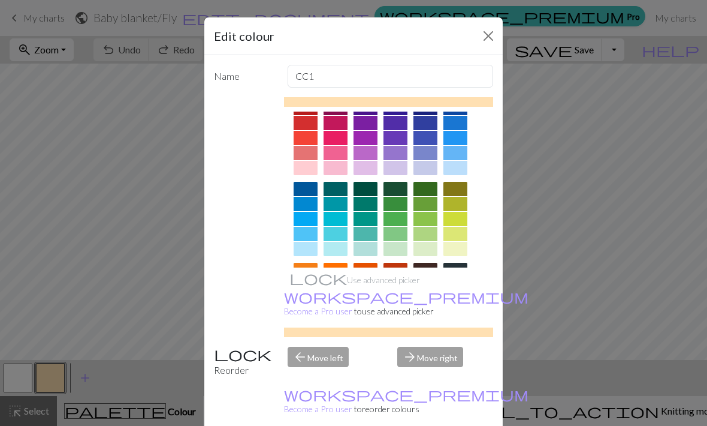
scroll to position [28, 0]
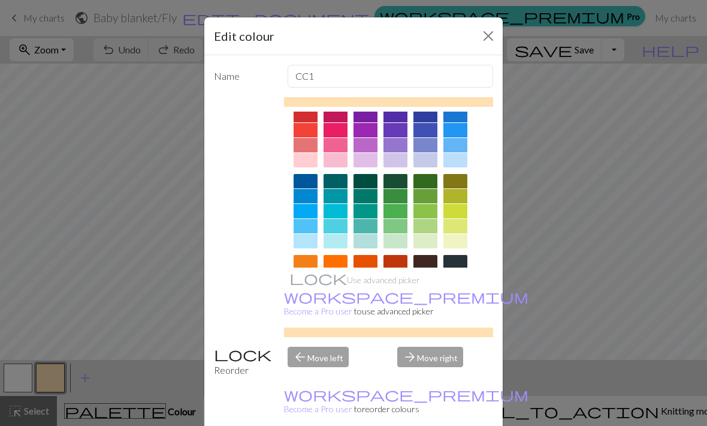
click at [311, 275] on div at bounding box center [306, 277] width 24 height 14
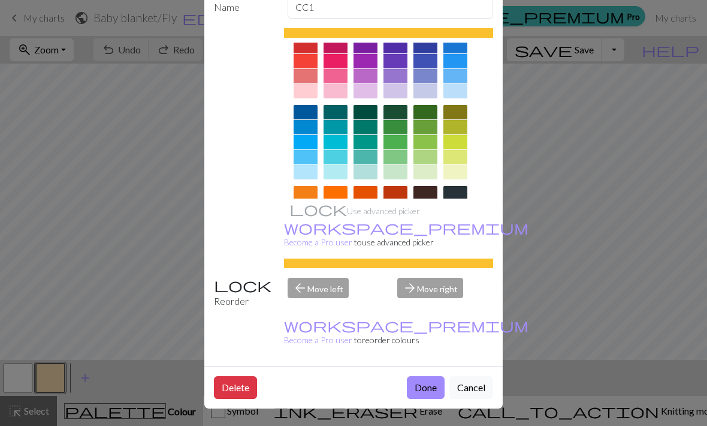
scroll to position [70, 0]
click at [433, 392] on button "Done" at bounding box center [426, 387] width 38 height 23
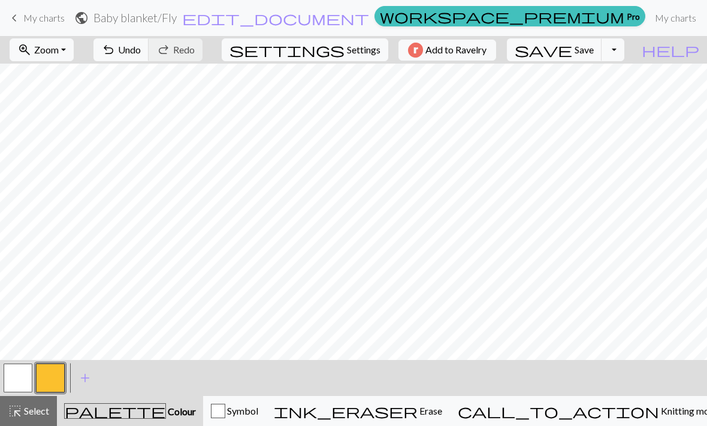
click at [44, 378] on button "button" at bounding box center [50, 377] width 29 height 29
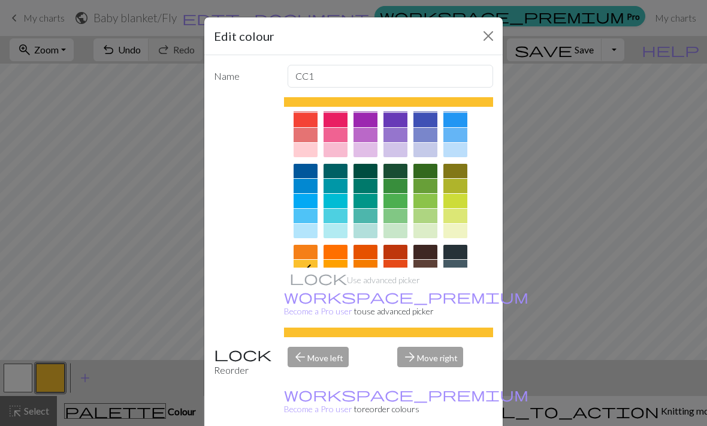
scroll to position [40, 0]
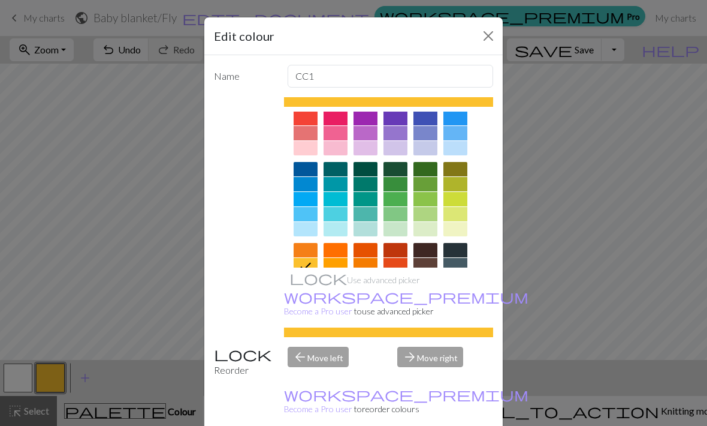
click at [426, 267] on div at bounding box center [426, 265] width 24 height 14
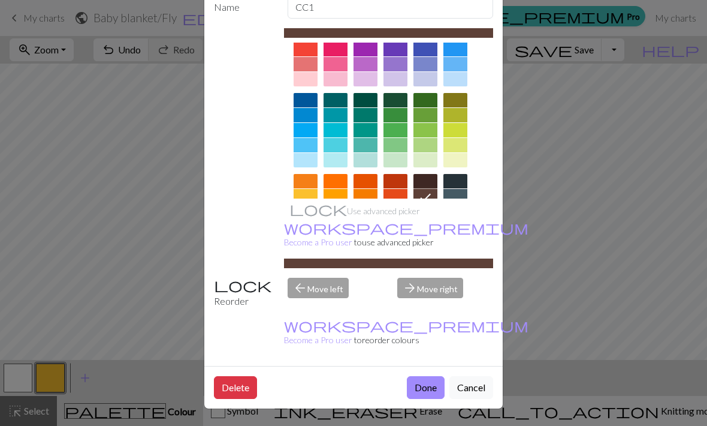
scroll to position [70, 0]
click at [433, 390] on button "Done" at bounding box center [426, 387] width 38 height 23
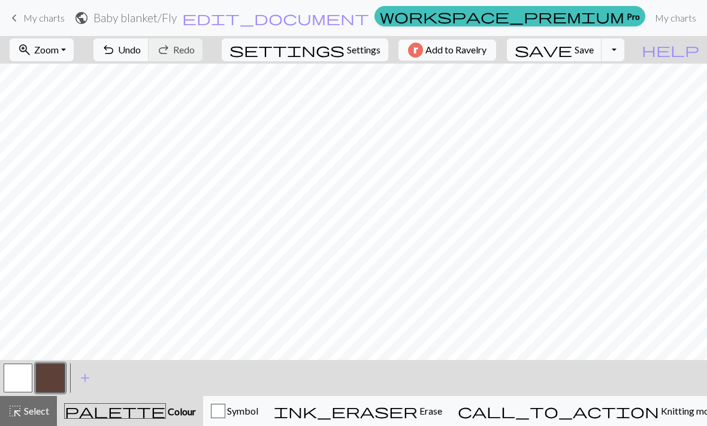
click at [88, 380] on span "add" at bounding box center [85, 377] width 14 height 17
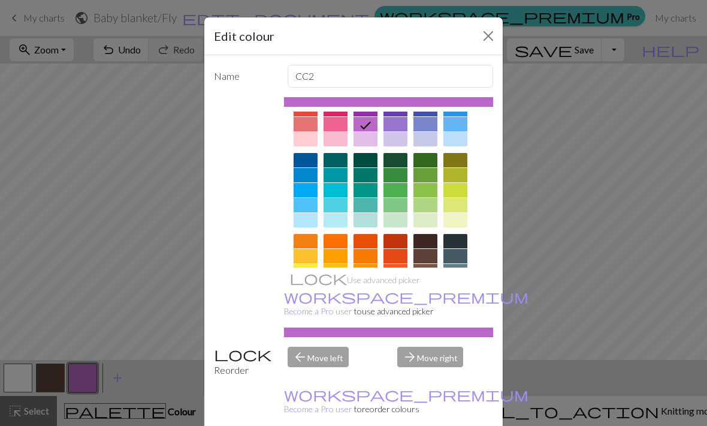
scroll to position [54, 0]
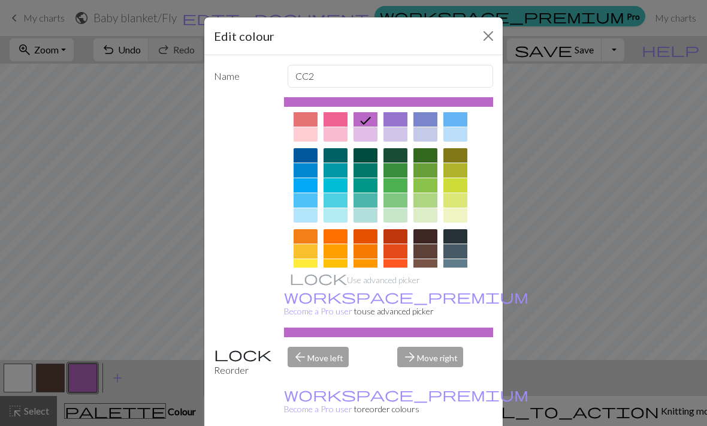
click at [306, 266] on div at bounding box center [306, 266] width 24 height 14
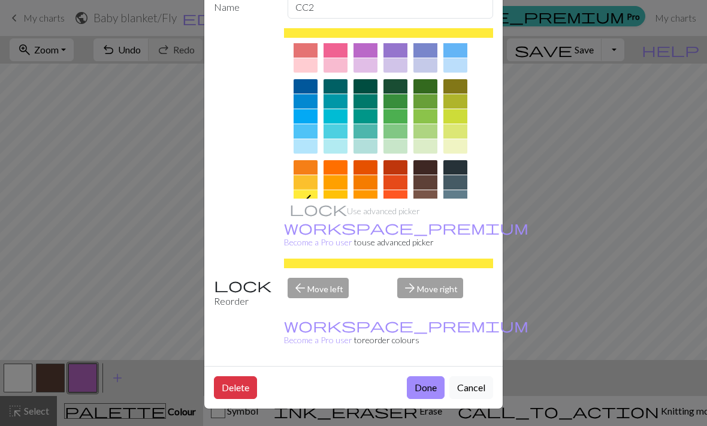
scroll to position [70, 0]
click at [423, 387] on button "Done" at bounding box center [426, 387] width 38 height 23
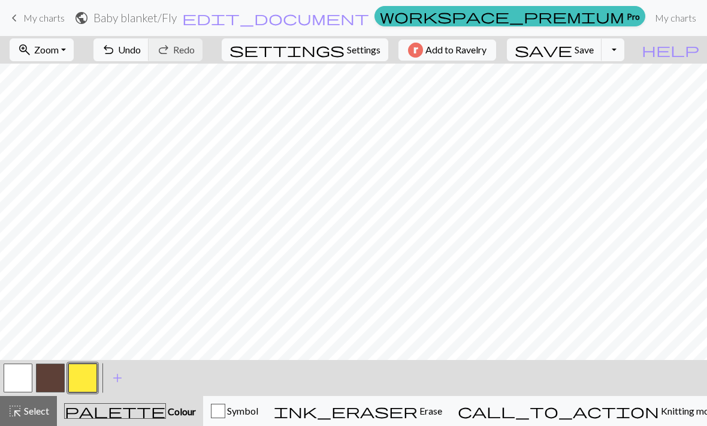
click at [54, 376] on button "button" at bounding box center [50, 377] width 29 height 29
click at [86, 381] on button "button" at bounding box center [82, 377] width 29 height 29
click at [141, 50] on span "Undo" at bounding box center [129, 49] width 23 height 11
click at [141, 48] on span "Undo" at bounding box center [129, 49] width 23 height 11
click at [57, 373] on button "button" at bounding box center [50, 377] width 29 height 29
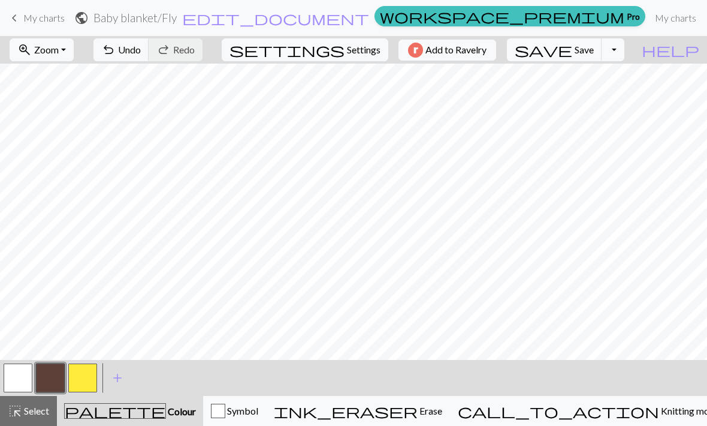
click at [83, 376] on button "button" at bounding box center [82, 377] width 29 height 29
click at [61, 376] on button "button" at bounding box center [50, 377] width 29 height 29
click at [82, 381] on button "button" at bounding box center [82, 377] width 29 height 29
click at [50, 375] on button "button" at bounding box center [50, 377] width 29 height 29
click at [80, 390] on button "button" at bounding box center [82, 377] width 29 height 29
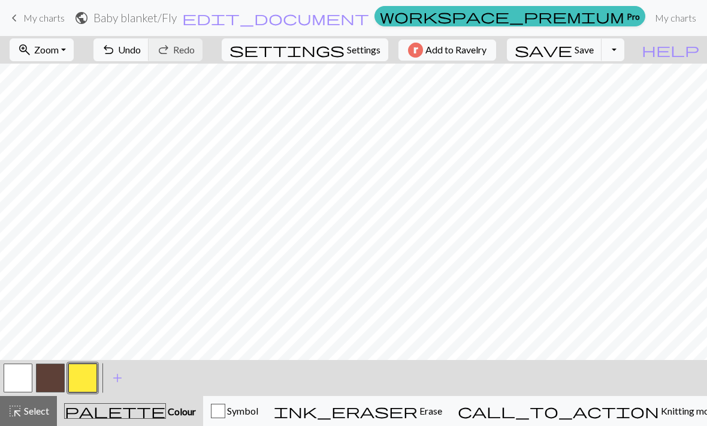
click at [52, 379] on button "button" at bounding box center [50, 377] width 29 height 29
click at [81, 375] on button "button" at bounding box center [82, 377] width 29 height 29
click at [59, 379] on button "button" at bounding box center [50, 377] width 29 height 29
click at [76, 381] on button "button" at bounding box center [82, 377] width 29 height 29
click at [60, 381] on button "button" at bounding box center [50, 377] width 29 height 29
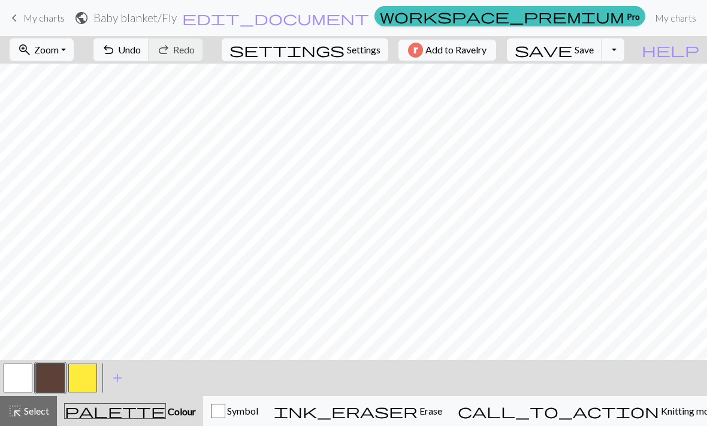
click at [82, 386] on button "button" at bounding box center [82, 377] width 29 height 29
click at [573, 48] on span "save" at bounding box center [544, 49] width 58 height 17
click at [401, 1] on nav "keyboard_arrow_left My charts public Baby blanket / Fly edit_document Edit sett…" at bounding box center [353, 18] width 707 height 36
click at [650, 14] on link "My charts" at bounding box center [675, 18] width 51 height 24
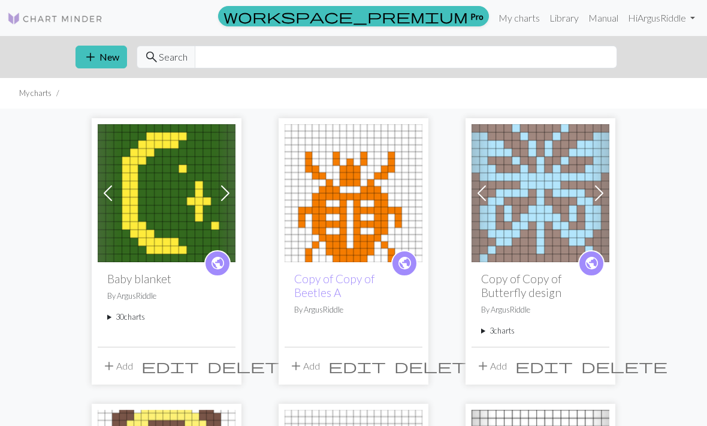
click at [123, 359] on button "add Add" at bounding box center [118, 365] width 40 height 23
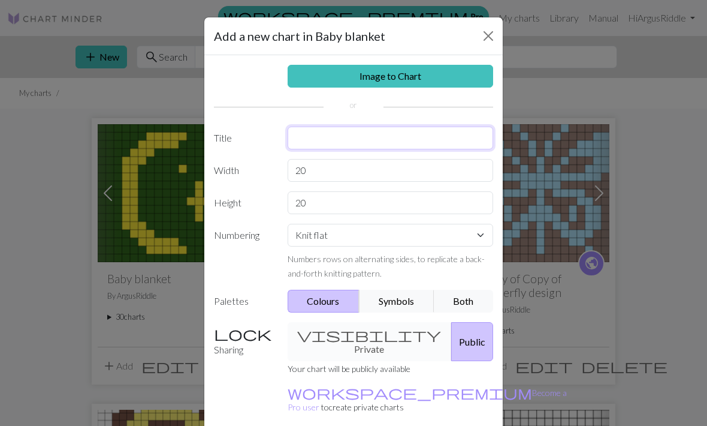
click at [395, 129] on input "text" at bounding box center [391, 137] width 206 height 23
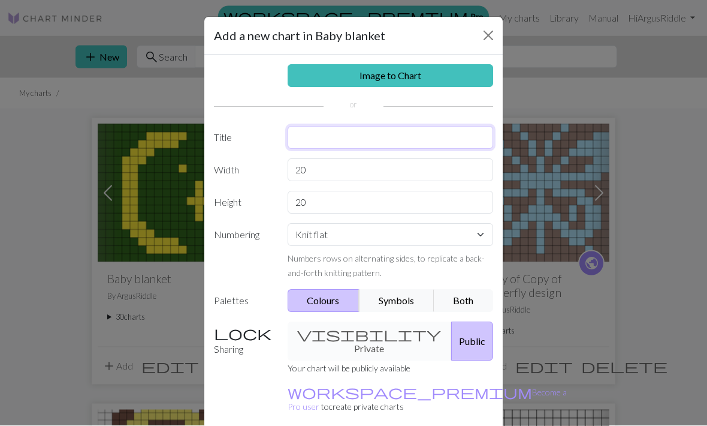
click at [369, 138] on input "text" at bounding box center [391, 137] width 206 height 23
click at [382, 130] on input "text" at bounding box center [391, 137] width 206 height 23
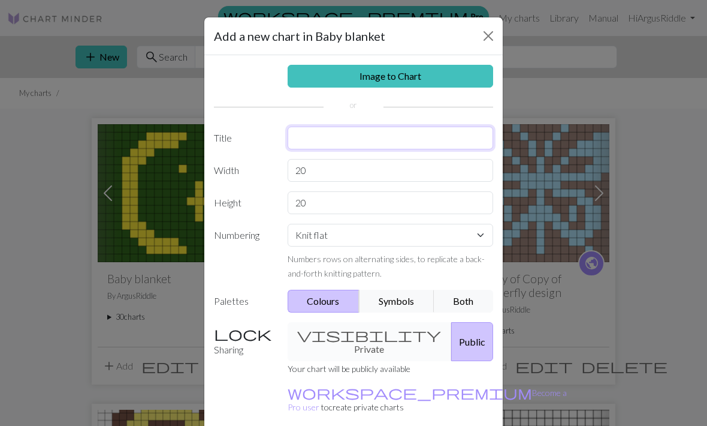
scroll to position [1, 0]
click at [399, 141] on input "text" at bounding box center [391, 137] width 206 height 23
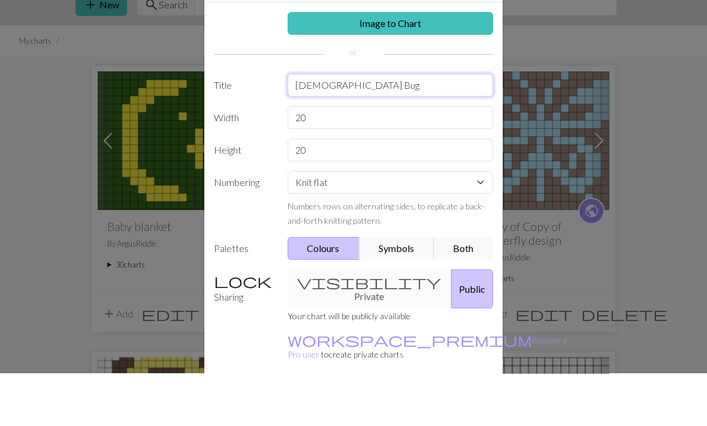
type input "Lady Bug"
click at [417, 159] on input "20" at bounding box center [391, 170] width 206 height 23
type input "2"
type input "17"
click at [440, 191] on input "20" at bounding box center [391, 202] width 206 height 23
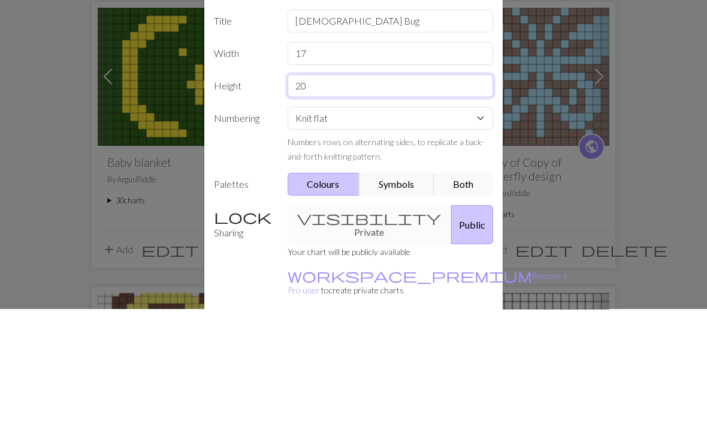
type input "2"
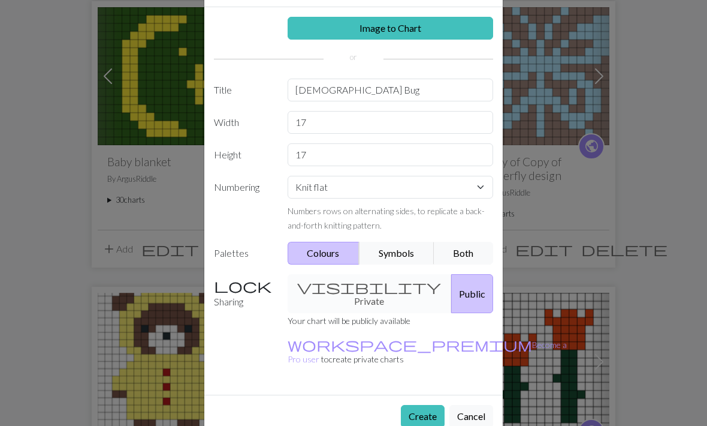
scroll to position [47, 0]
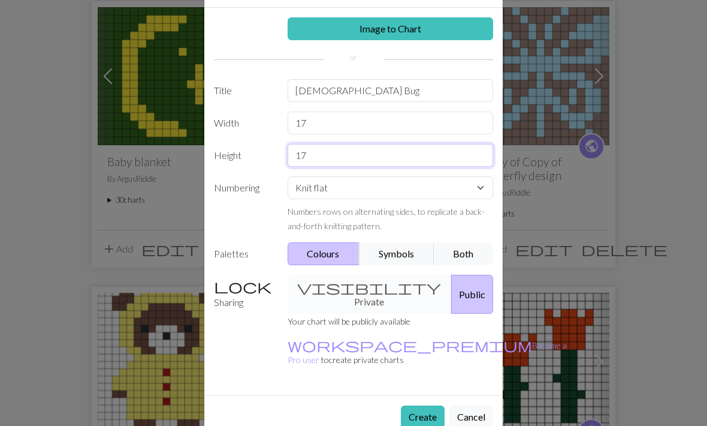
type input "17"
click at [427, 405] on button "Create" at bounding box center [423, 416] width 44 height 23
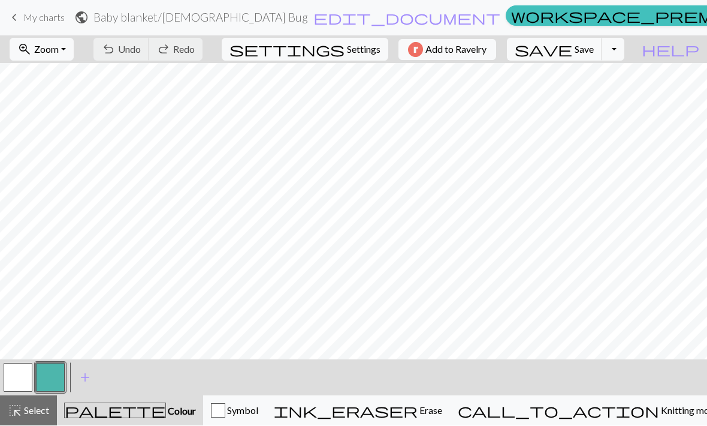
click at [58, 388] on button "button" at bounding box center [50, 377] width 29 height 29
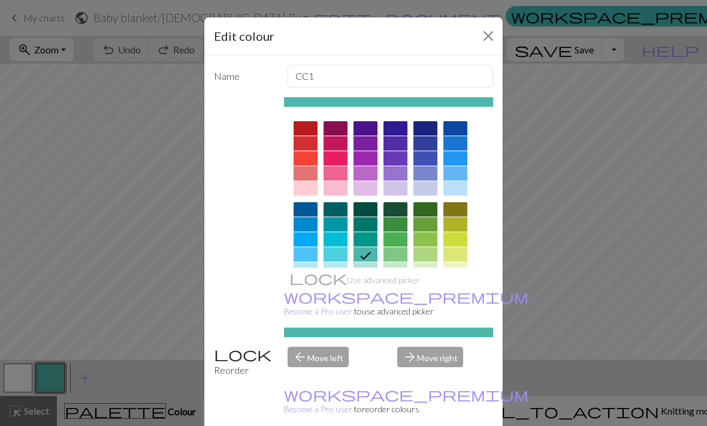
click at [400, 298] on div at bounding box center [396, 305] width 24 height 14
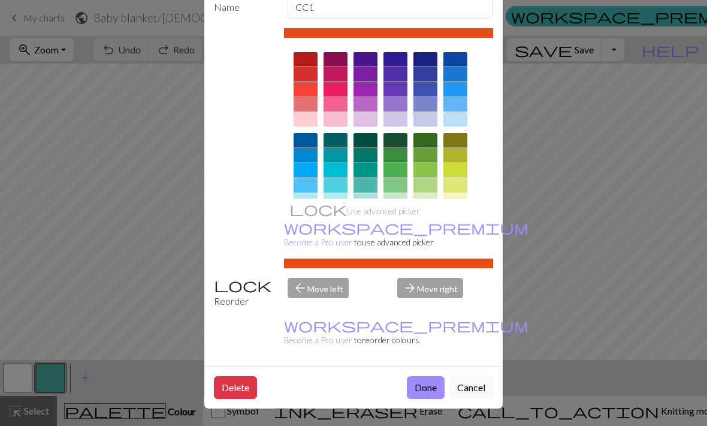
scroll to position [70, 0]
click at [430, 387] on button "Done" at bounding box center [426, 387] width 38 height 23
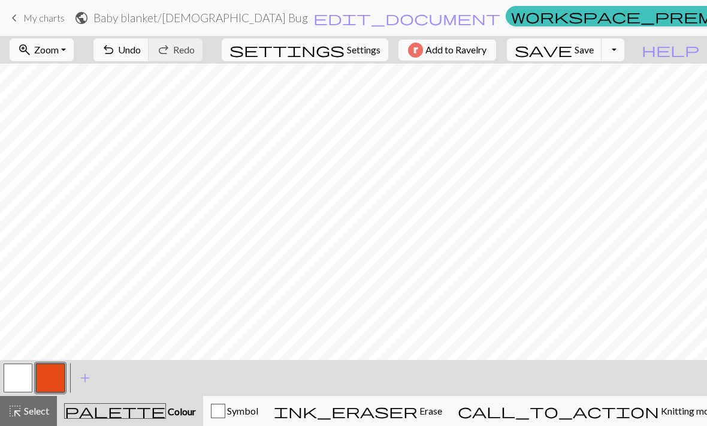
click at [55, 384] on button "button" at bounding box center [50, 377] width 29 height 29
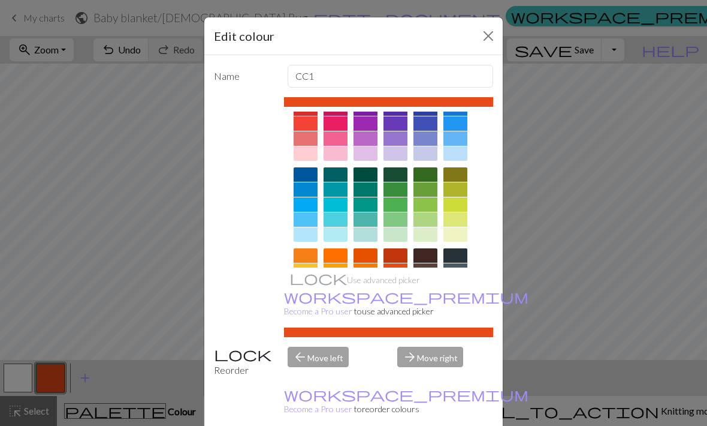
scroll to position [34, 0]
click at [306, 286] on div at bounding box center [306, 286] width 24 height 14
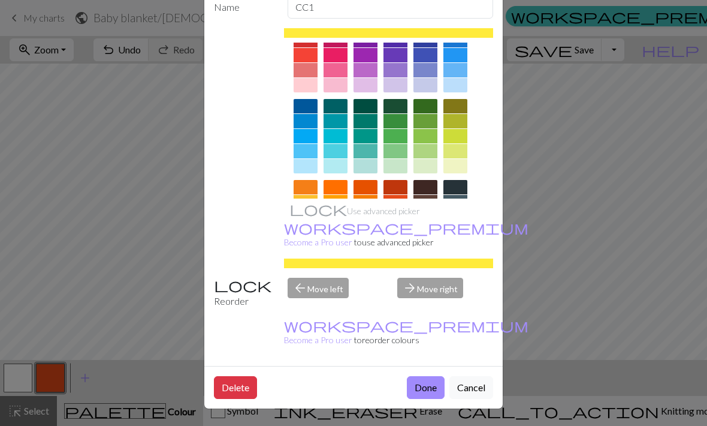
scroll to position [70, 0]
click at [430, 385] on button "Done" at bounding box center [426, 387] width 38 height 23
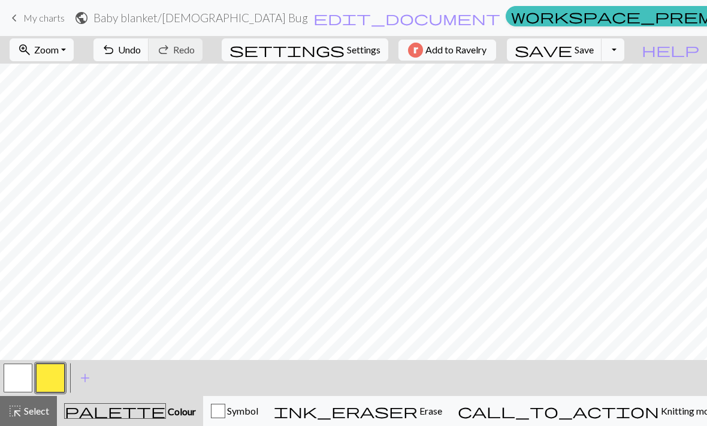
click at [88, 376] on span "add" at bounding box center [85, 377] width 14 height 17
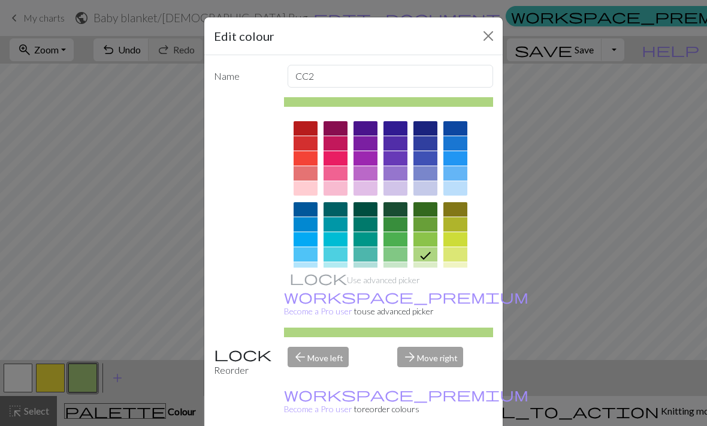
click at [400, 306] on div at bounding box center [396, 305] width 24 height 14
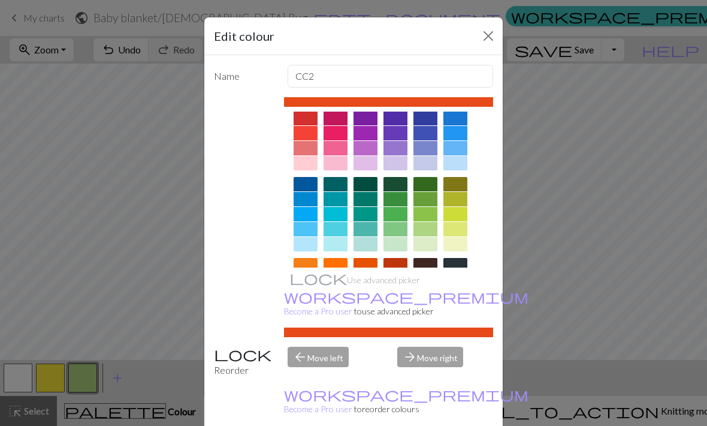
scroll to position [46, 0]
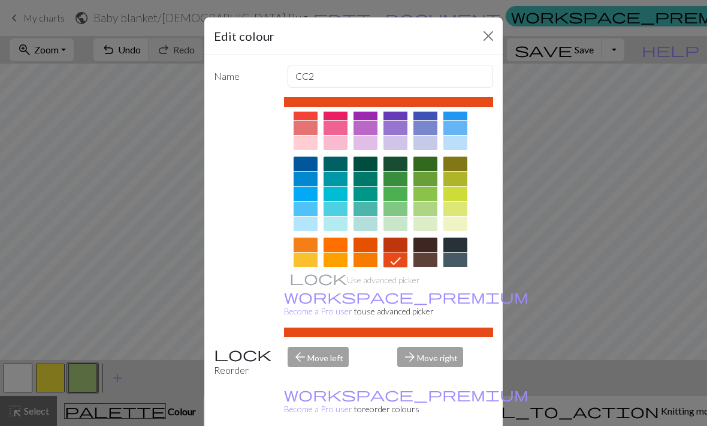
click at [399, 274] on div at bounding box center [396, 274] width 24 height 14
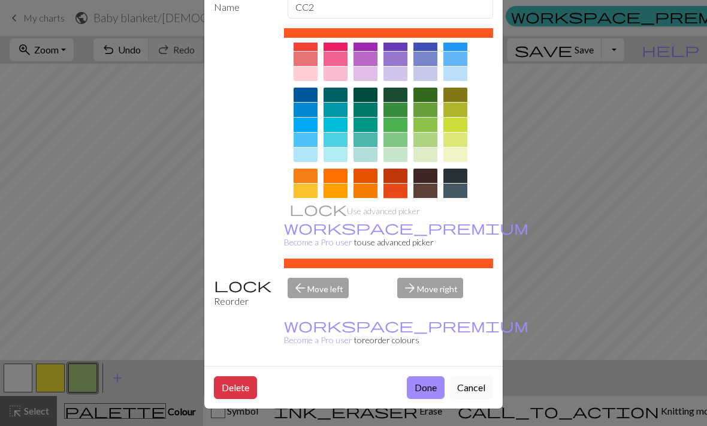
scroll to position [70, 0]
click at [430, 388] on button "Done" at bounding box center [426, 387] width 38 height 23
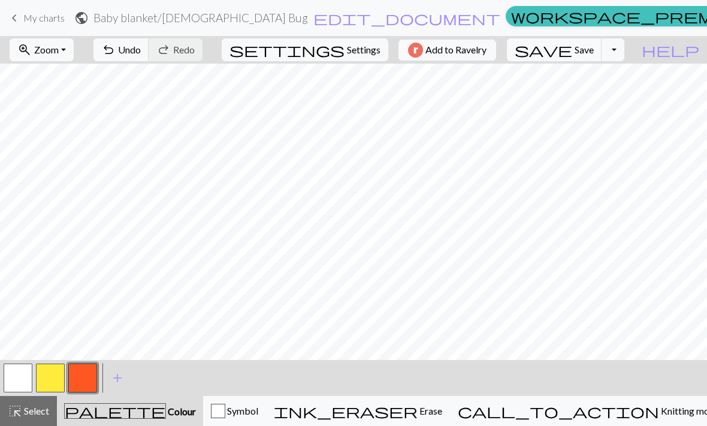
click at [55, 381] on button "button" at bounding box center [50, 377] width 29 height 29
click at [86, 380] on button "button" at bounding box center [82, 377] width 29 height 29
click at [141, 54] on span "Undo" at bounding box center [129, 49] width 23 height 11
click at [141, 52] on span "Undo" at bounding box center [129, 49] width 23 height 11
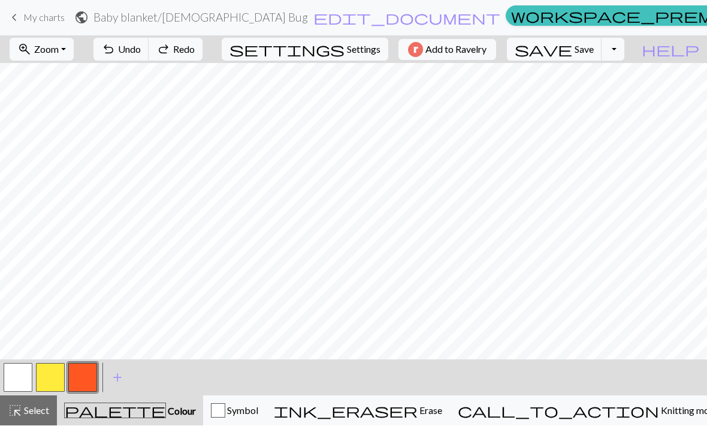
click at [149, 58] on button "undo Undo Undo" at bounding box center [122, 49] width 56 height 23
click at [141, 45] on span "Undo" at bounding box center [129, 49] width 23 height 11
click at [594, 49] on span "Save" at bounding box center [584, 49] width 19 height 11
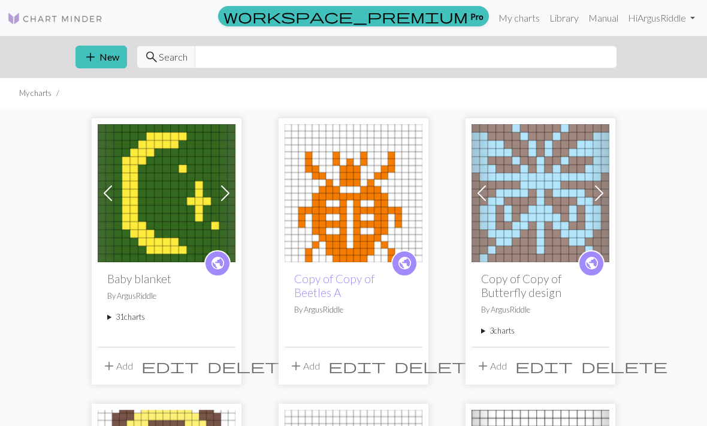
click at [140, 311] on summary "31 charts" at bounding box center [166, 316] width 119 height 11
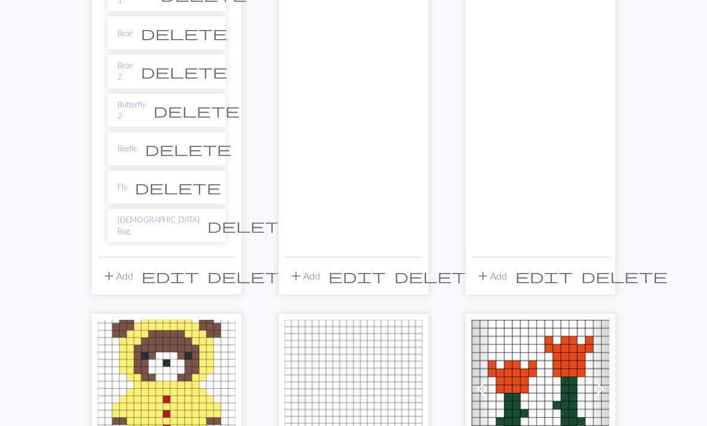
scroll to position [1282, 0]
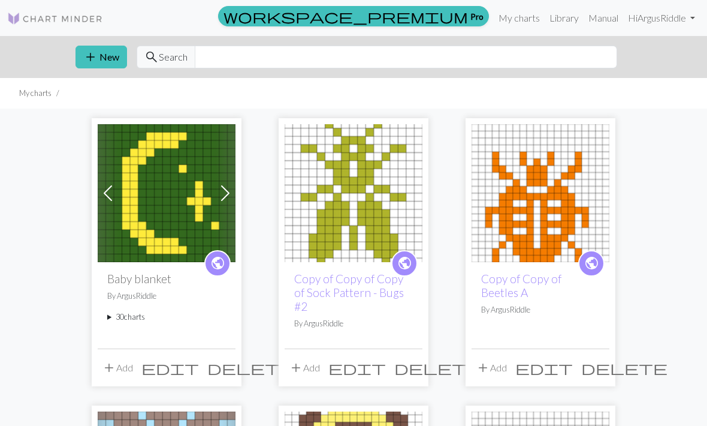
click at [415, 363] on span "delete" at bounding box center [437, 367] width 86 height 17
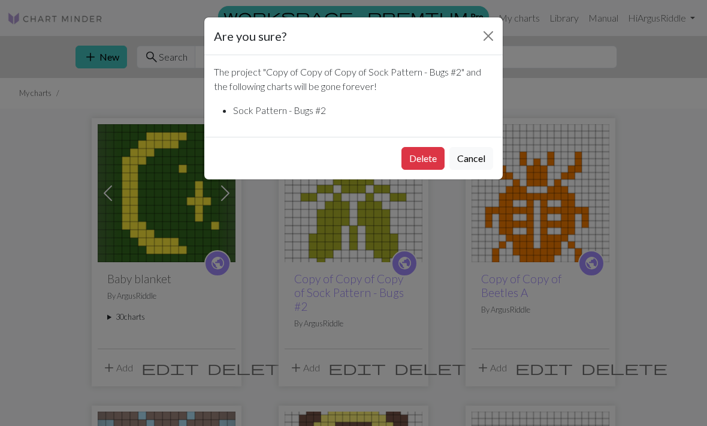
click at [427, 158] on button "Delete" at bounding box center [423, 158] width 43 height 23
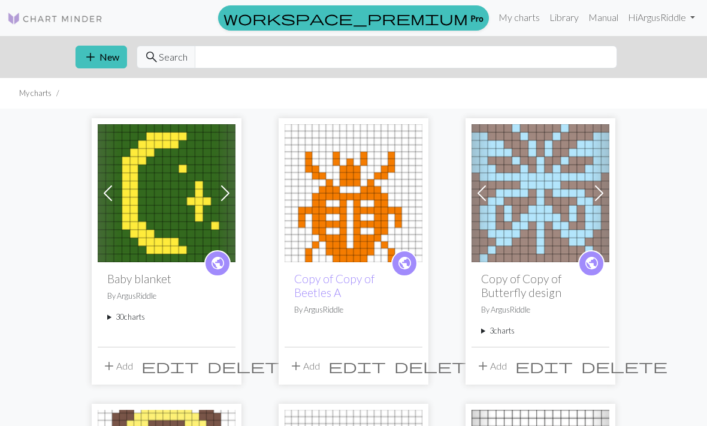
click at [144, 309] on div "public Baby blanket By ArgusRiddle 30 charts Moon delete Heart delete Four leaf…" at bounding box center [167, 304] width 138 height 84
click at [118, 312] on summary "30 charts" at bounding box center [166, 316] width 119 height 11
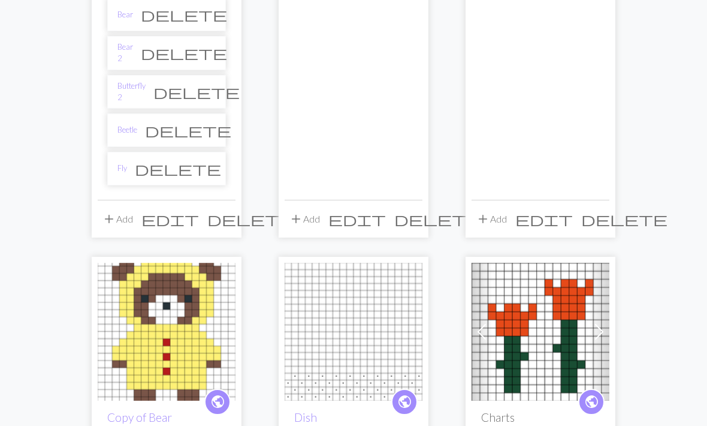
scroll to position [1303, 0]
click at [137, 123] on link "Beetle" at bounding box center [128, 128] width 20 height 11
